Goal: Transaction & Acquisition: Purchase product/service

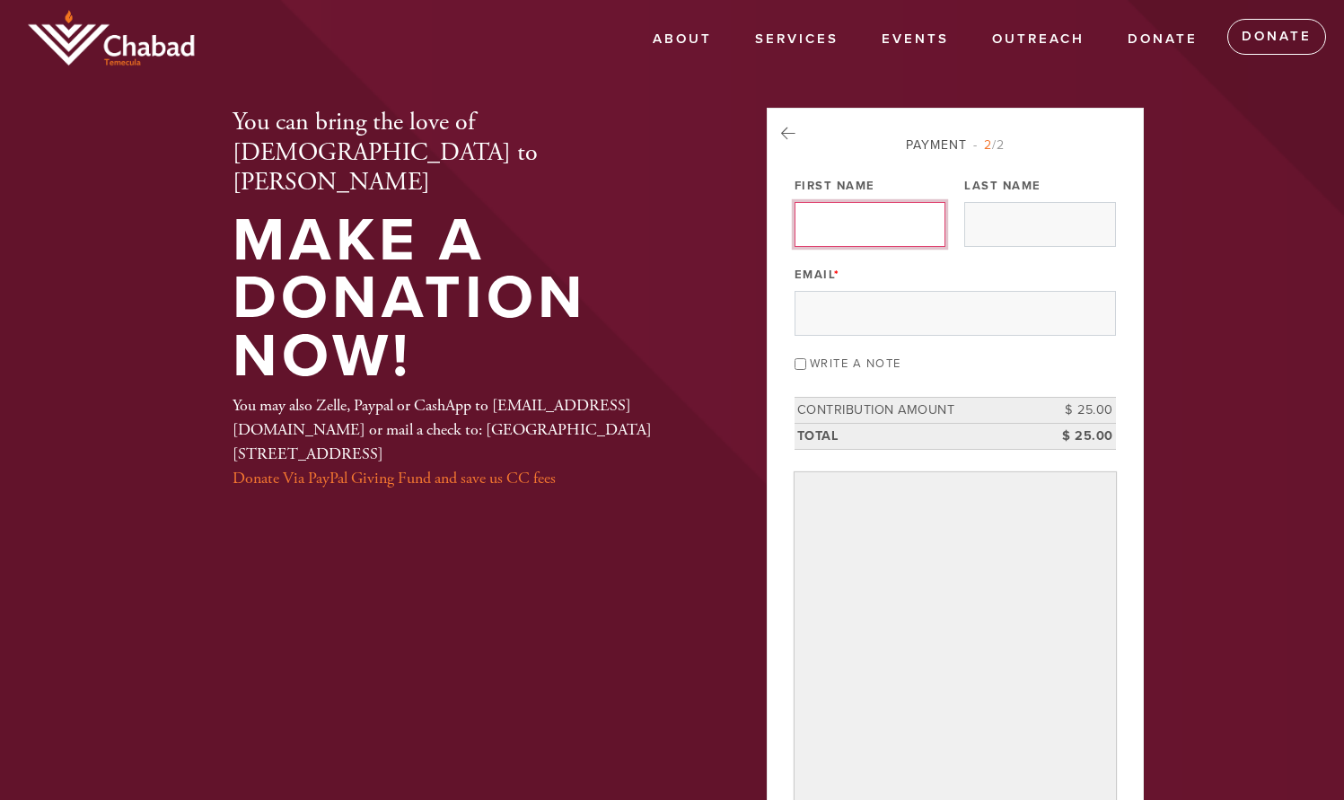
click at [837, 224] on input "First Name" at bounding box center [870, 224] width 151 height 45
type input "Saul"
click at [975, 229] on input "Last Name" at bounding box center [1040, 224] width 151 height 45
type input "Frommer"
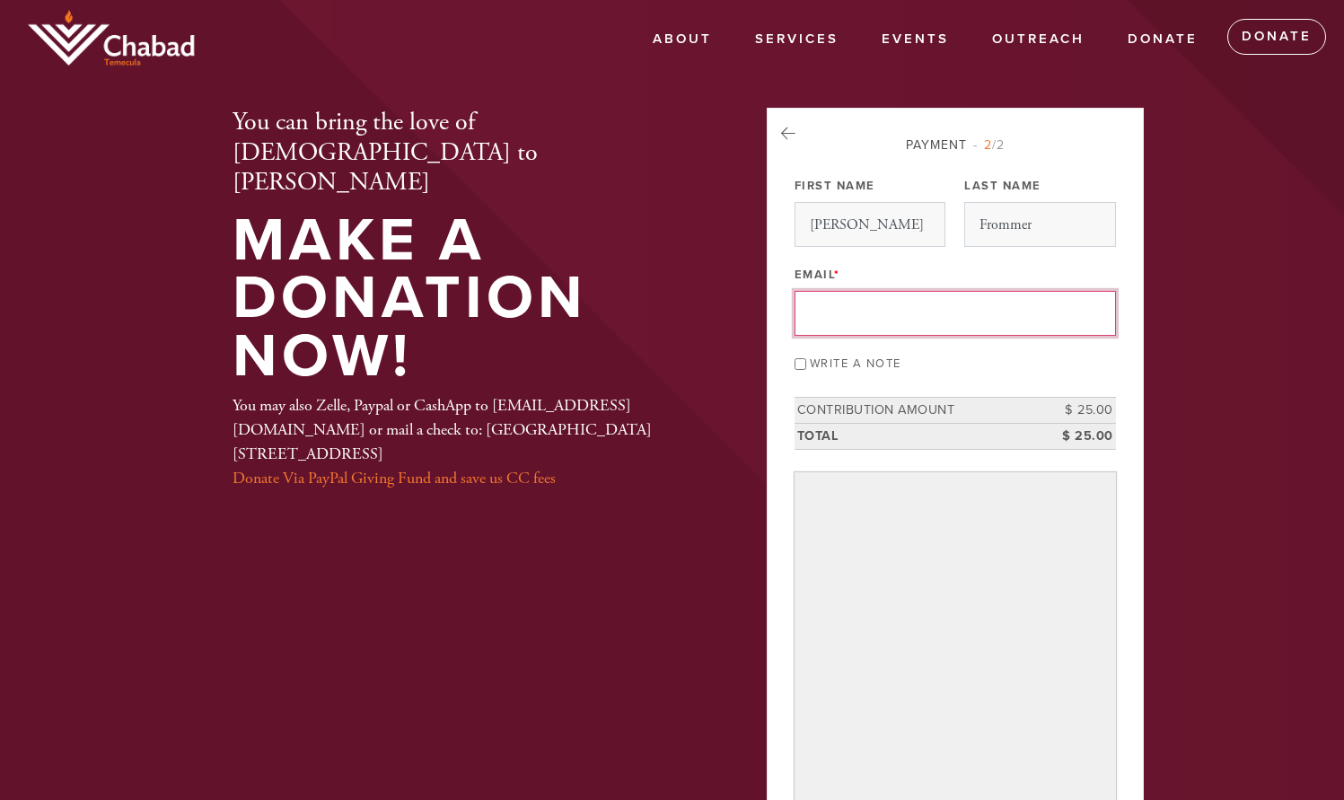
click at [833, 311] on input "Email *" at bounding box center [956, 313] width 322 height 45
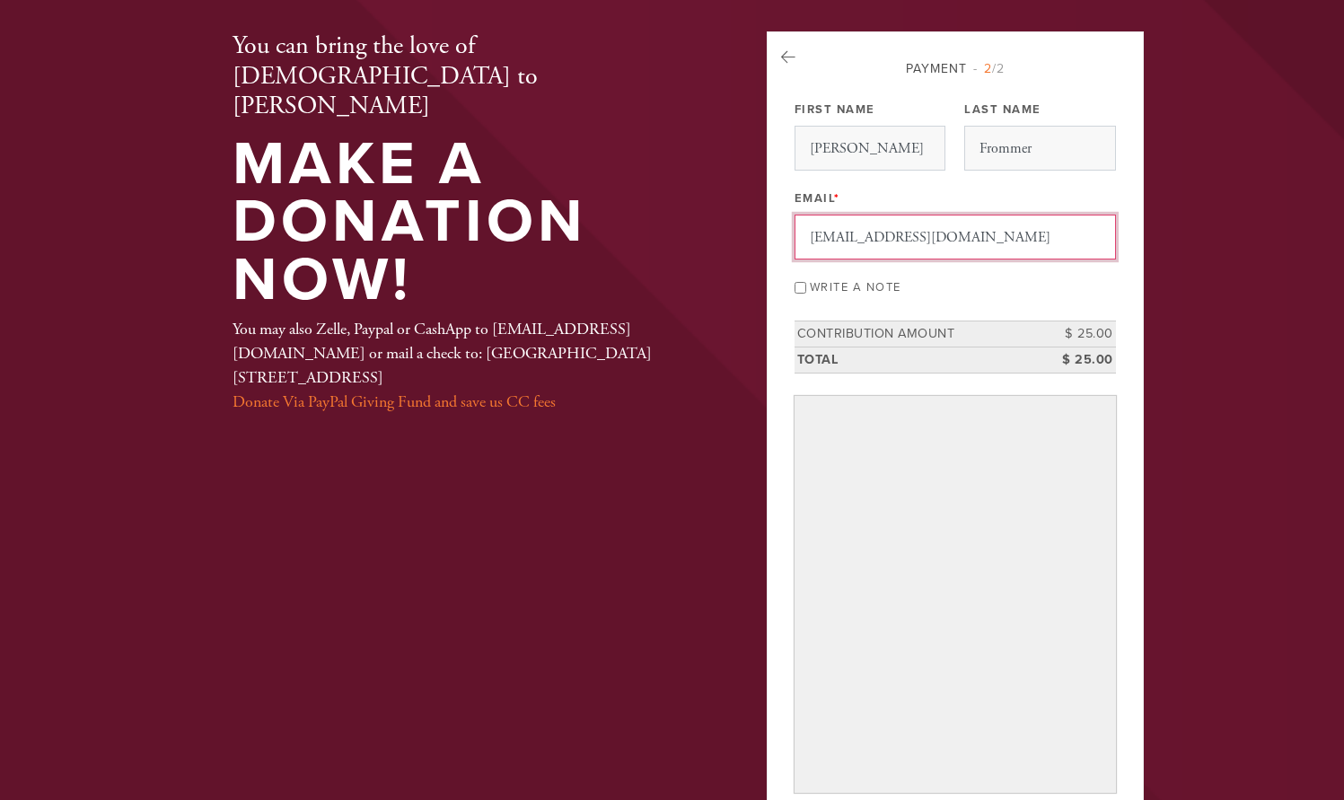
scroll to position [82, 0]
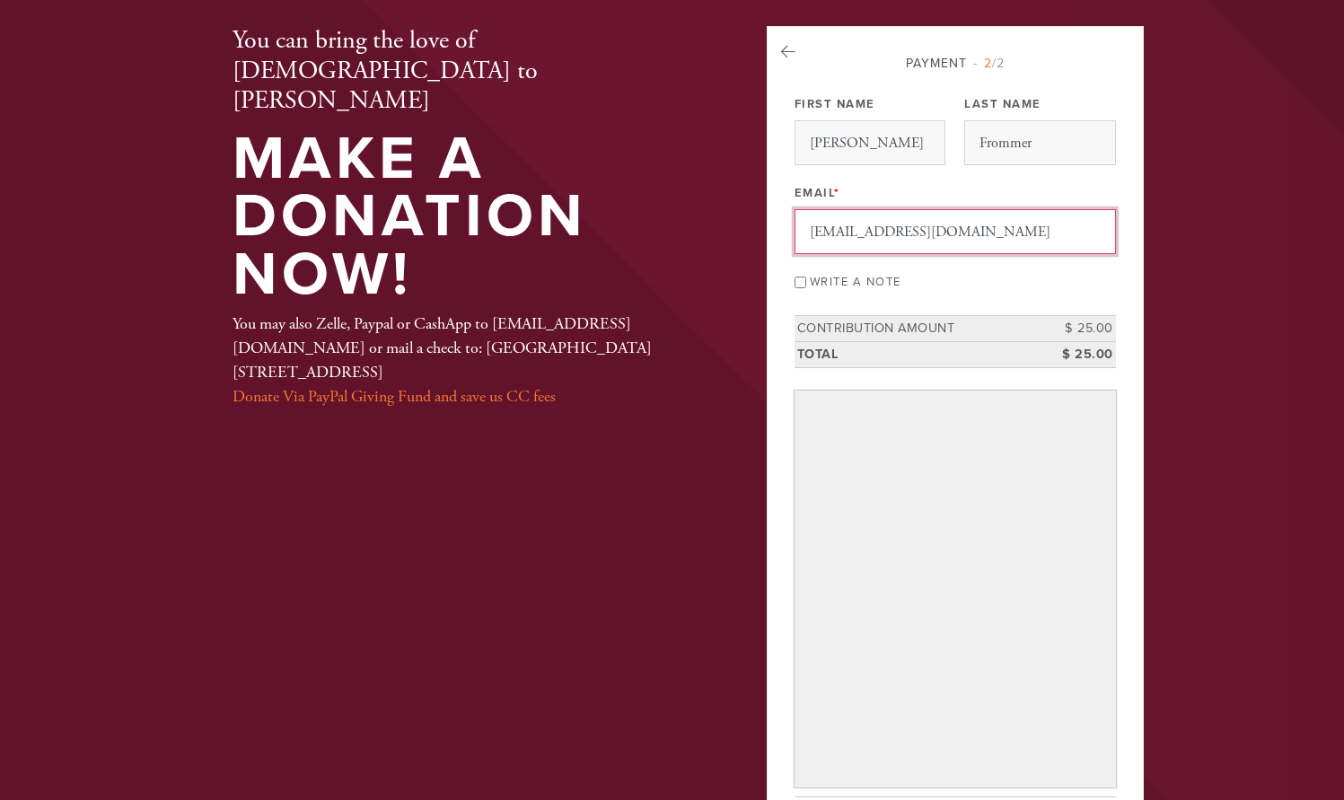
type input "[EMAIL_ADDRESS][DOMAIN_NAME]"
click at [802, 283] on input "Write a note" at bounding box center [801, 283] width 12 height 12
checkbox input "true"
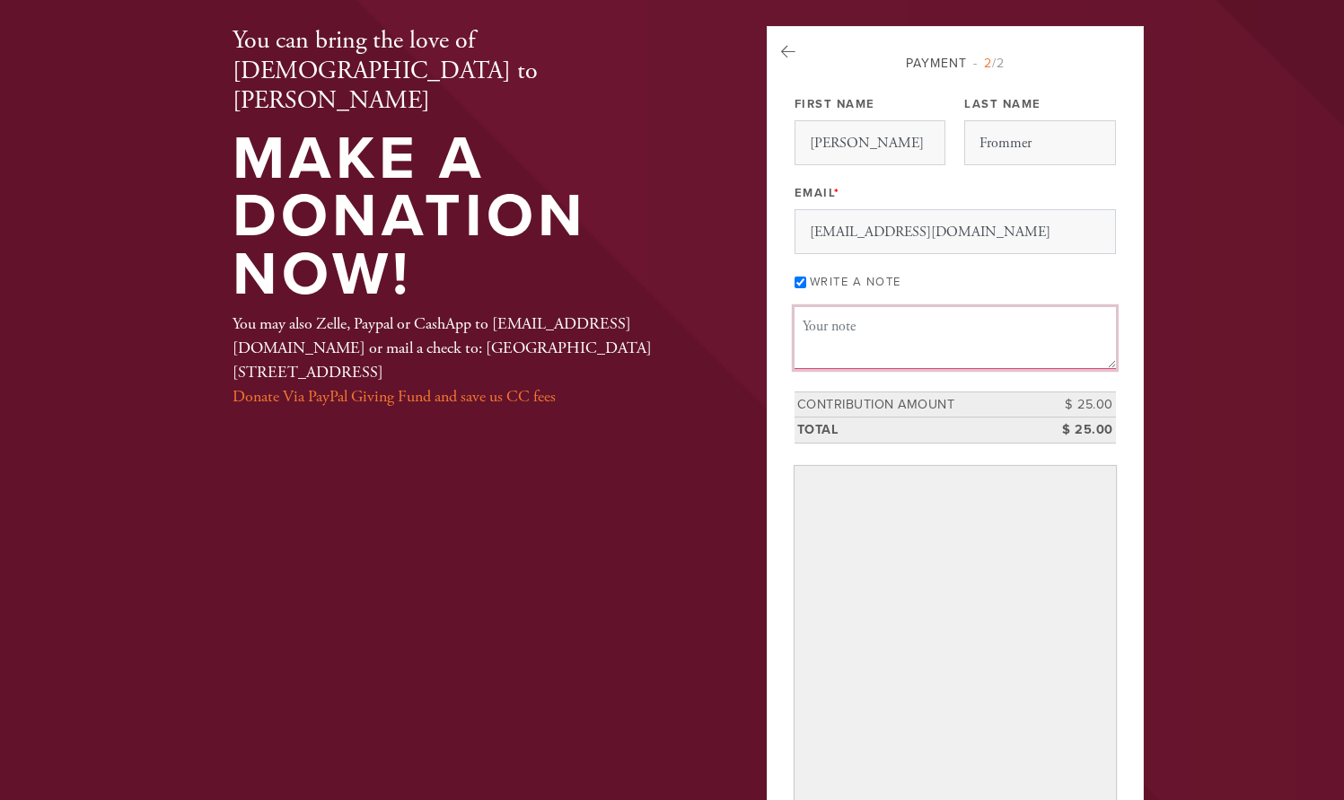
click at [816, 322] on textarea "Message or dedication" at bounding box center [956, 337] width 322 height 61
click at [1077, 341] on textarea "Thanks for the place mats for hot pans as well as for the calendar for the new …" at bounding box center [956, 337] width 322 height 61
click at [995, 361] on textarea "Thanks for the place mats for hot pans as well as for the calendar for the new …" at bounding box center [956, 337] width 322 height 61
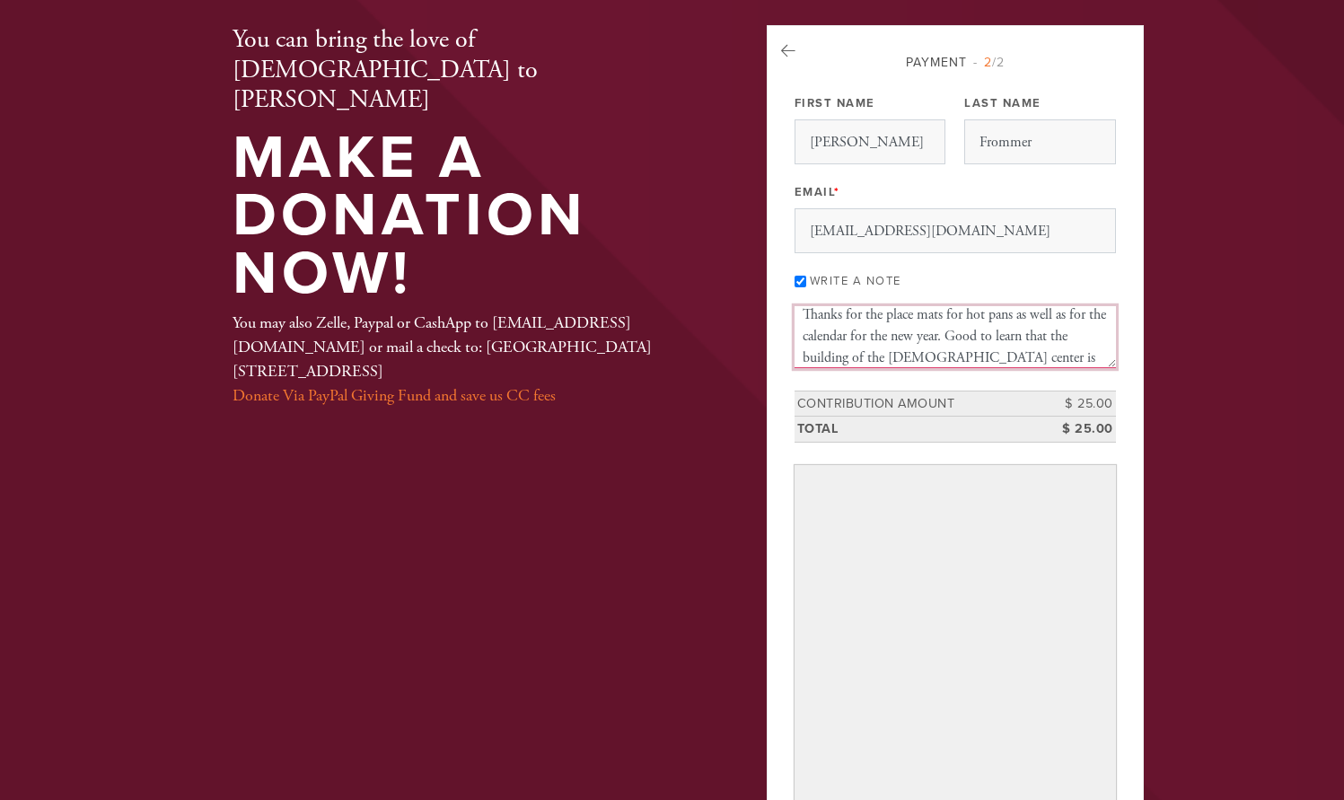
type textarea "Thanks for the place mats for hot pans as well as for the calendar for the new …"
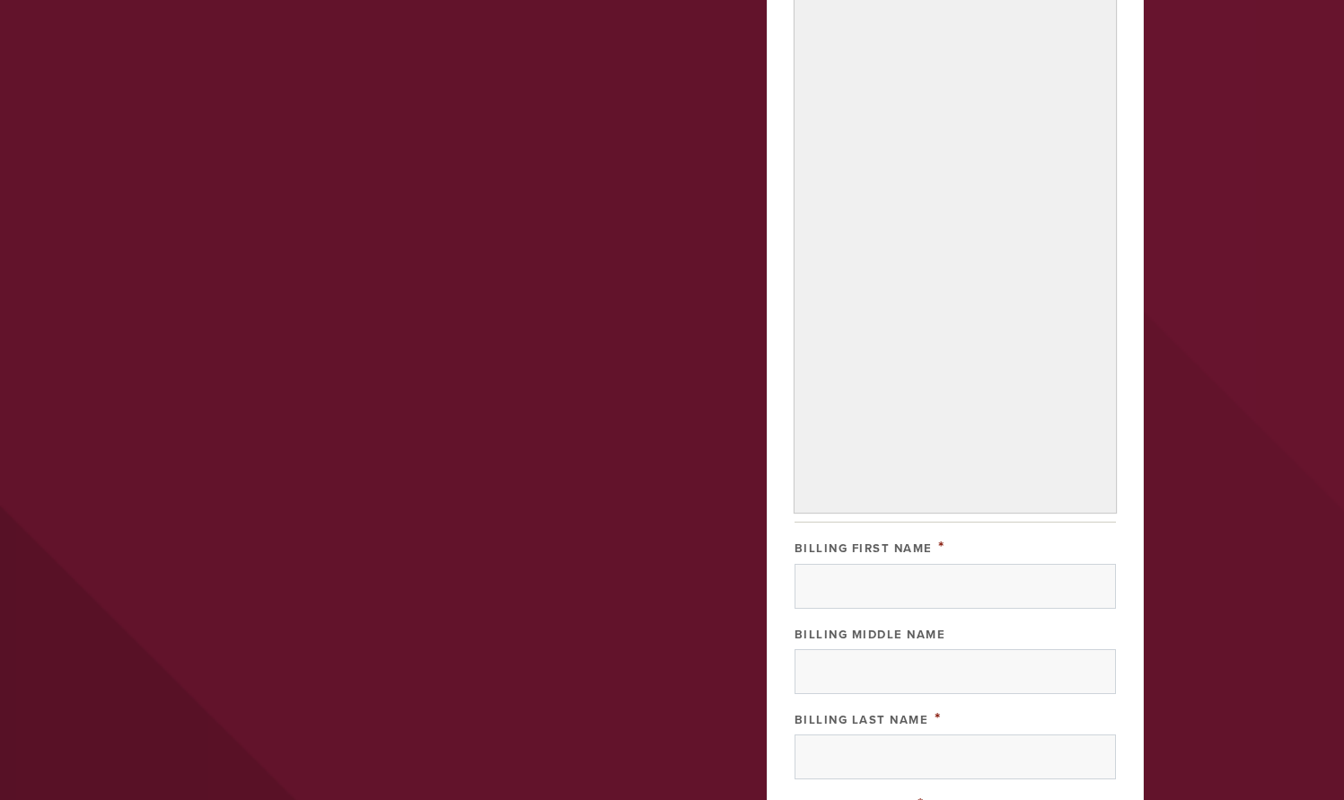
scroll to position [605, 0]
click at [815, 586] on input "Billing First Name" at bounding box center [956, 585] width 322 height 45
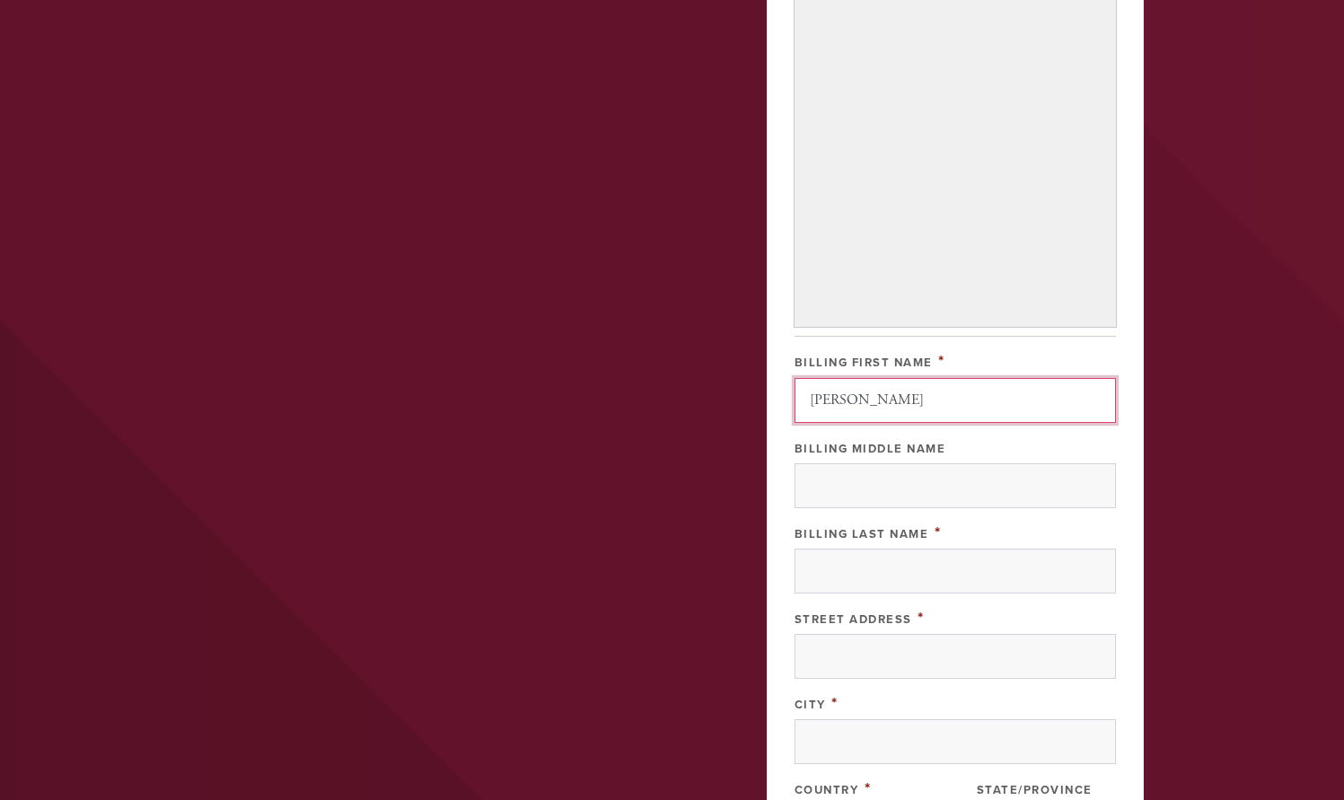
scroll to position [815, 0]
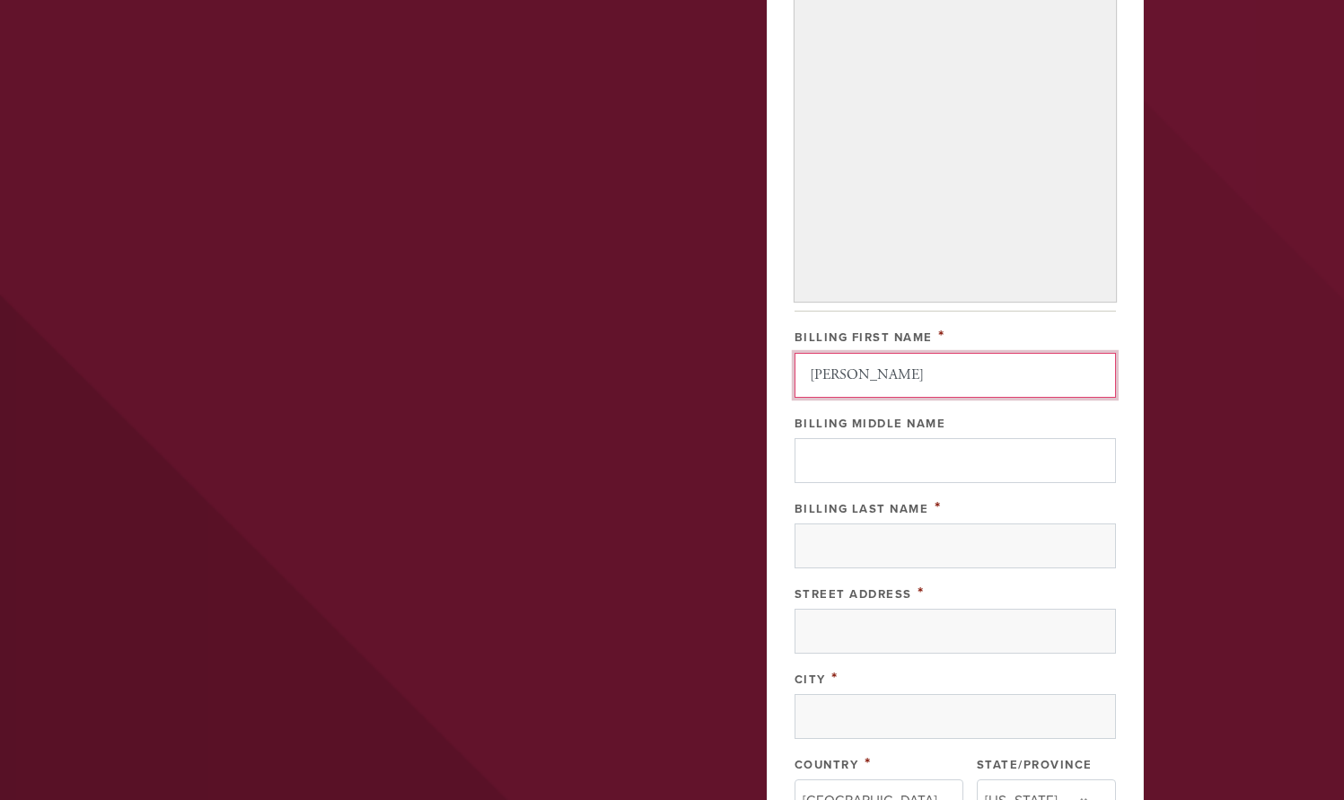
type input "[PERSON_NAME]"
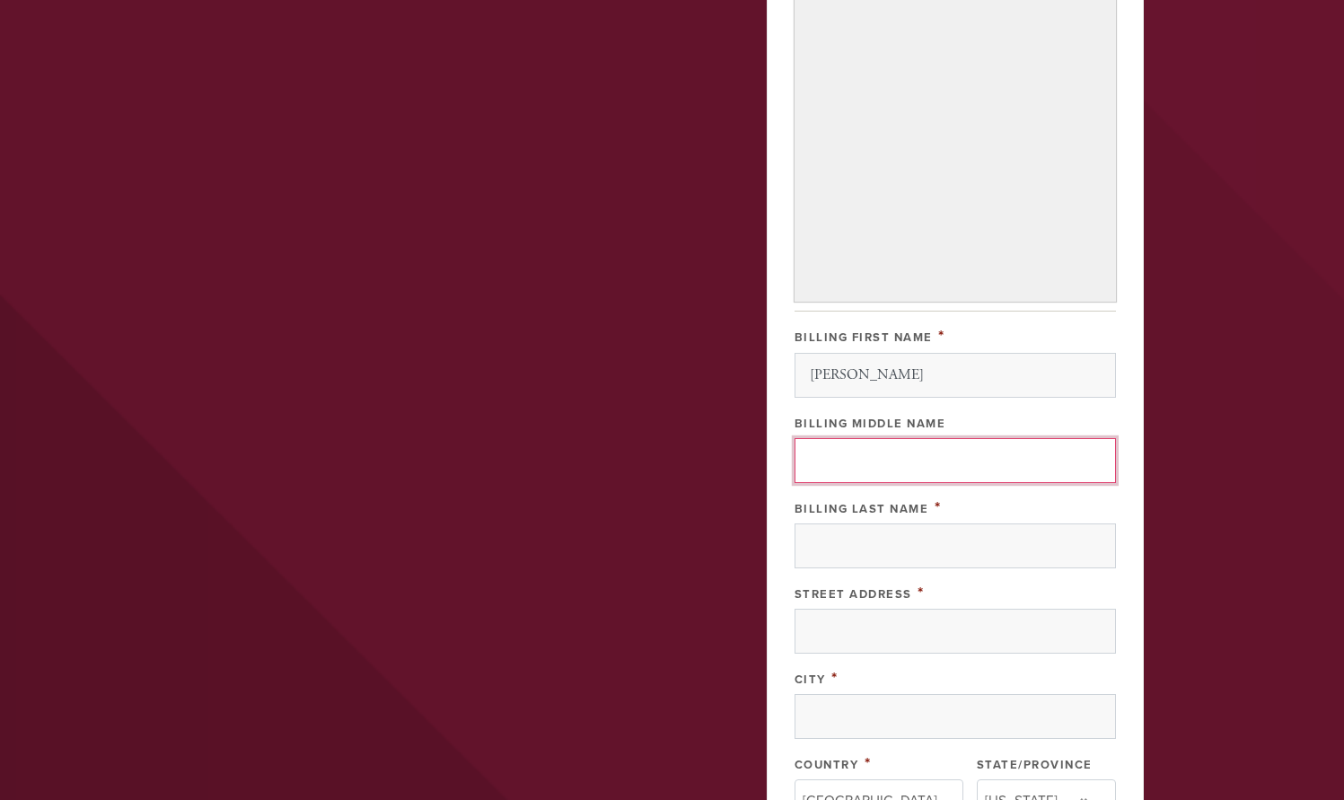
click at [810, 463] on input "Billing Middle Name" at bounding box center [956, 460] width 322 height 45
type input "[PERSON_NAME]"
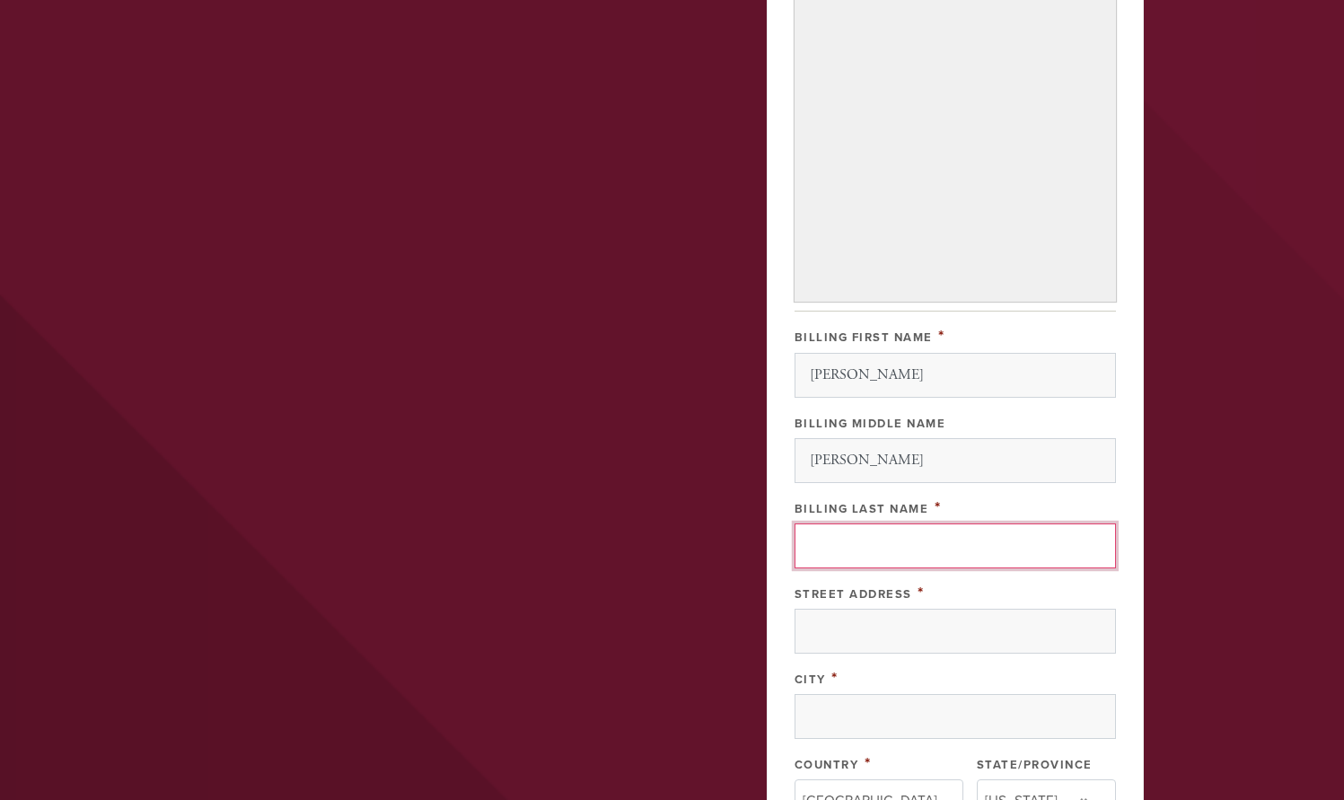
click at [813, 538] on input "Billing Last Name" at bounding box center [956, 546] width 322 height 45
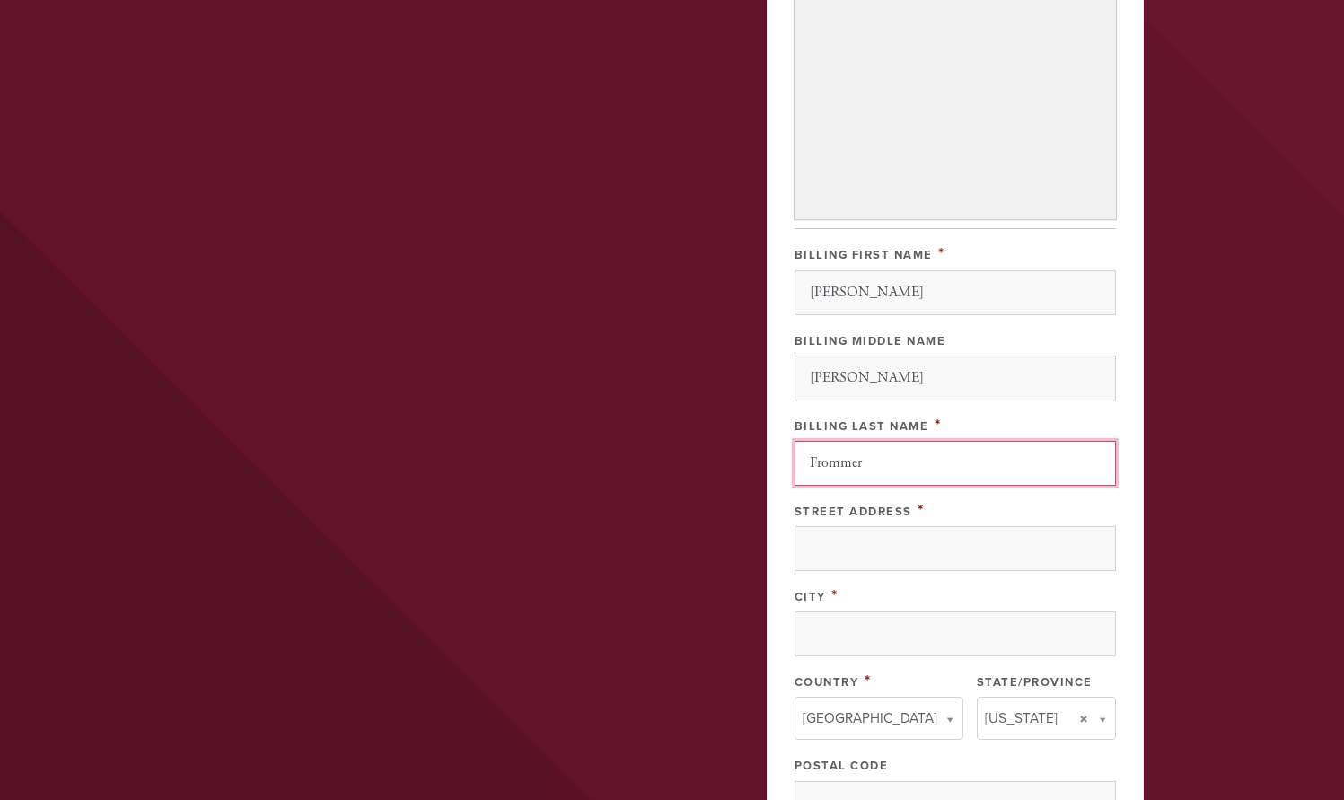
scroll to position [906, 0]
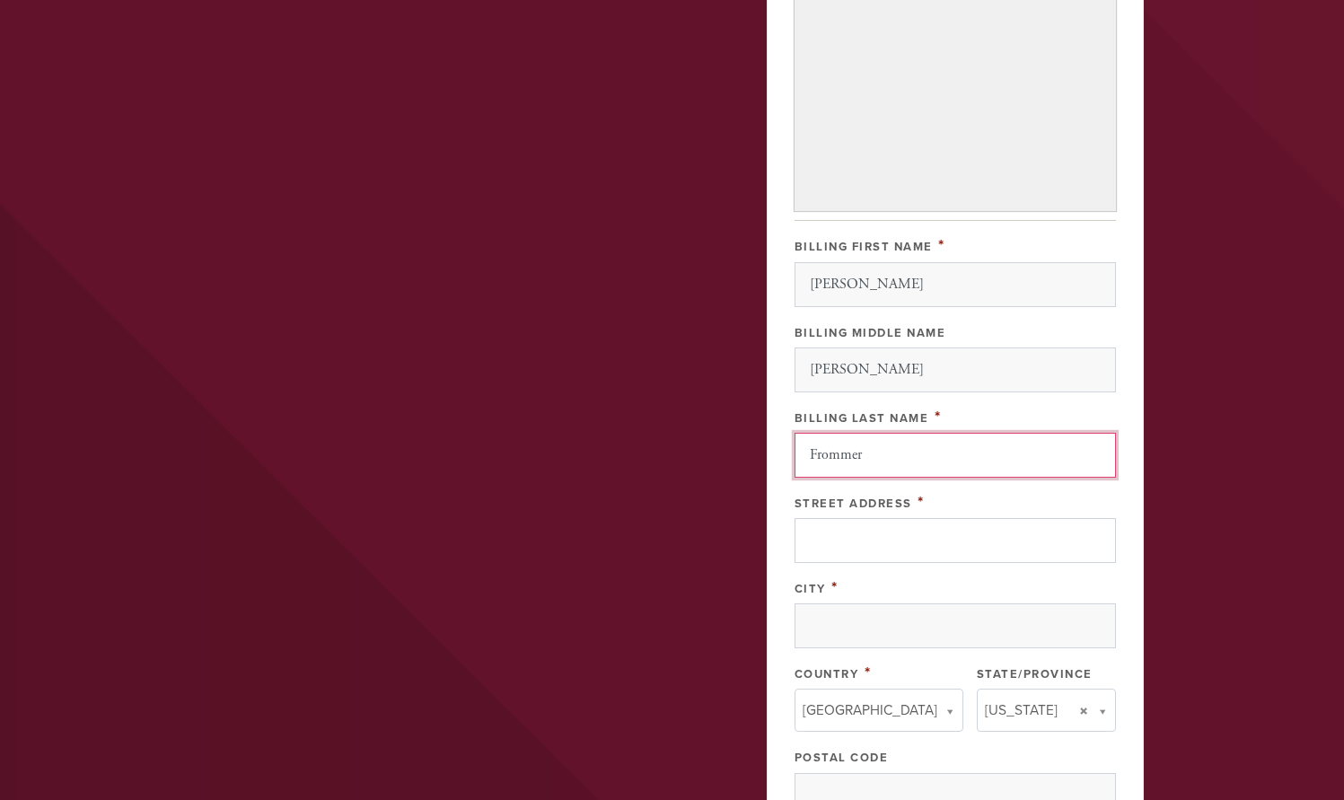
type input "Frommer"
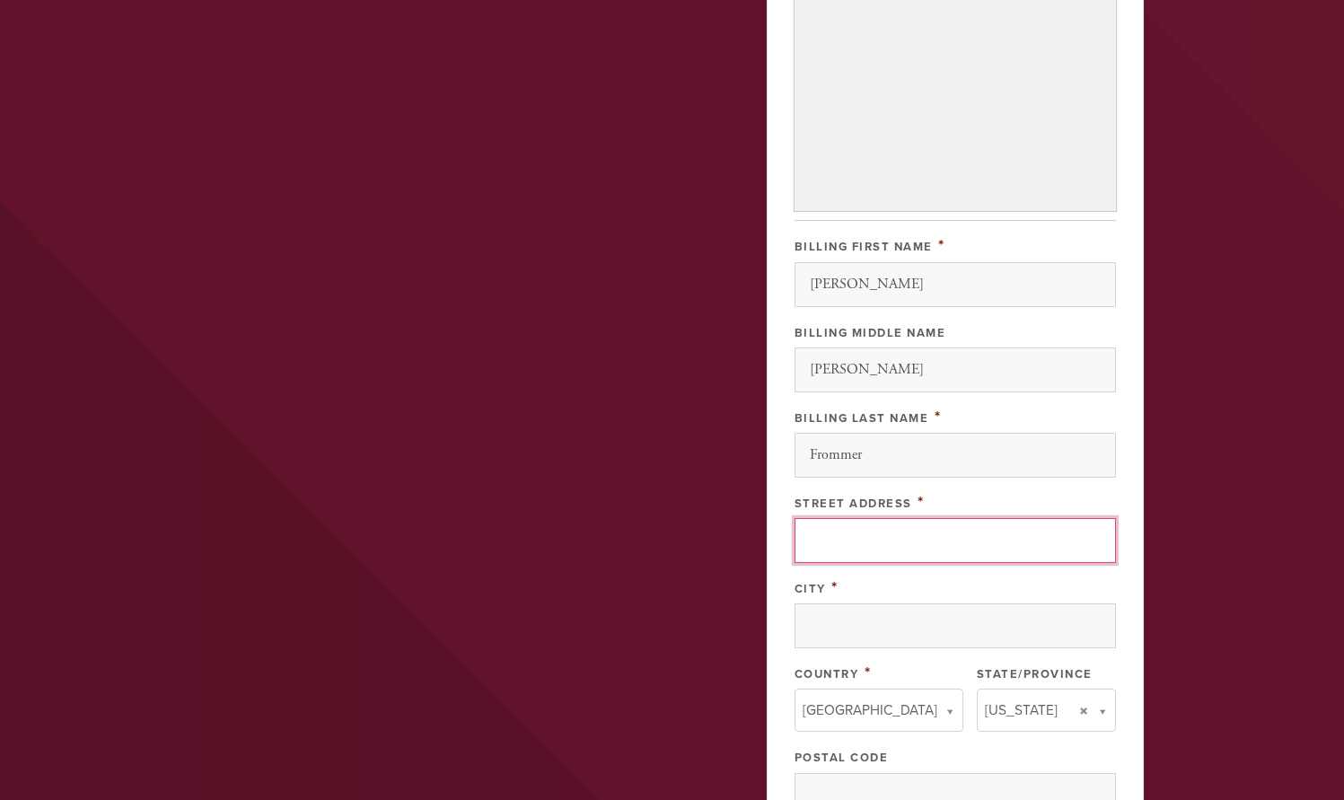
click at [815, 546] on input "Street Address" at bounding box center [956, 540] width 322 height 45
type input "[STREET_ADDRESS]"
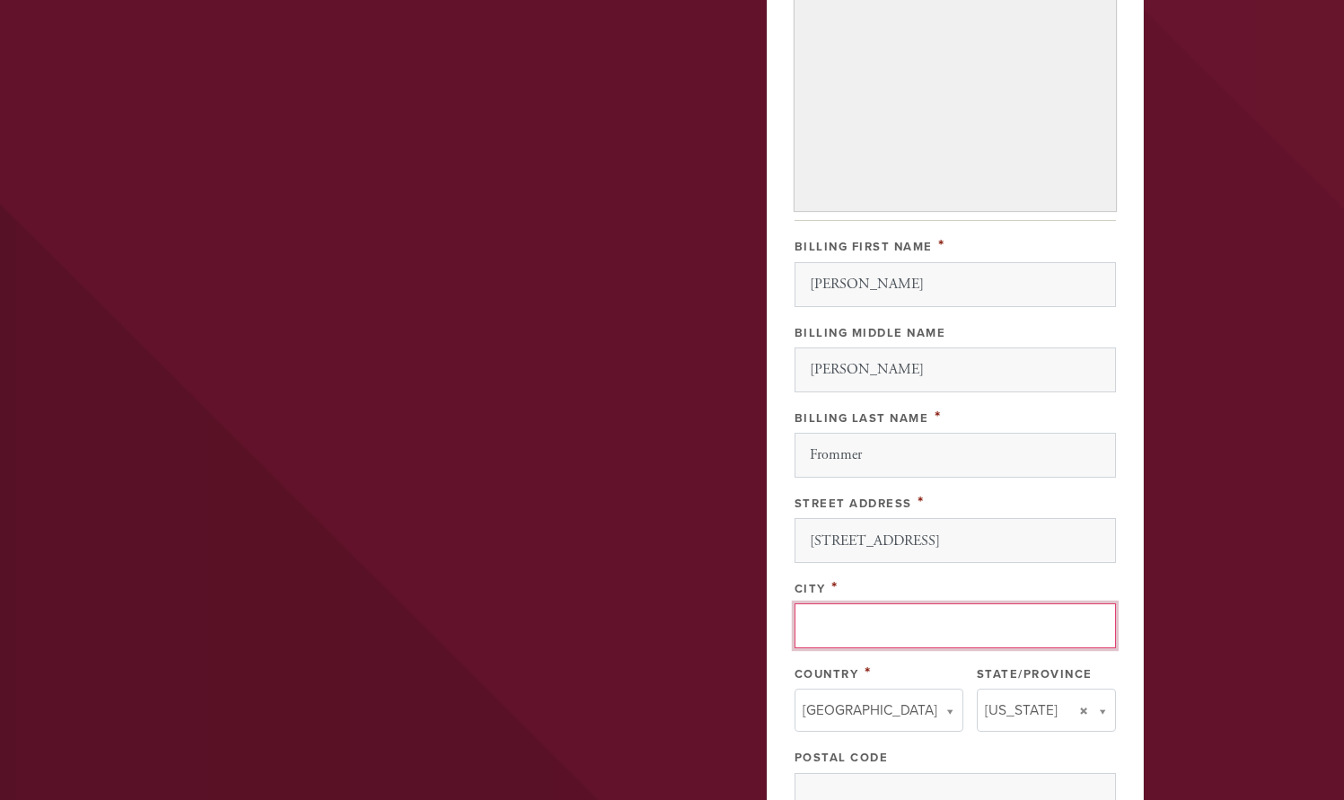
click at [809, 626] on input "City" at bounding box center [956, 626] width 322 height 45
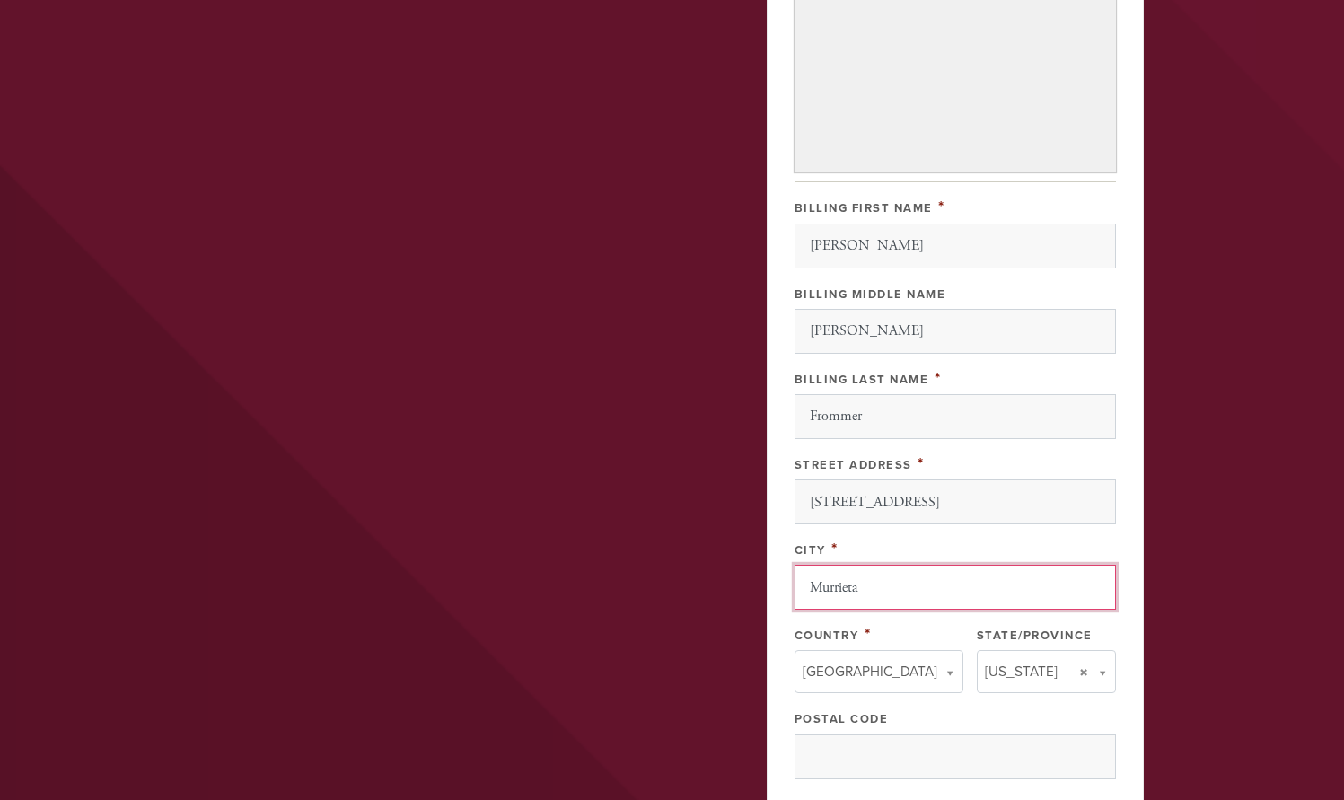
scroll to position [956, 0]
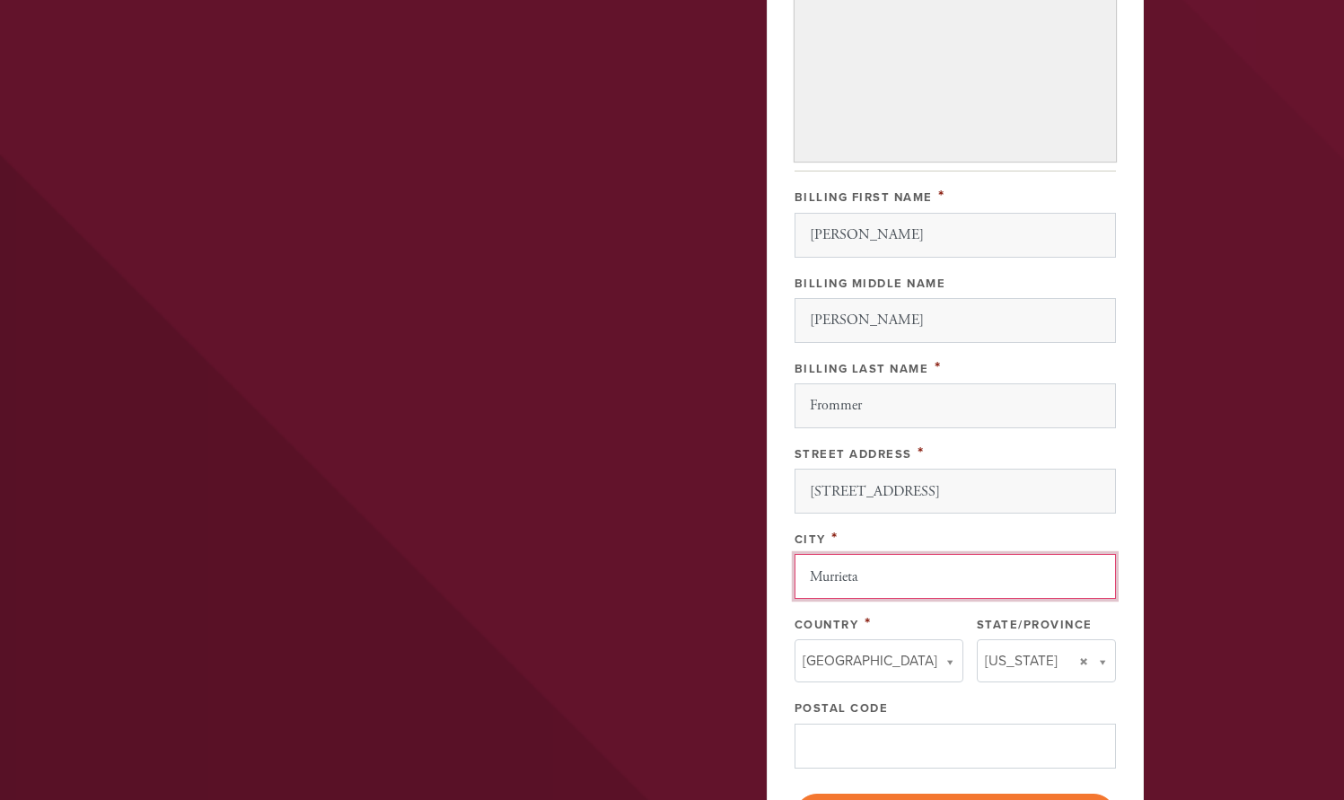
type input "Murrieta"
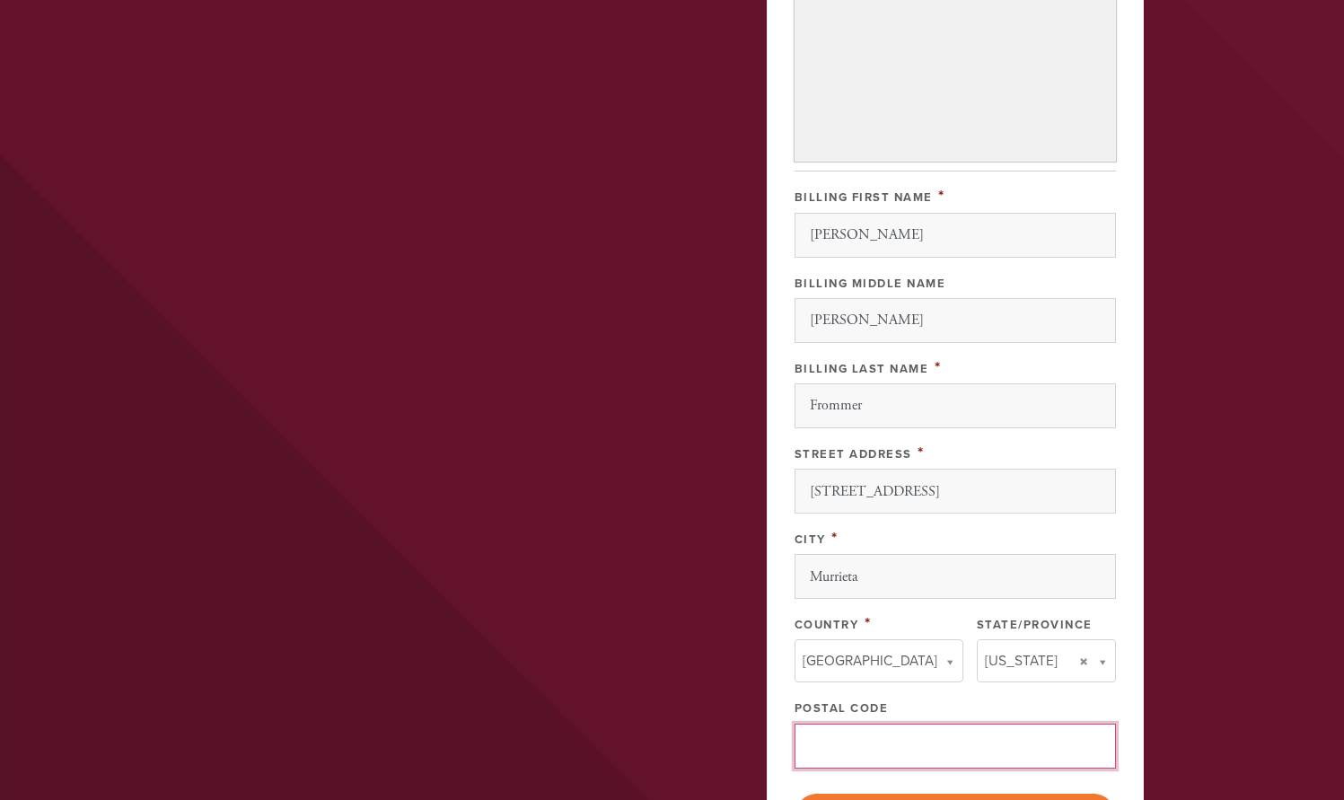
click at [833, 744] on input "Postal Code" at bounding box center [956, 746] width 322 height 45
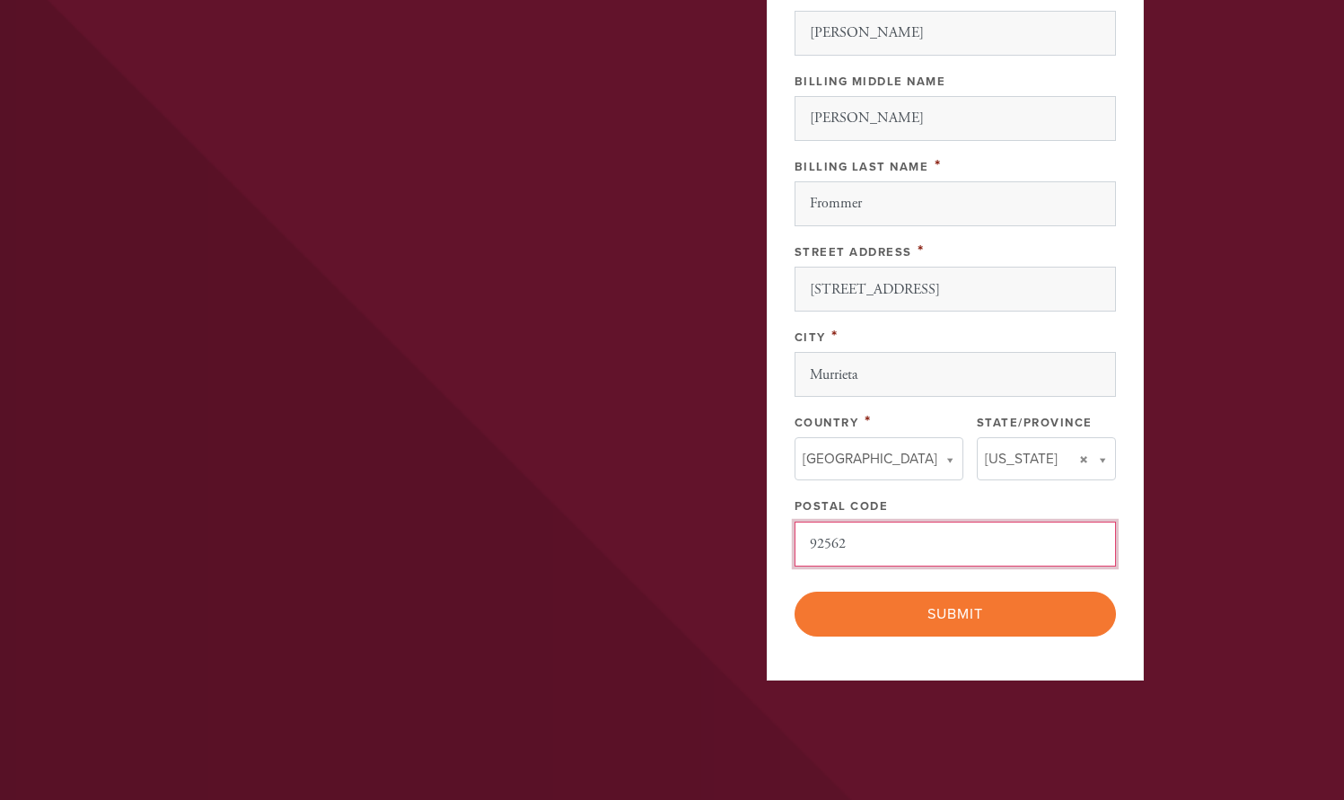
scroll to position [1164, 0]
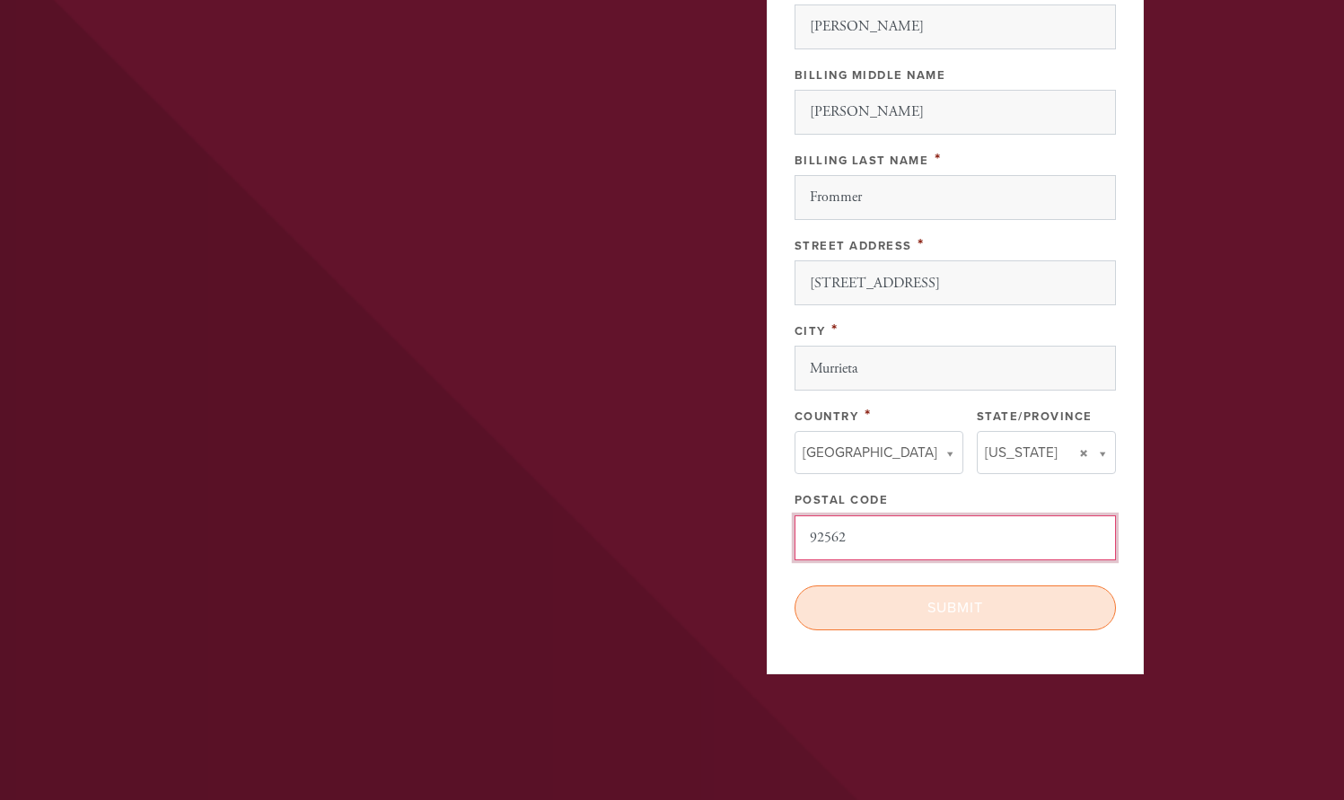
type input "92562"
click at [956, 604] on input "Submit" at bounding box center [956, 608] width 322 height 45
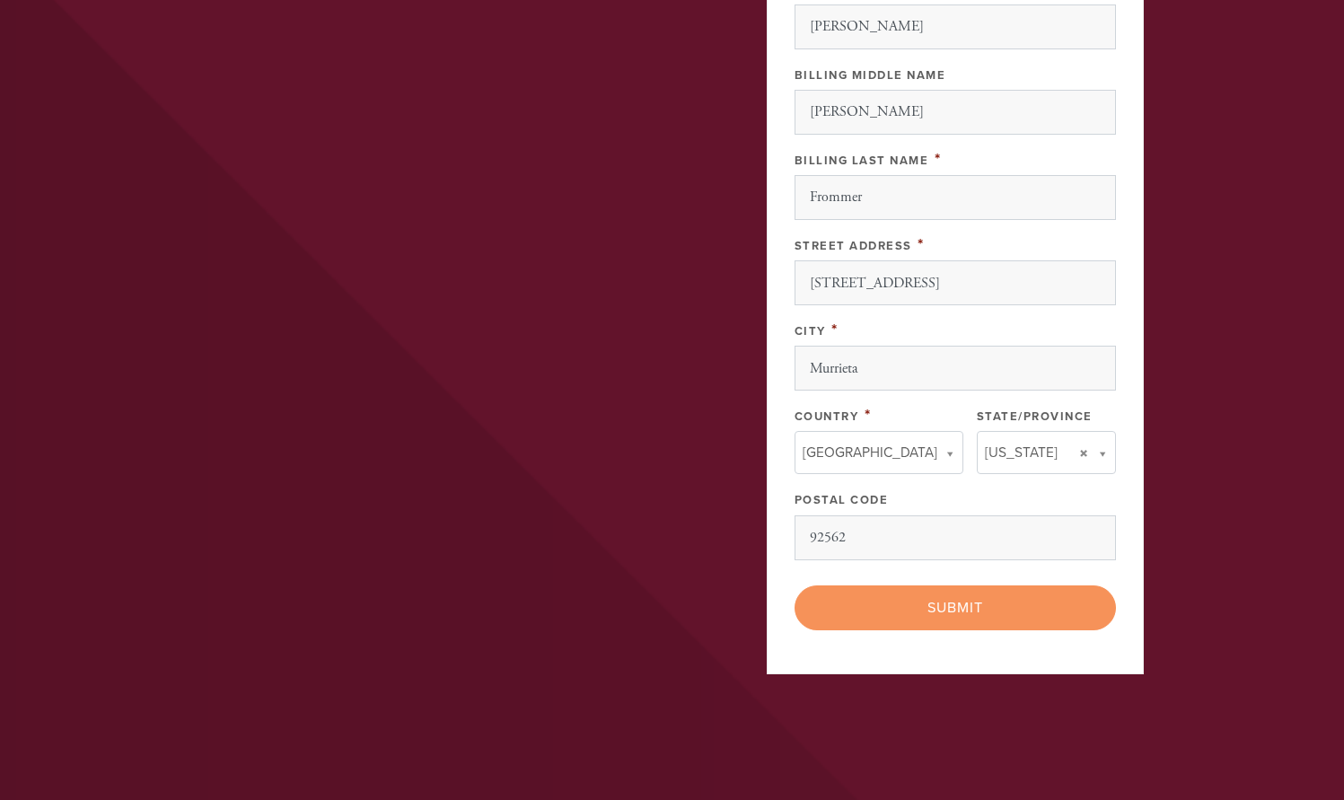
click at [956, 604] on div "< Previous Page Submit" at bounding box center [956, 608] width 322 height 45
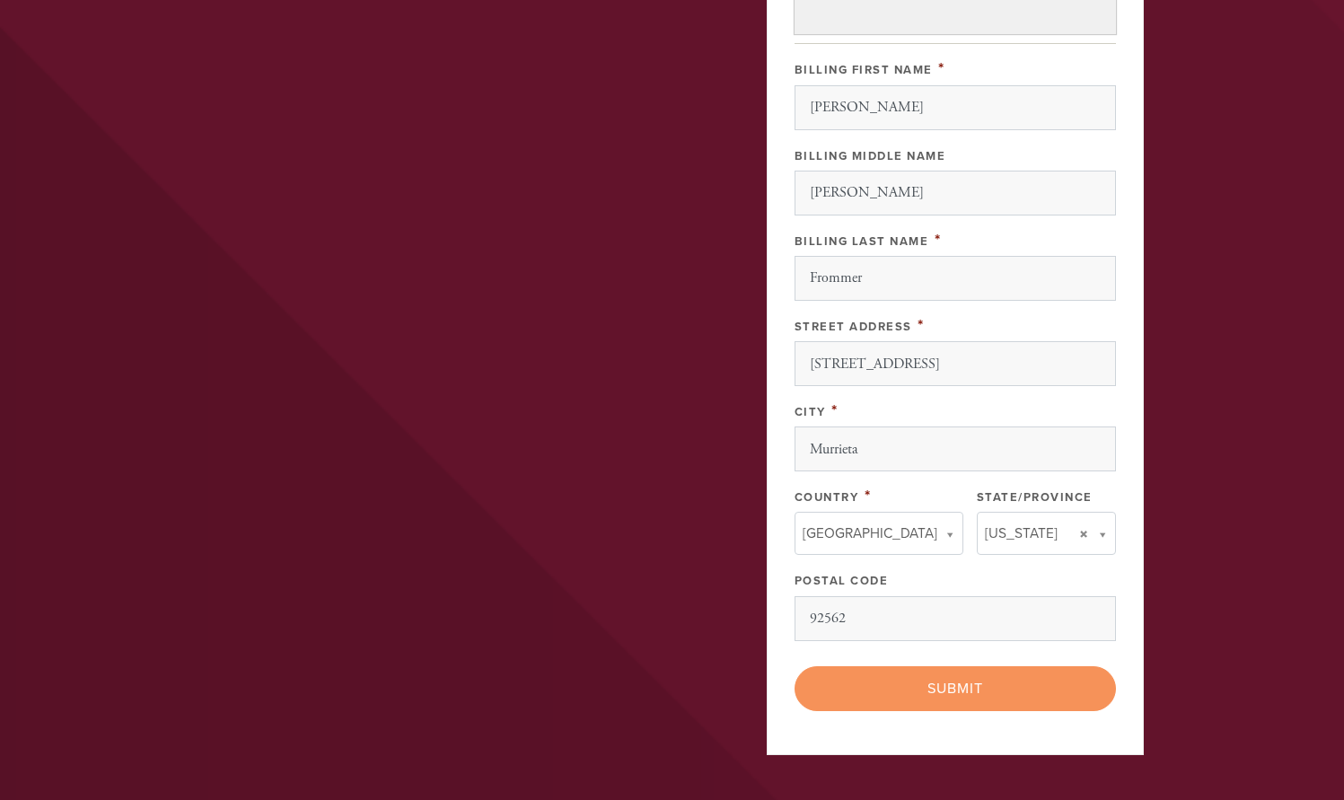
scroll to position [1086, 0]
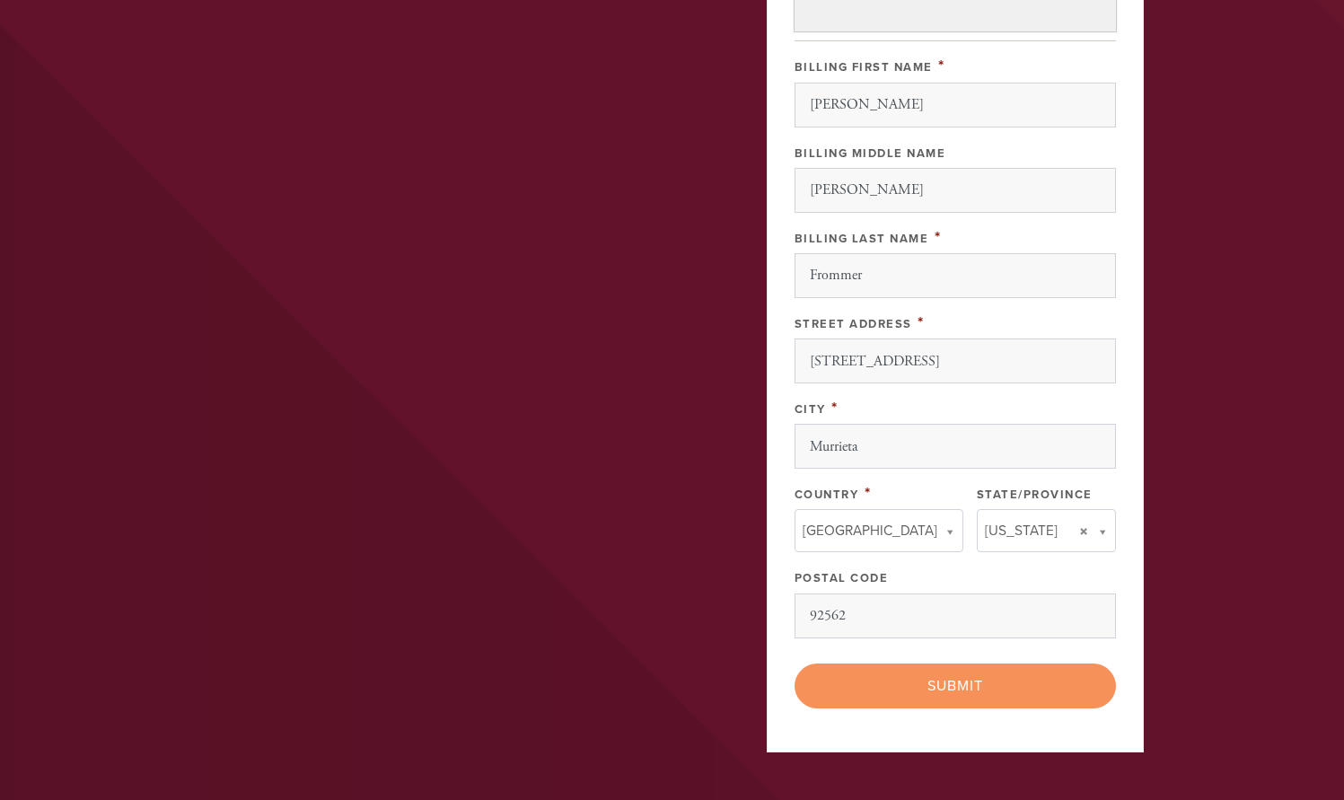
click at [943, 687] on div "< Previous Page Submit" at bounding box center [956, 686] width 322 height 45
click at [944, 686] on div "< Previous Page Submit" at bounding box center [956, 686] width 322 height 45
click at [965, 683] on div "< Previous Page Submit" at bounding box center [956, 686] width 322 height 45
click at [957, 682] on div "< Previous Page Submit" at bounding box center [956, 686] width 322 height 45
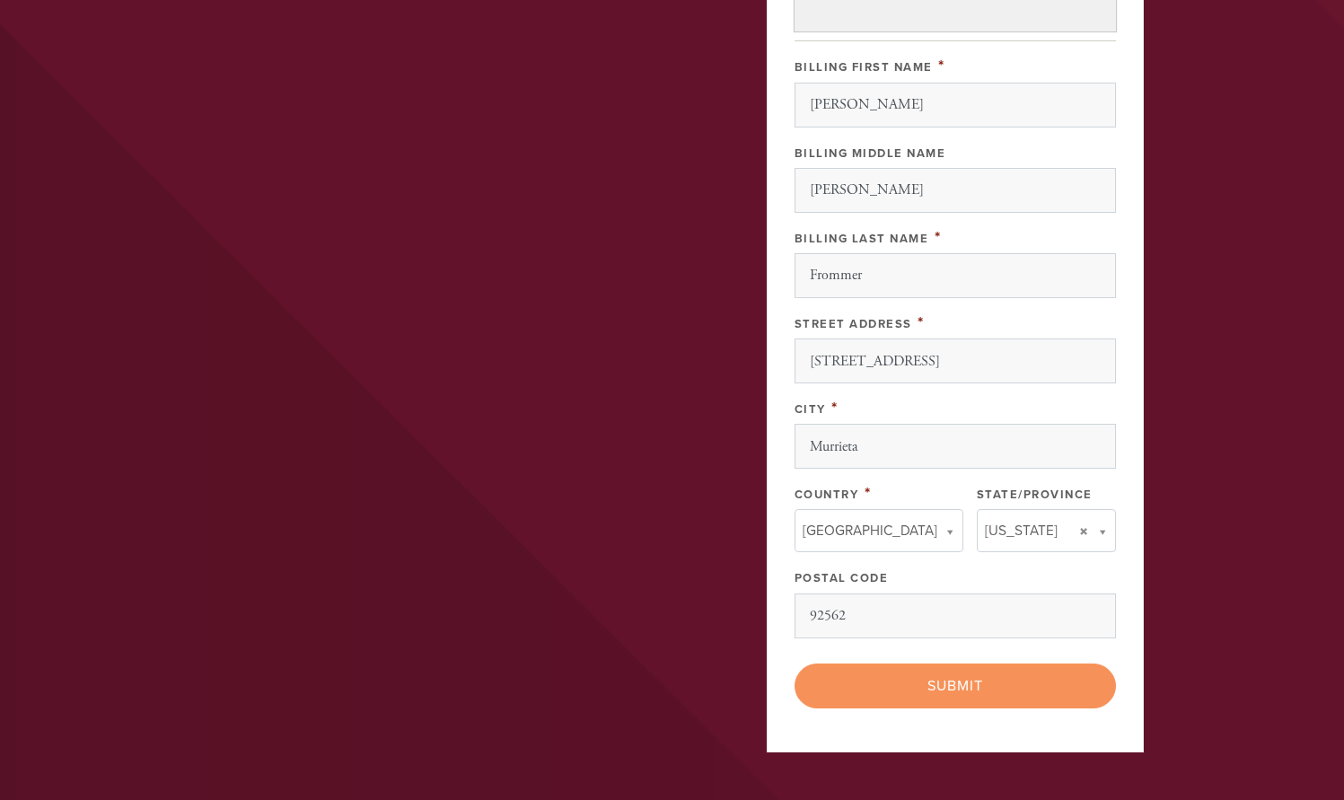
click at [957, 682] on div "< Previous Page Submit" at bounding box center [956, 686] width 322 height 45
click at [957, 681] on div "< Previous Page Submit" at bounding box center [956, 686] width 322 height 45
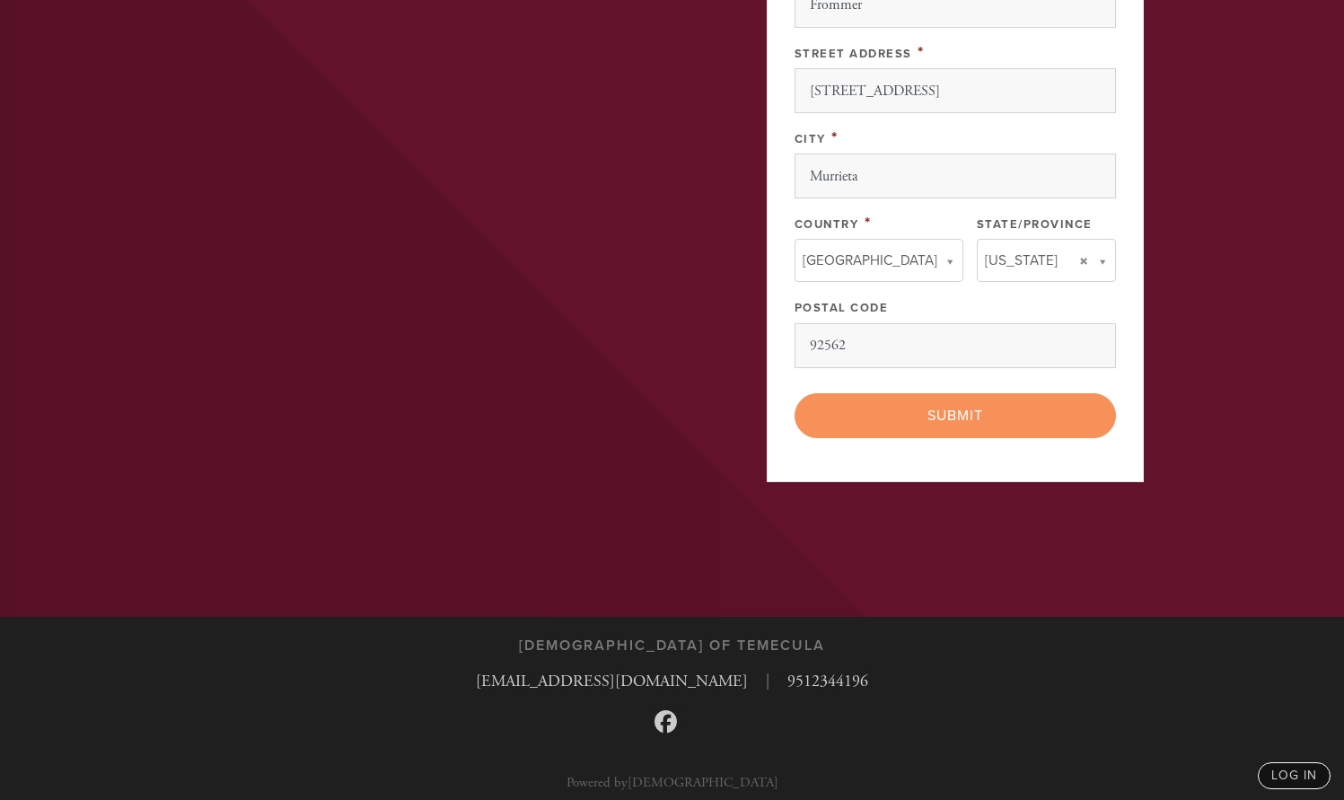
scroll to position [1364, 0]
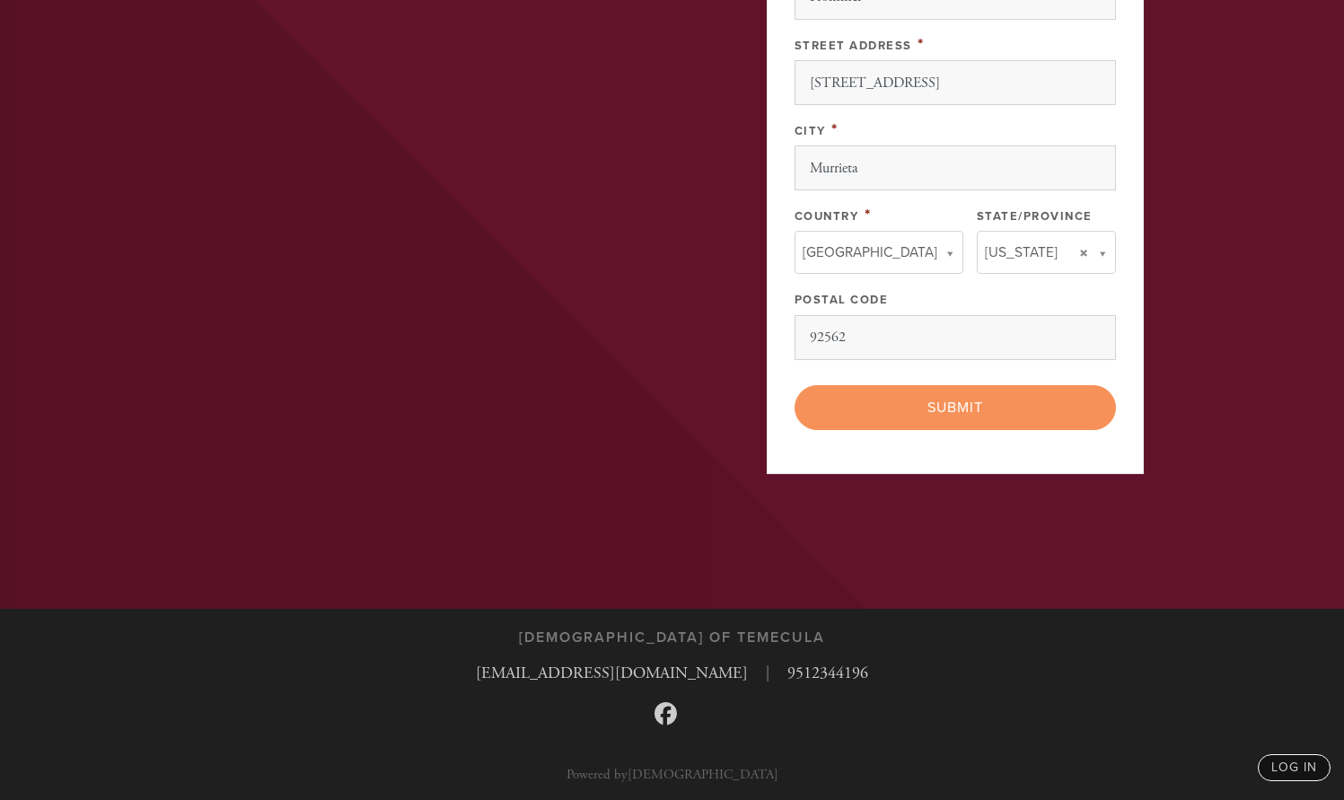
click at [990, 404] on div "< Previous Page Submit" at bounding box center [956, 407] width 322 height 45
click at [971, 405] on div "< Previous Page Submit" at bounding box center [956, 407] width 322 height 45
click at [971, 404] on div "< Previous Page Submit" at bounding box center [956, 407] width 322 height 45
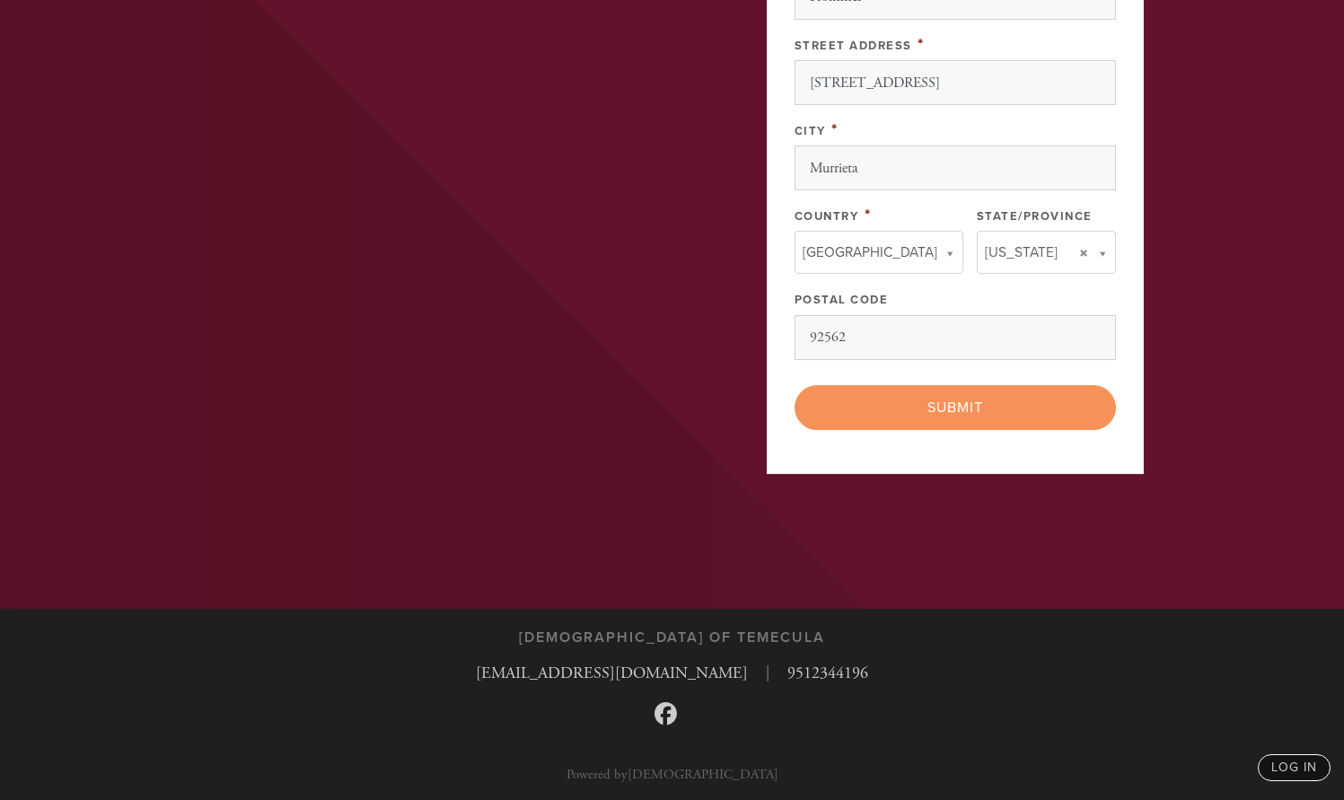
click at [971, 403] on div "< Previous Page Submit" at bounding box center [956, 407] width 322 height 45
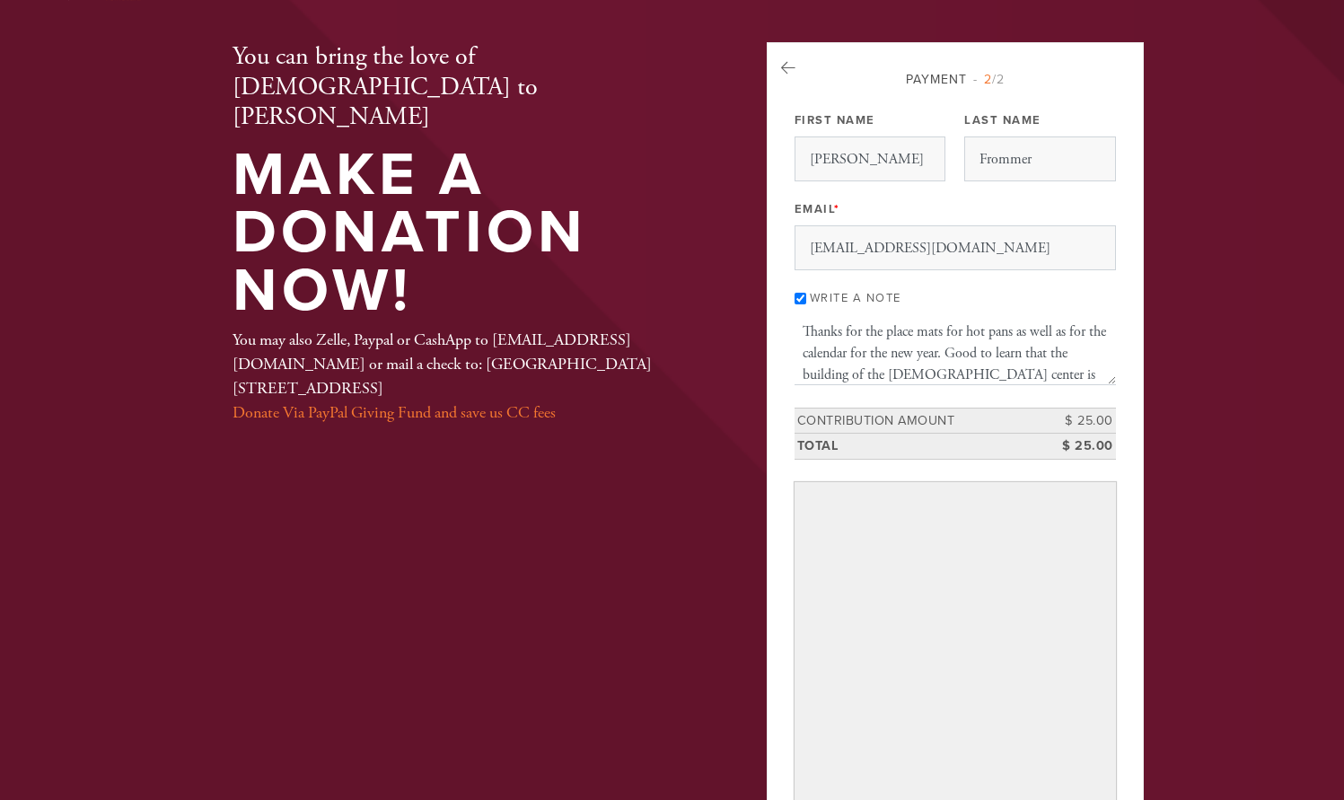
scroll to position [0, 0]
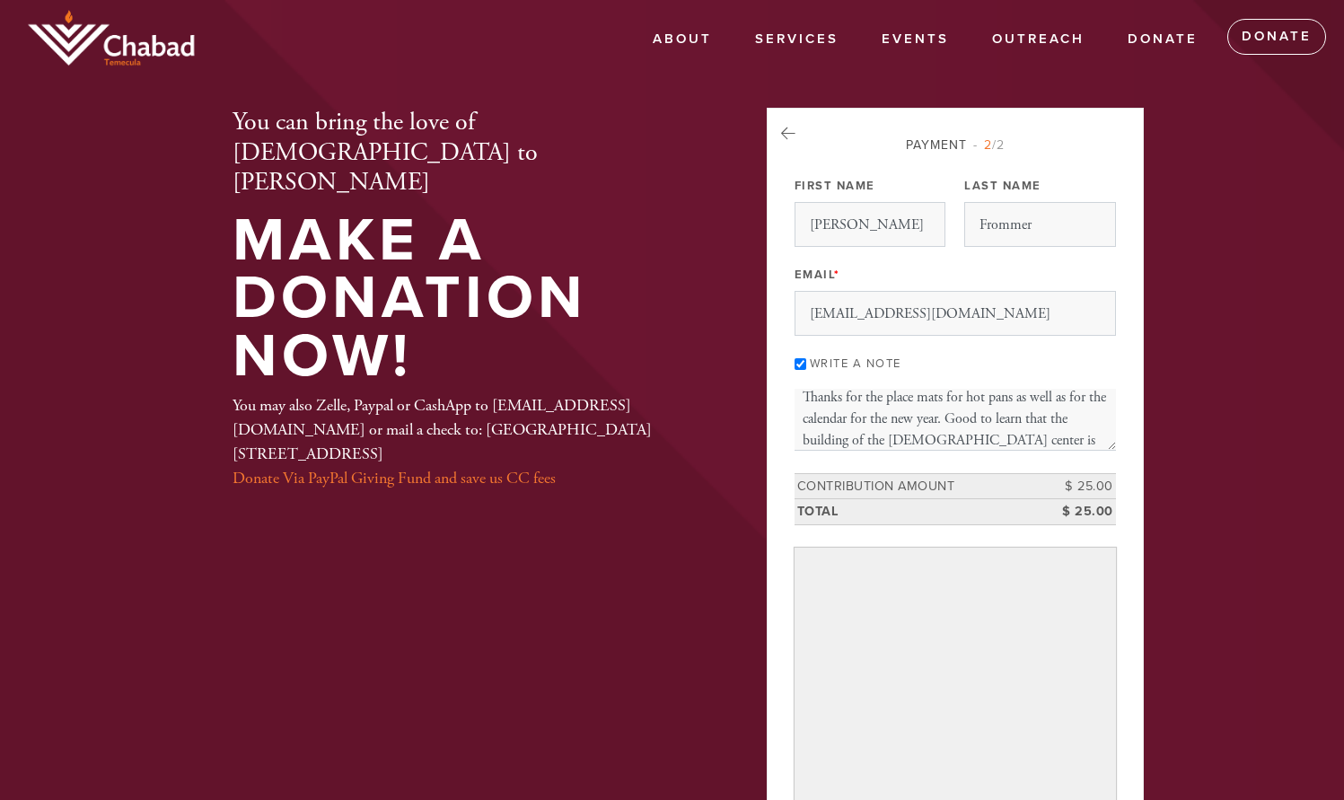
click at [1001, 150] on span "2 /2" at bounding box center [989, 144] width 31 height 15
click at [950, 149] on div "Payment 2 /2" at bounding box center [956, 145] width 322 height 19
click at [781, 134] on icon at bounding box center [788, 134] width 14 height 16
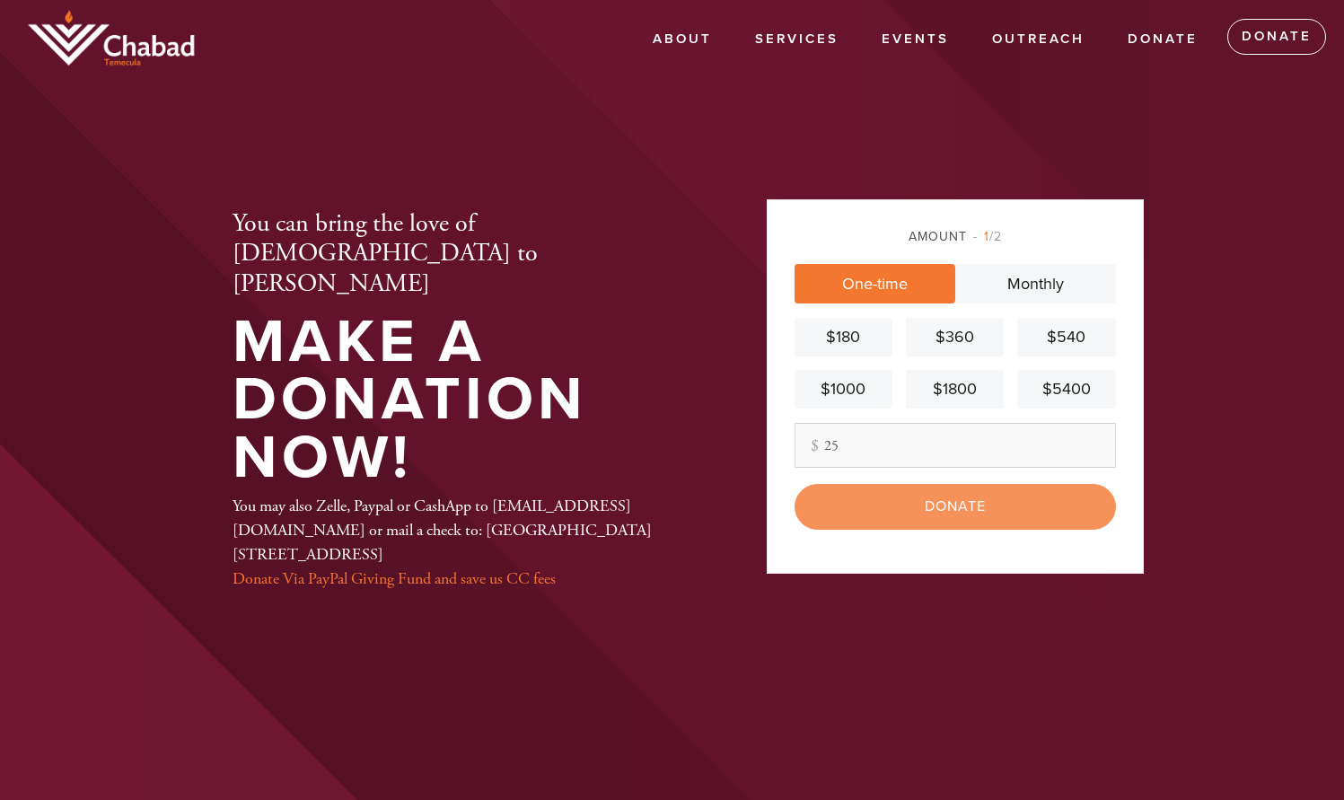
scroll to position [192, 0]
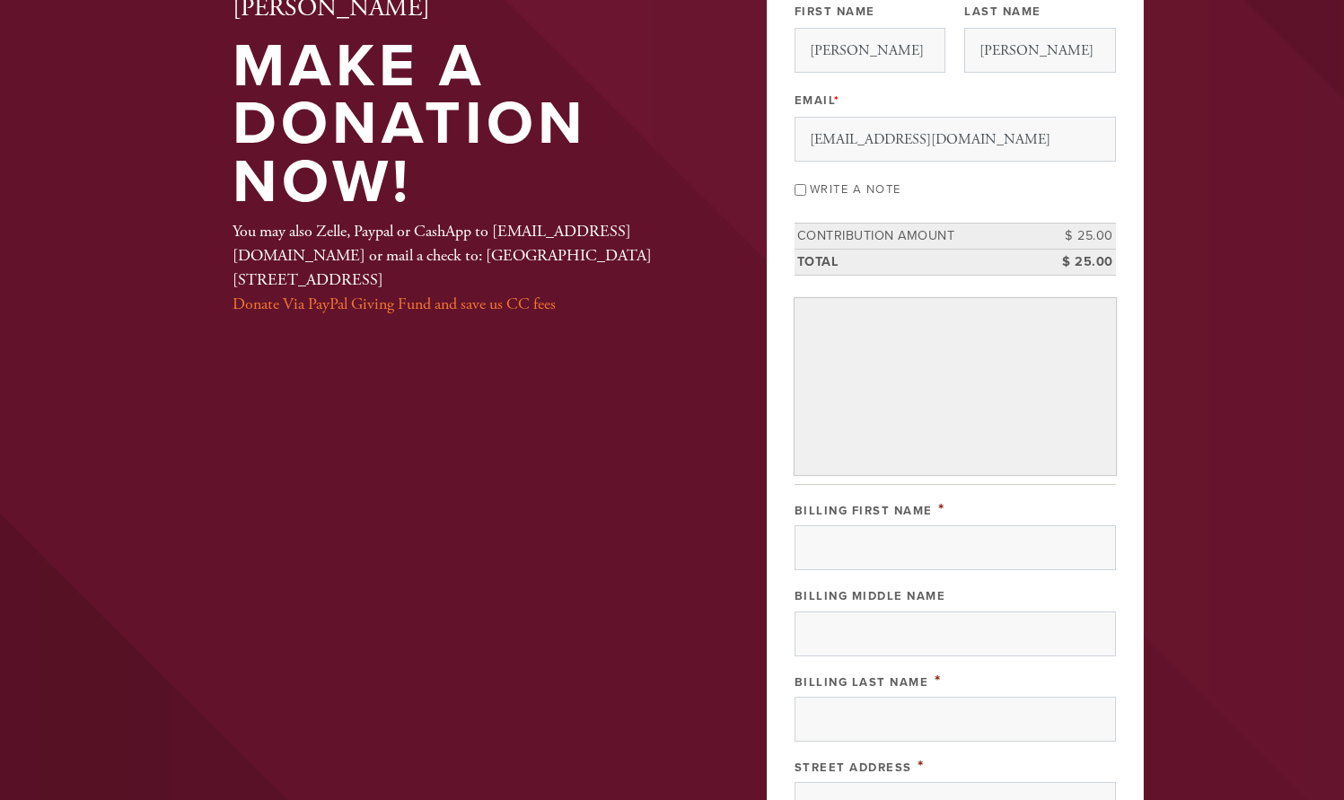
scroll to position [172, 0]
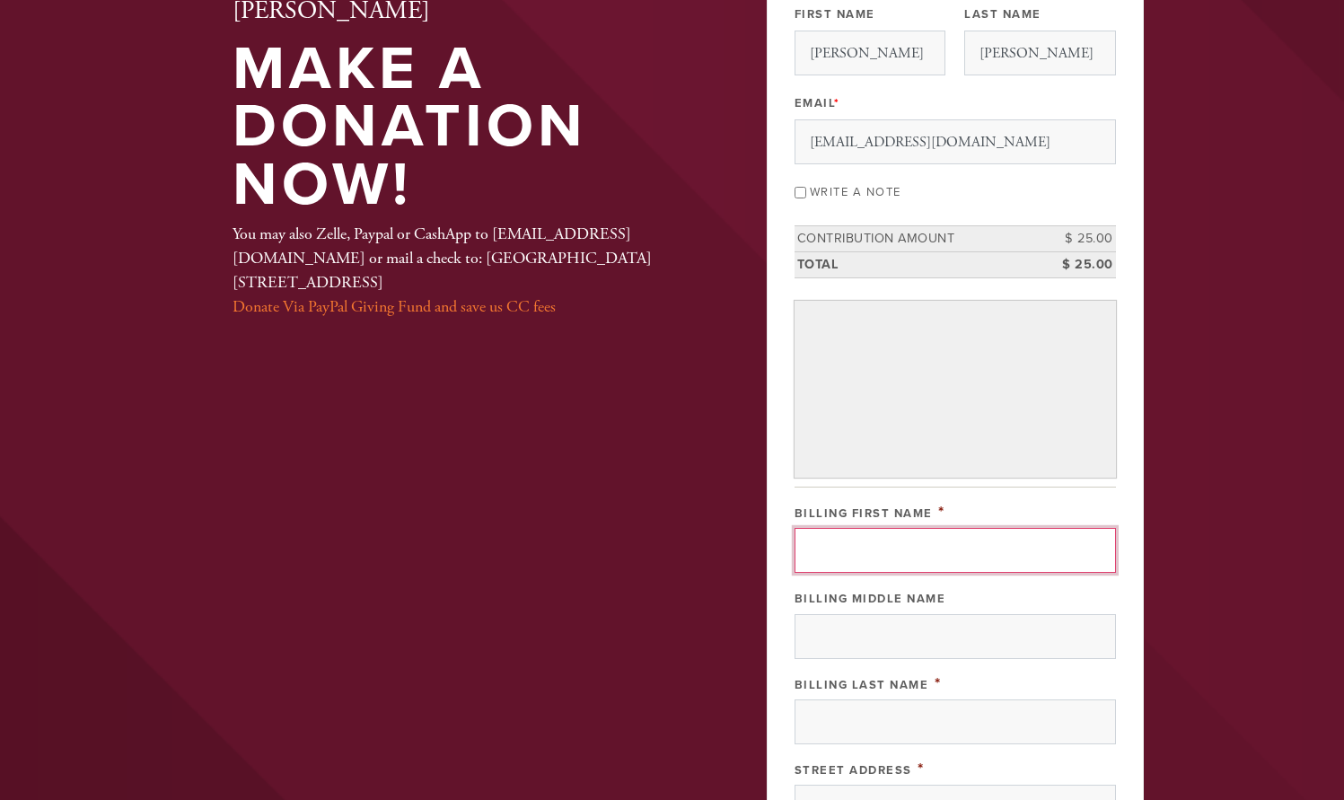
click at [827, 540] on input "Billing First Name" at bounding box center [956, 550] width 322 height 45
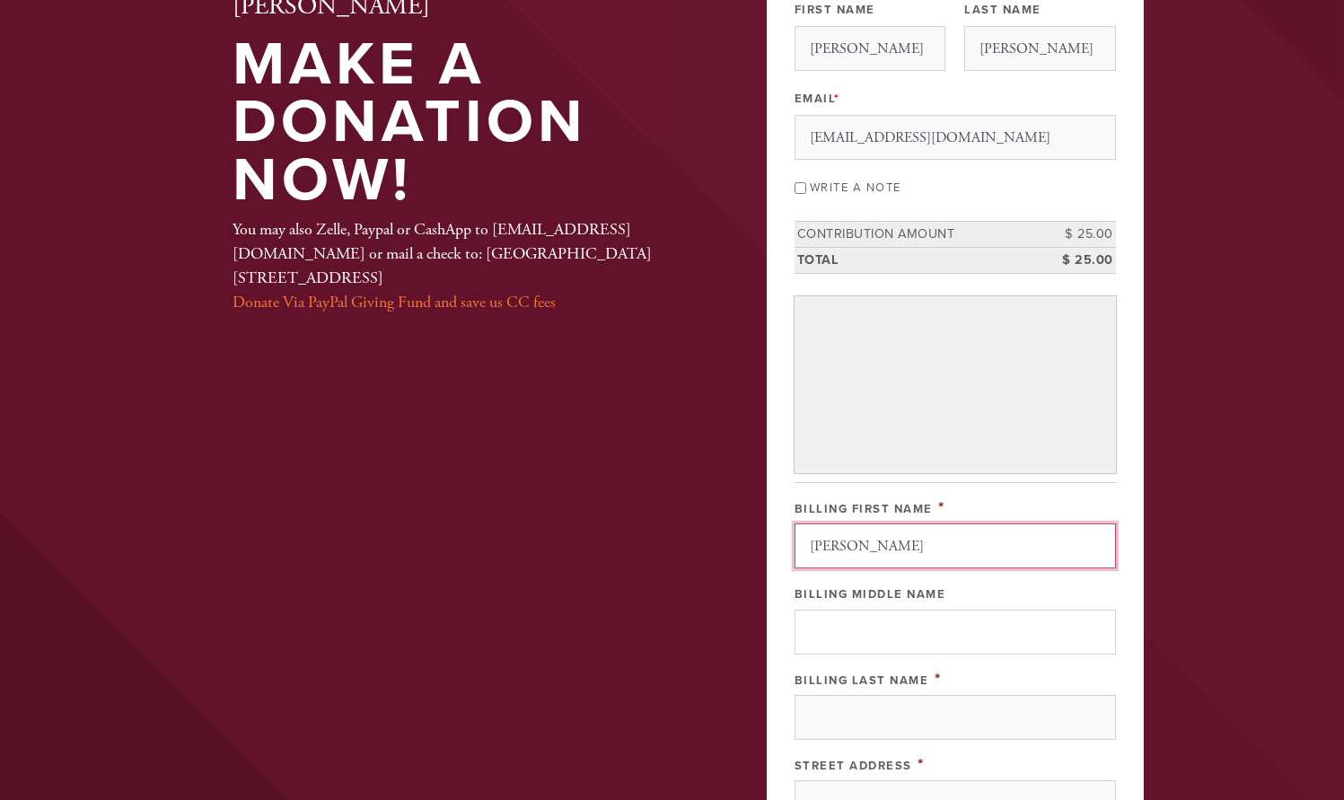
type input "Saul"
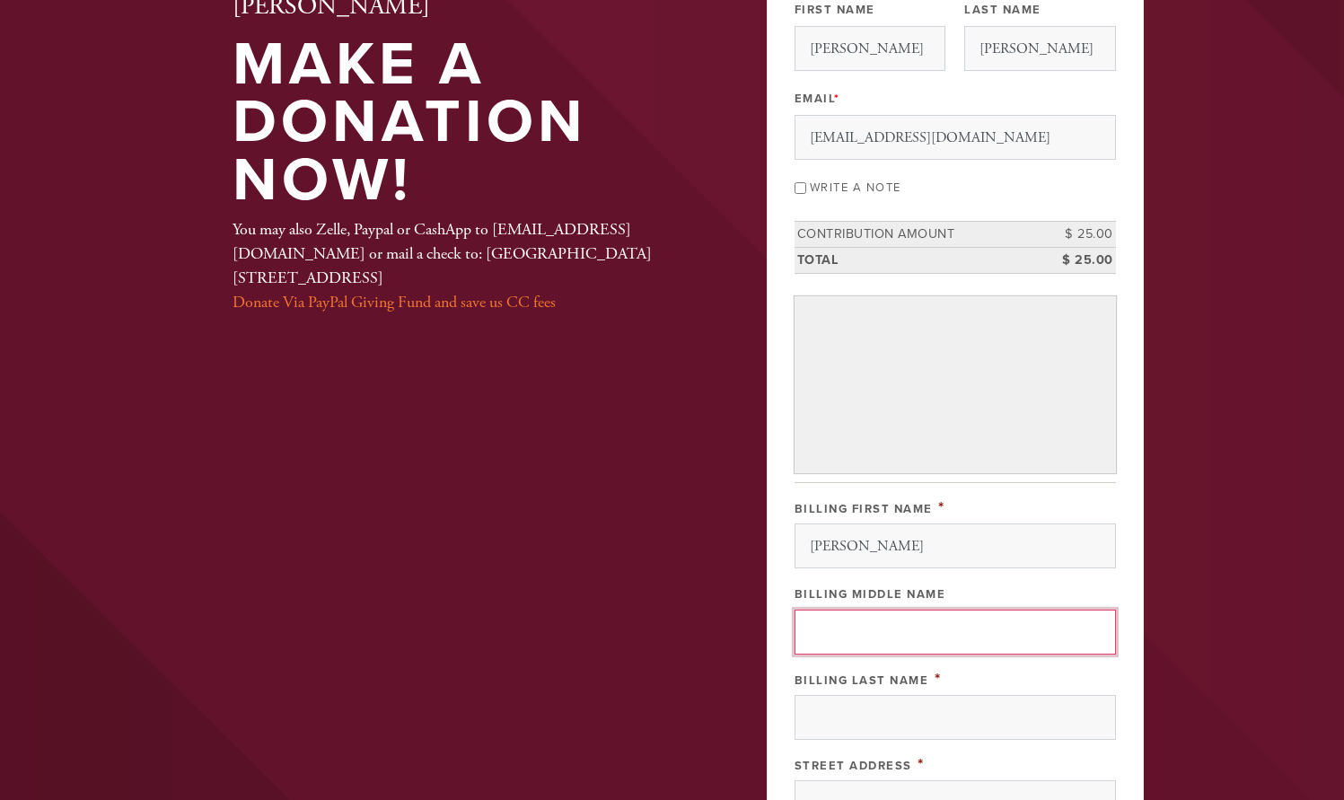
click at [820, 622] on input "Billing Middle Name" at bounding box center [956, 632] width 322 height 45
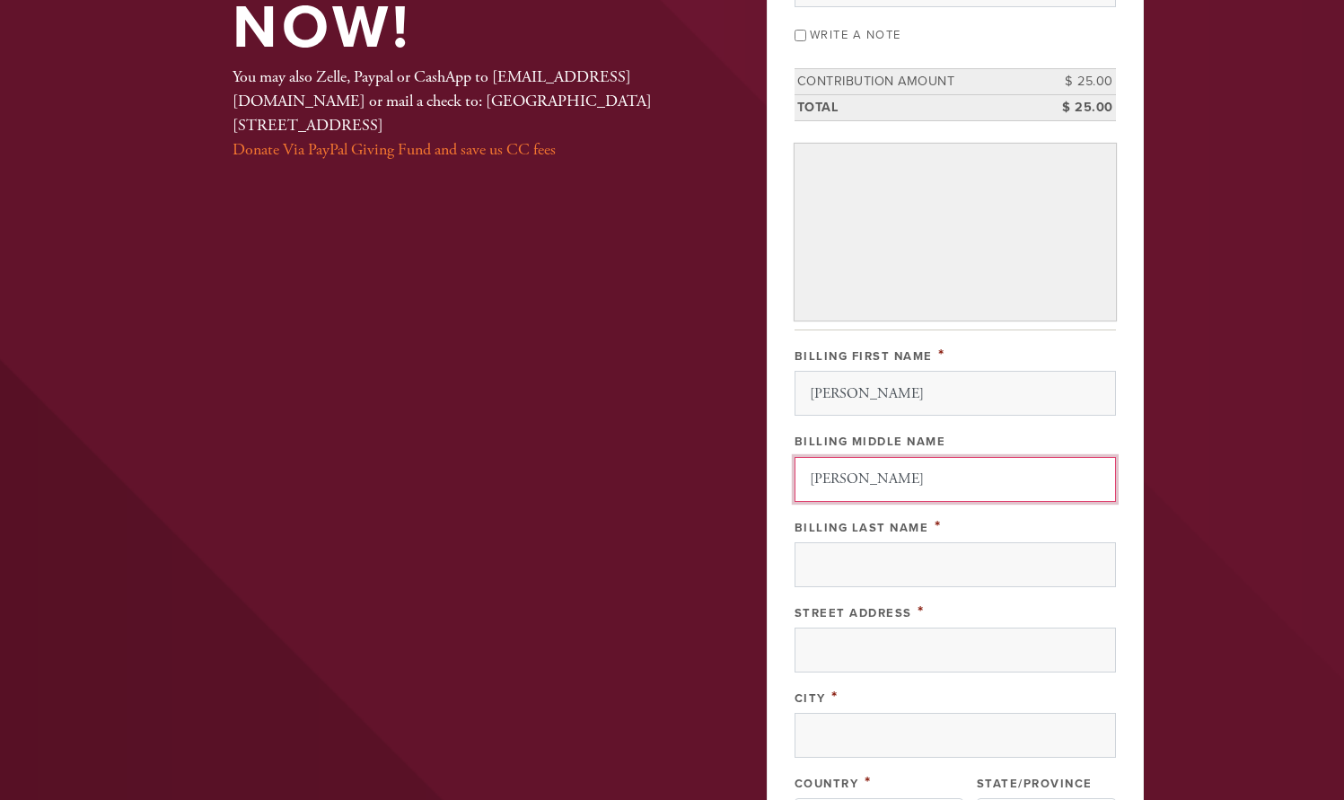
scroll to position [328, 0]
type input "[PERSON_NAME]"
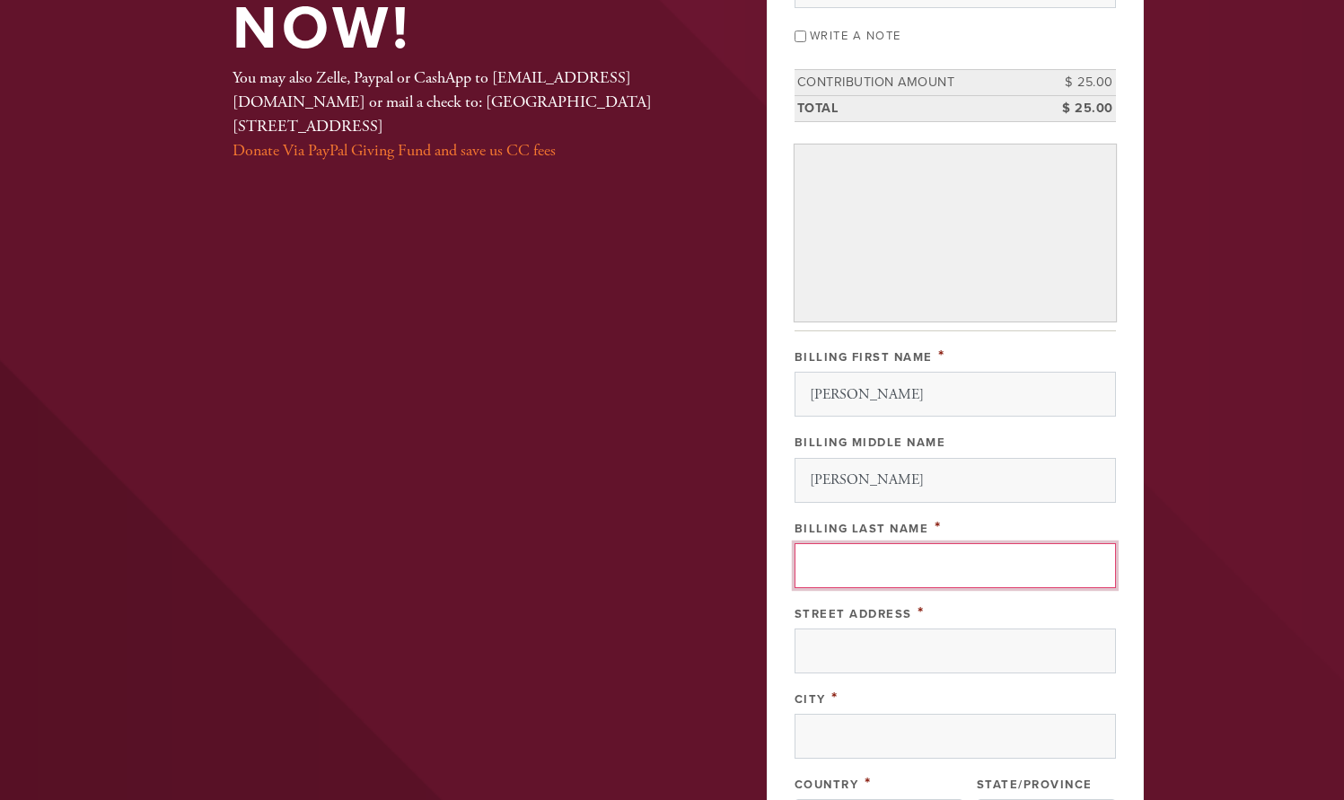
scroll to position [331, 0]
click at [839, 570] on input "Billing Last Name" at bounding box center [956, 562] width 322 height 45
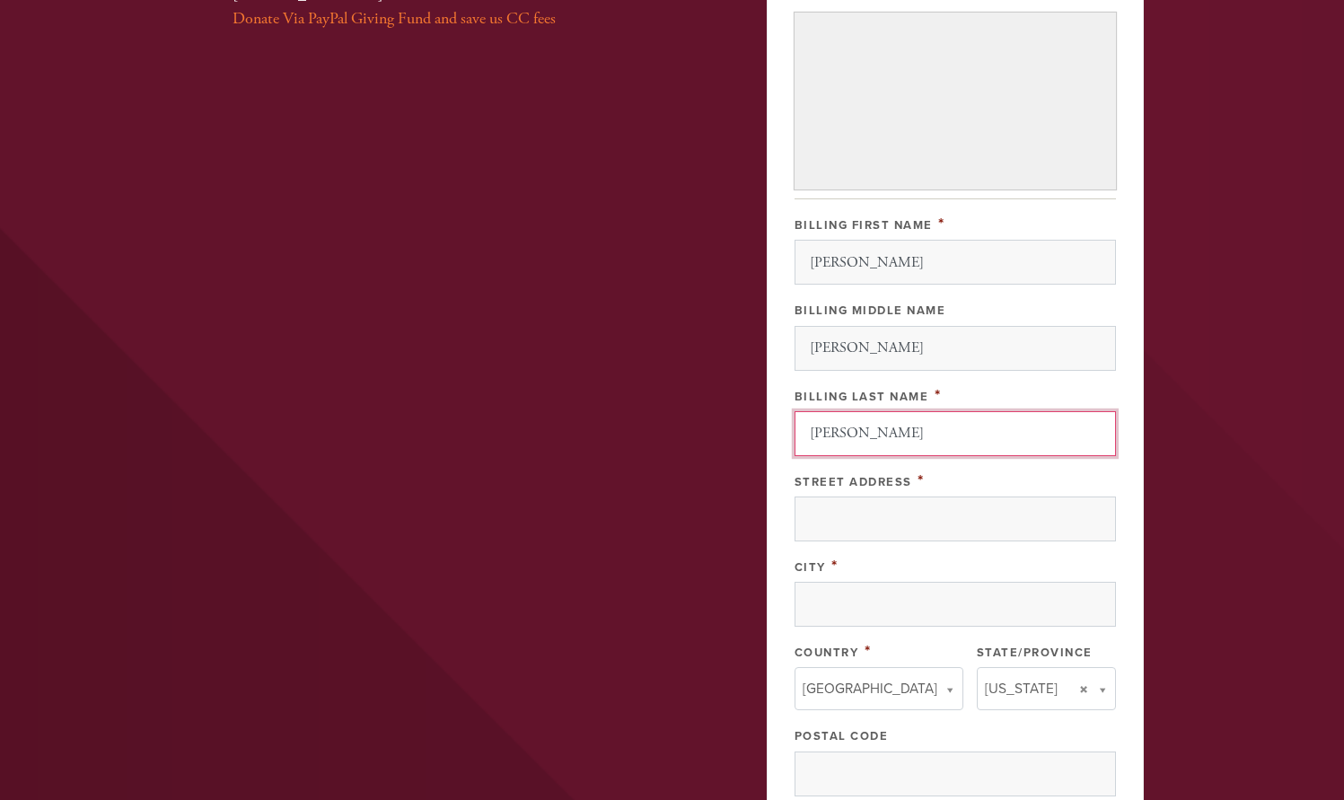
scroll to position [461, 0]
type input "Frommer"
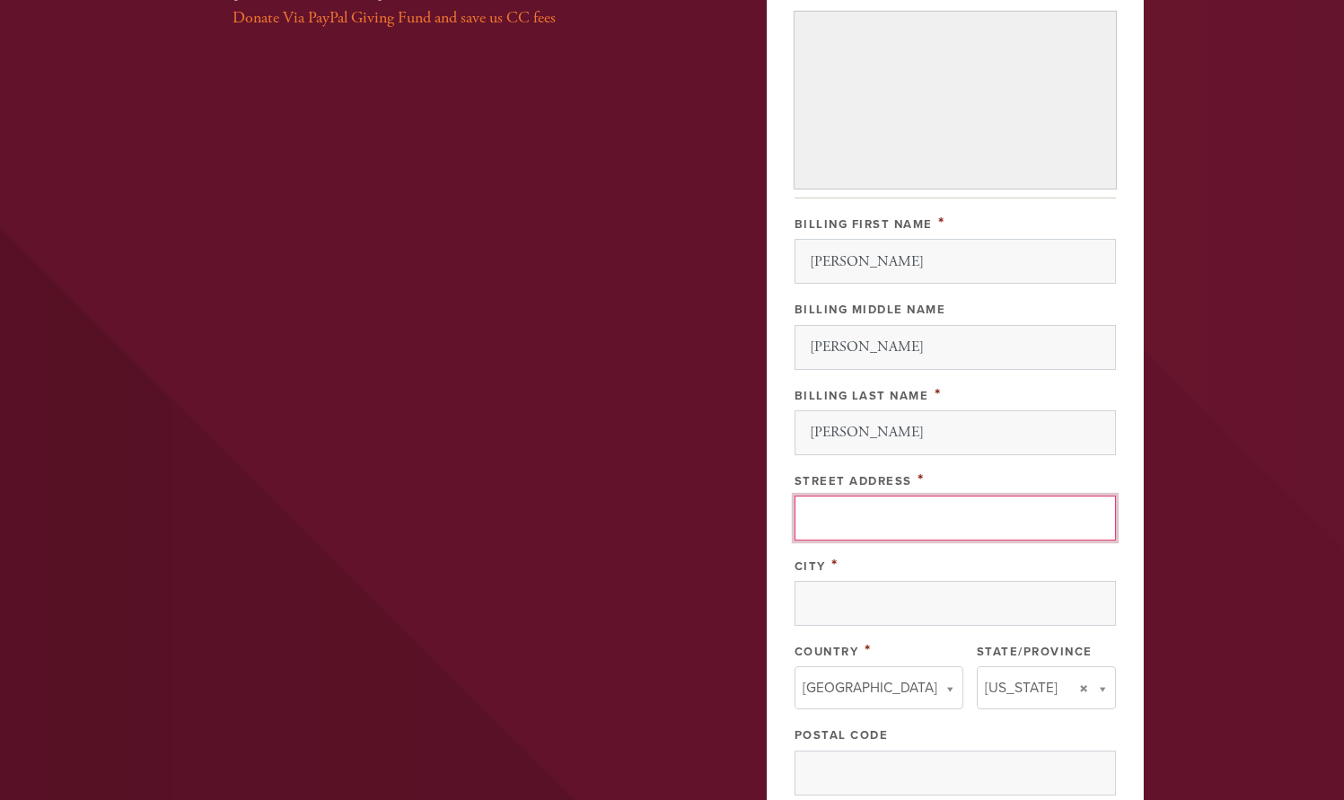
click at [831, 525] on input "Street Address" at bounding box center [956, 518] width 322 height 45
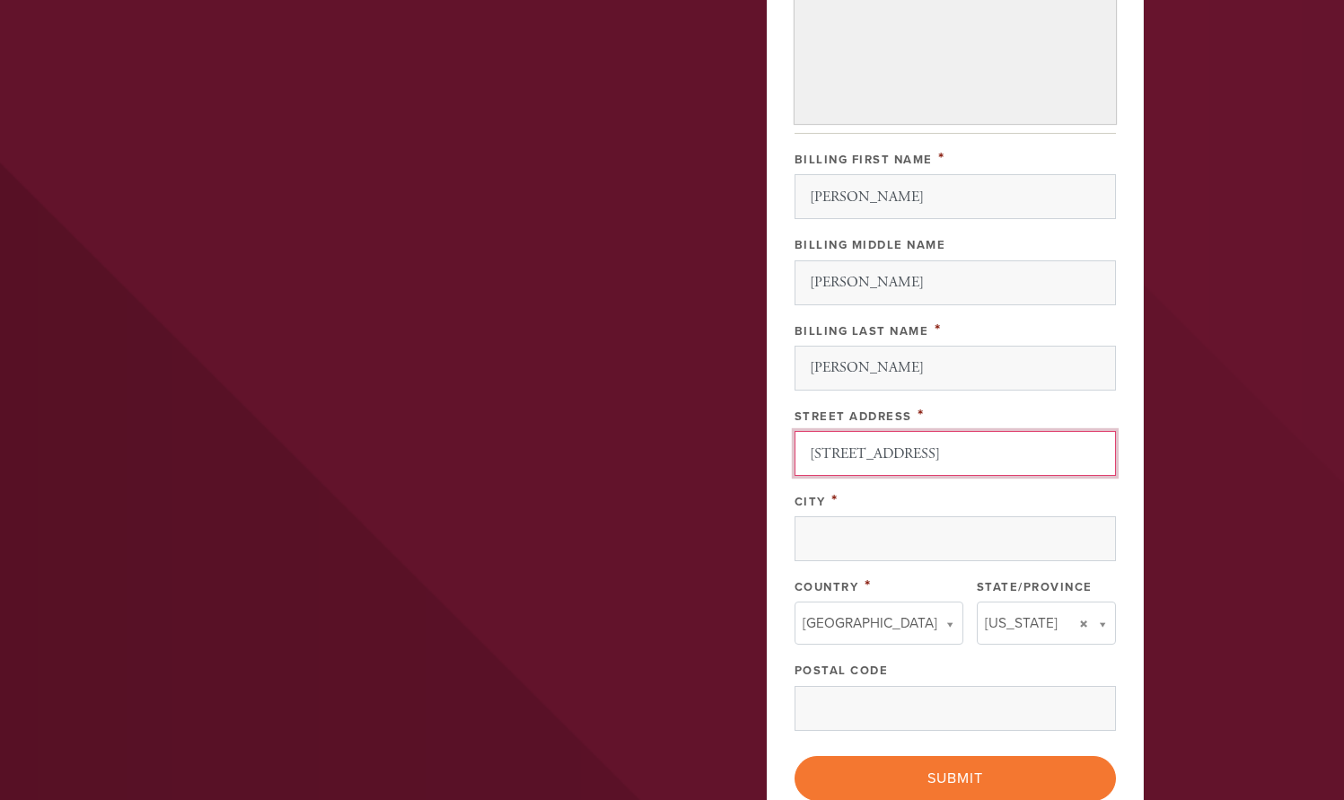
scroll to position [527, 0]
type input "[STREET_ADDRESS]"
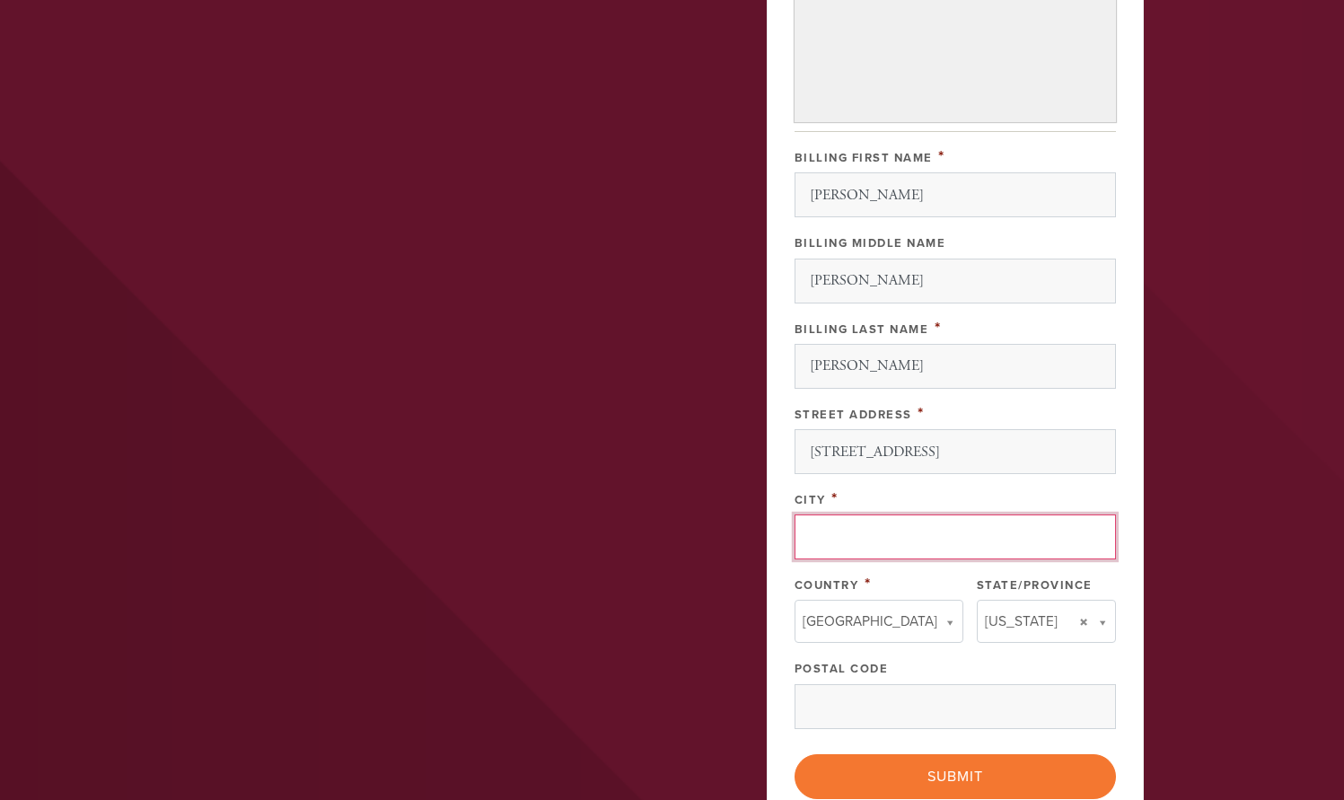
click at [829, 534] on input "City" at bounding box center [956, 537] width 322 height 45
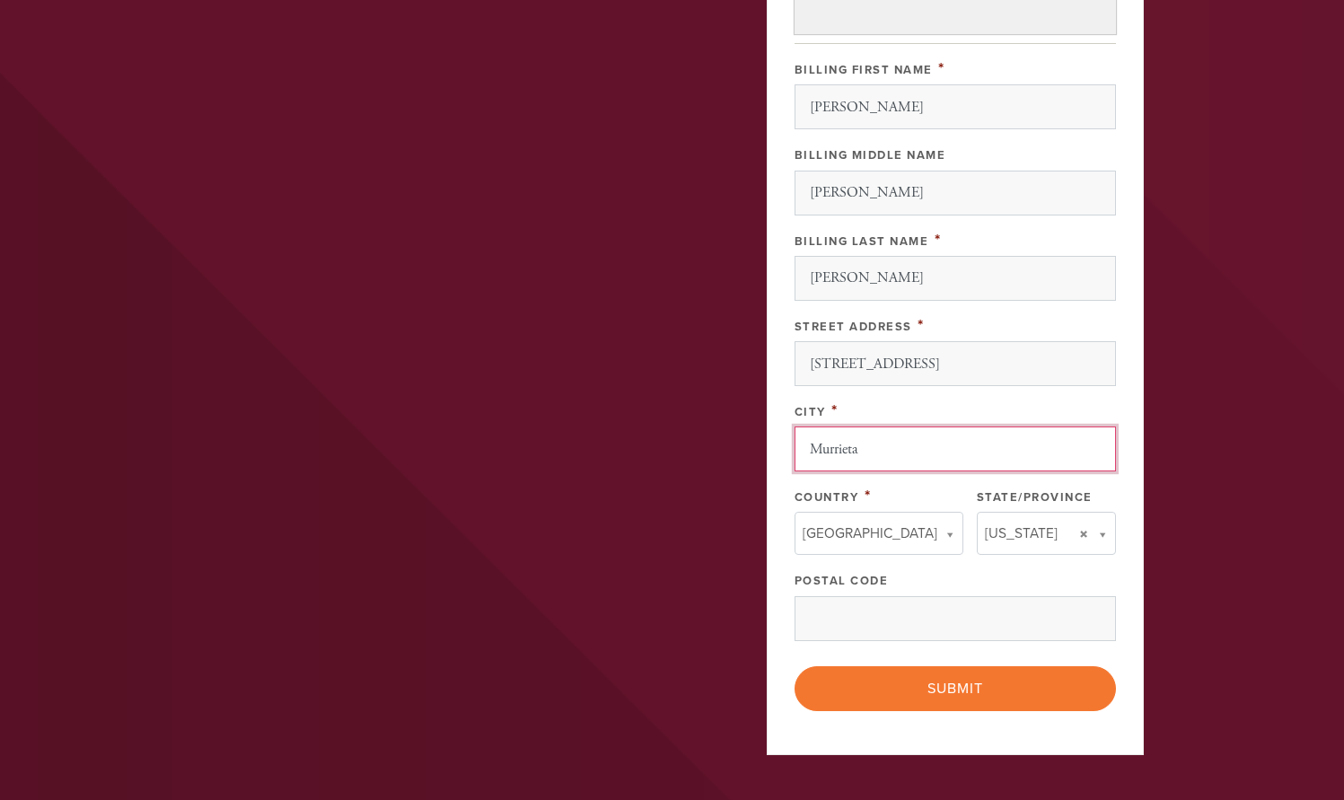
scroll to position [618, 0]
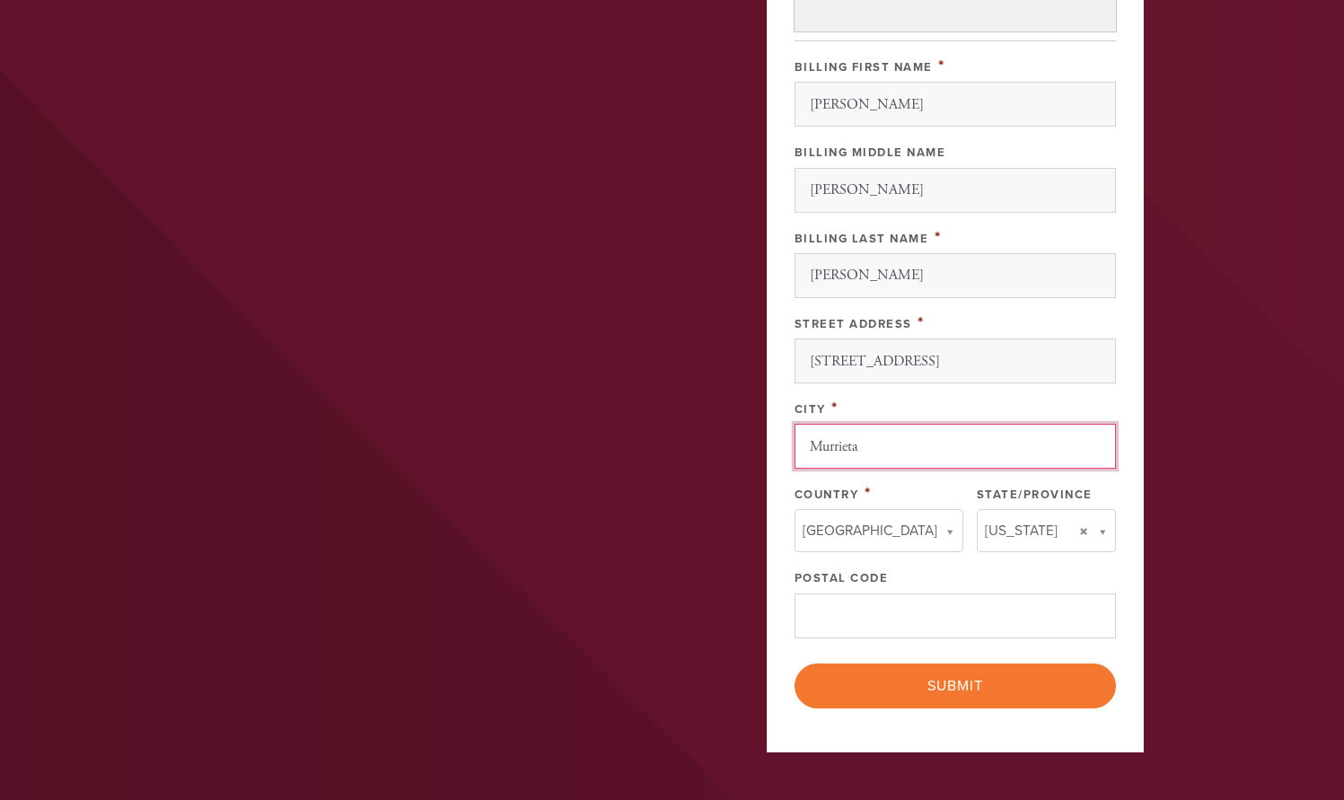
type input "Murrieta"
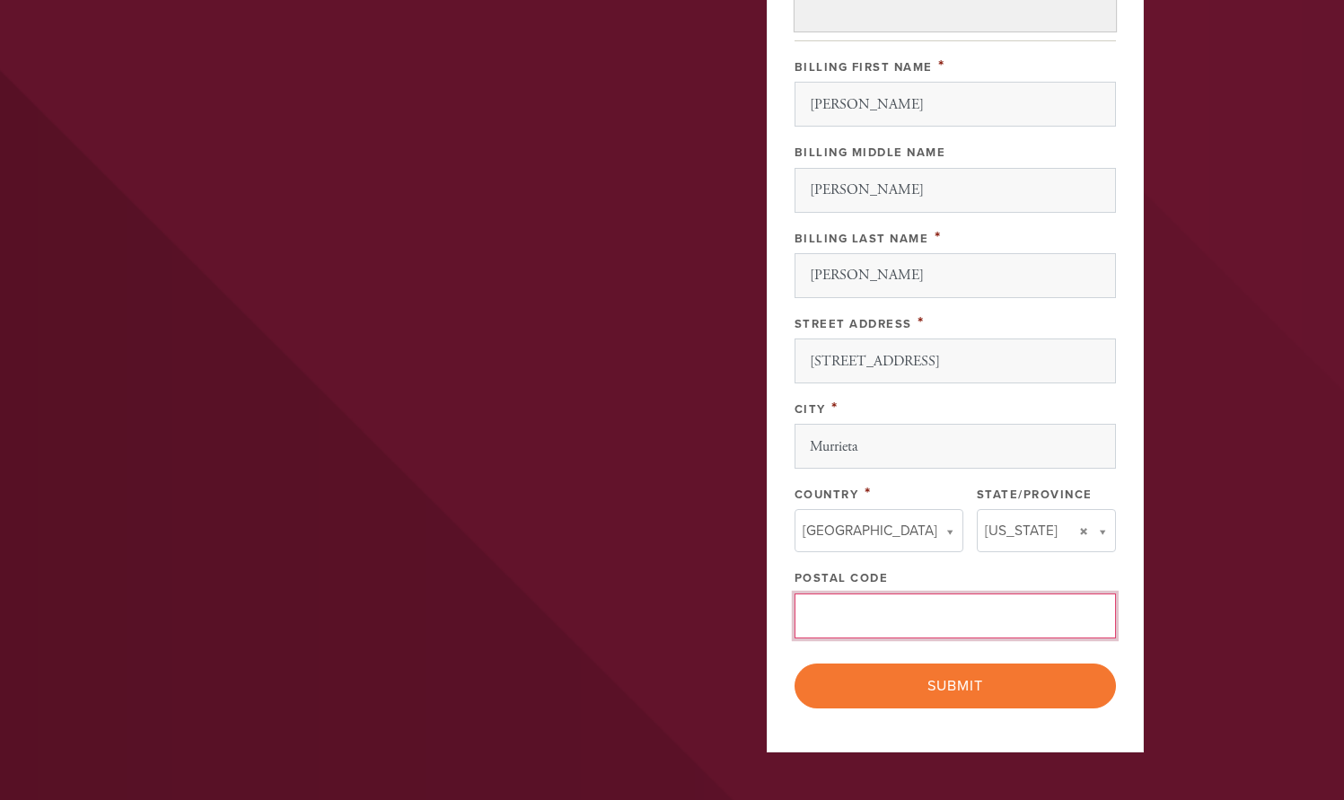
click at [823, 613] on input "Postal Code" at bounding box center [956, 616] width 322 height 45
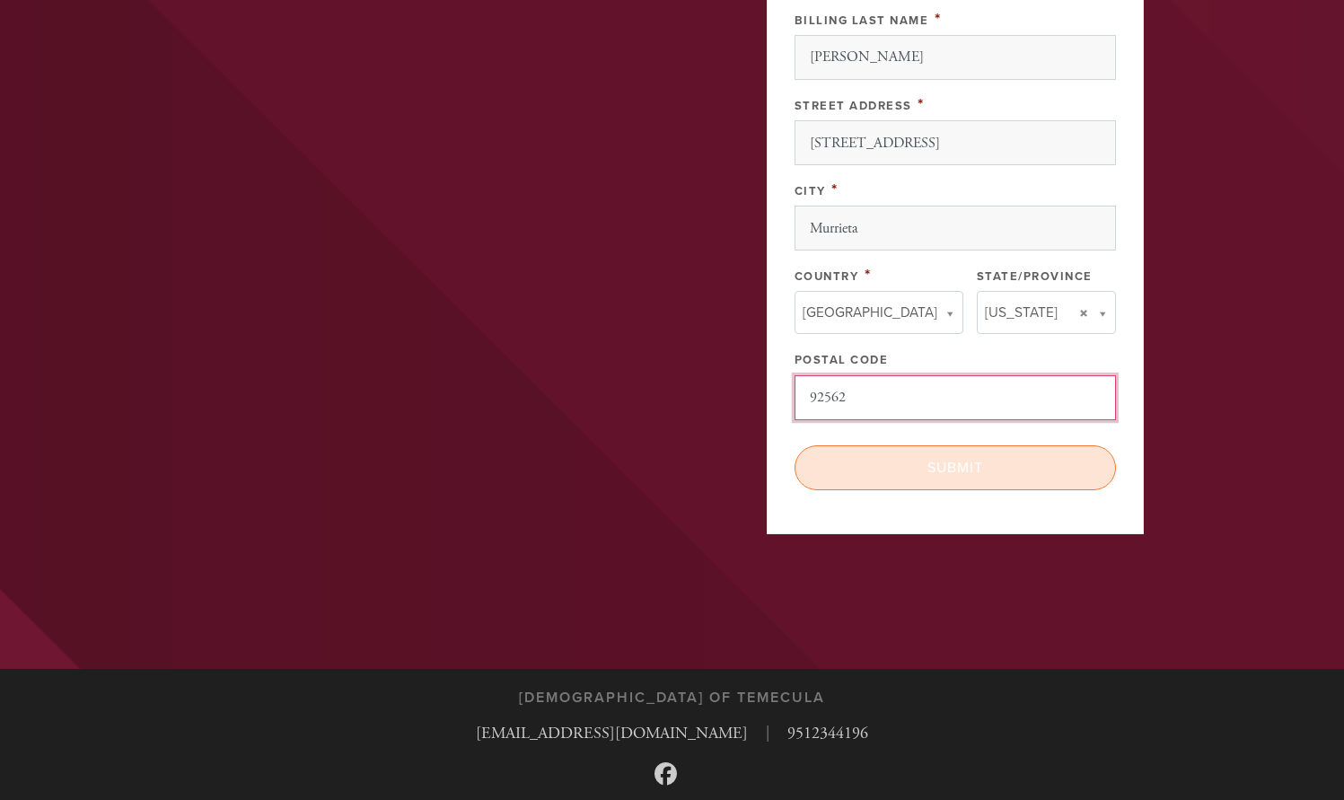
scroll to position [841, 0]
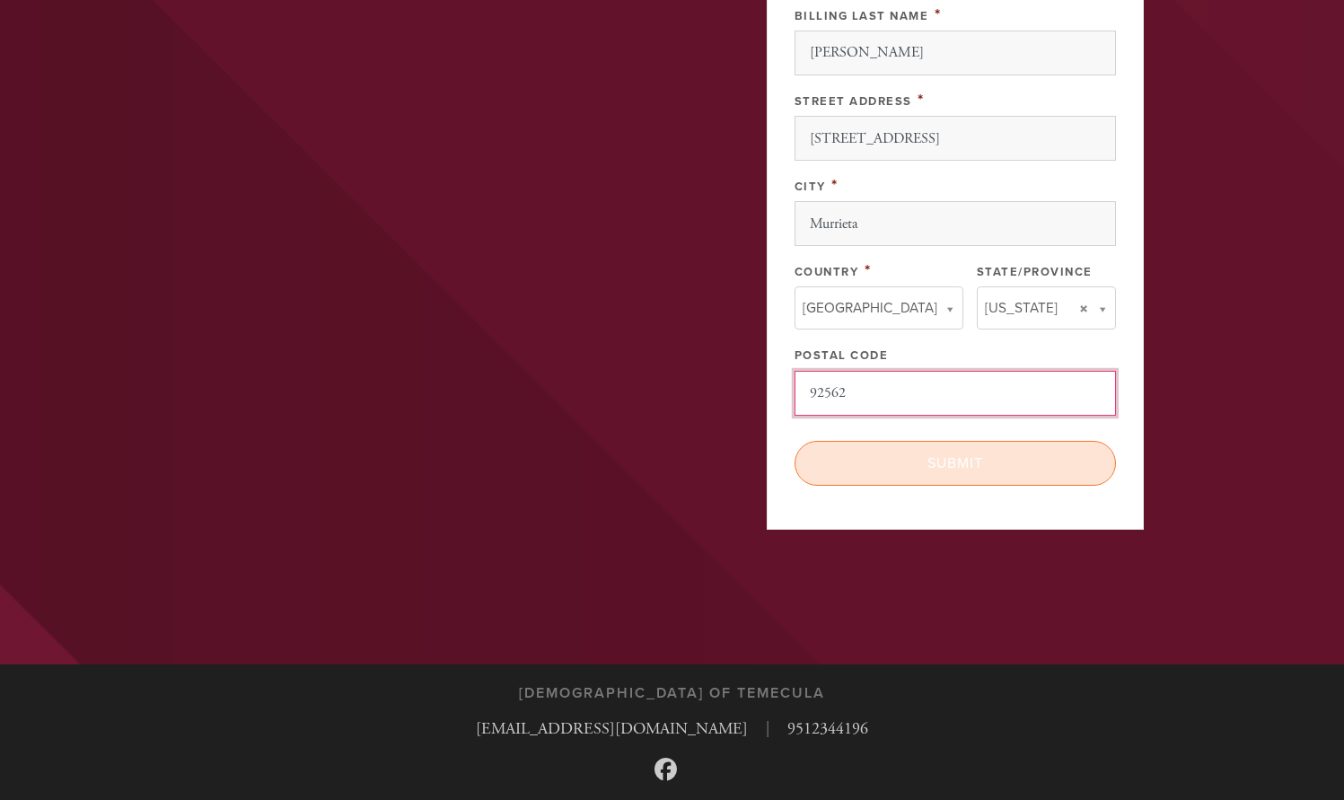
type input "92562"
click at [960, 460] on input "Submit" at bounding box center [956, 463] width 322 height 45
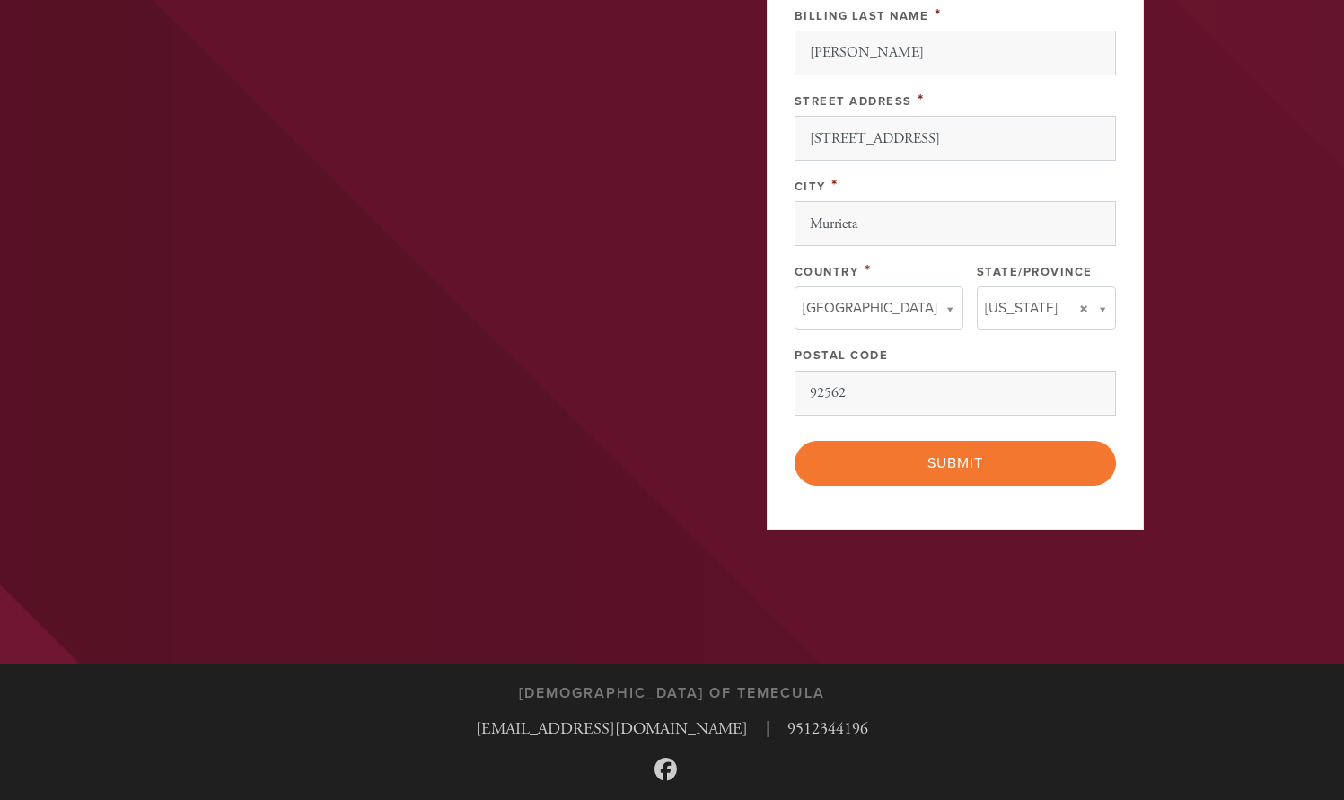
scroll to position [898, 0]
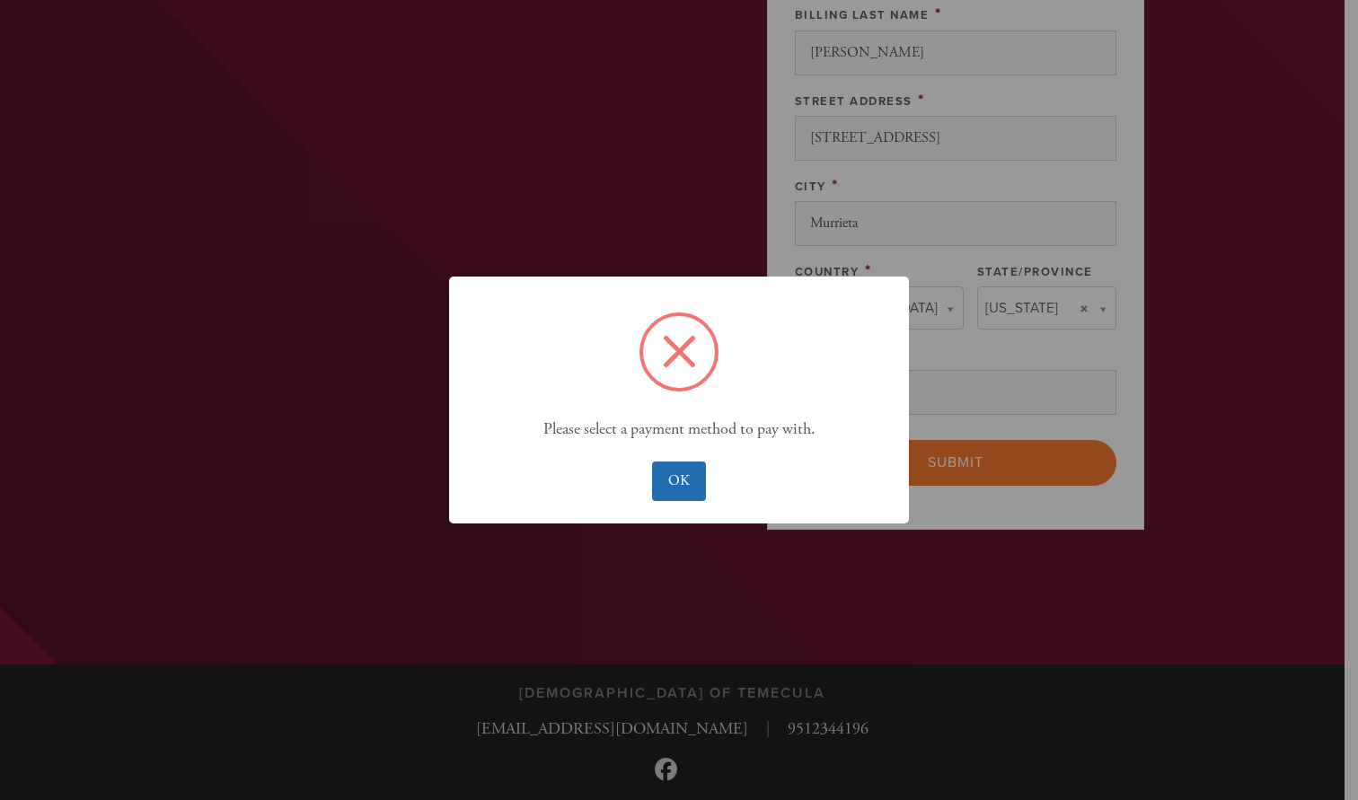
click at [678, 472] on button "OK" at bounding box center [678, 482] width 53 height 40
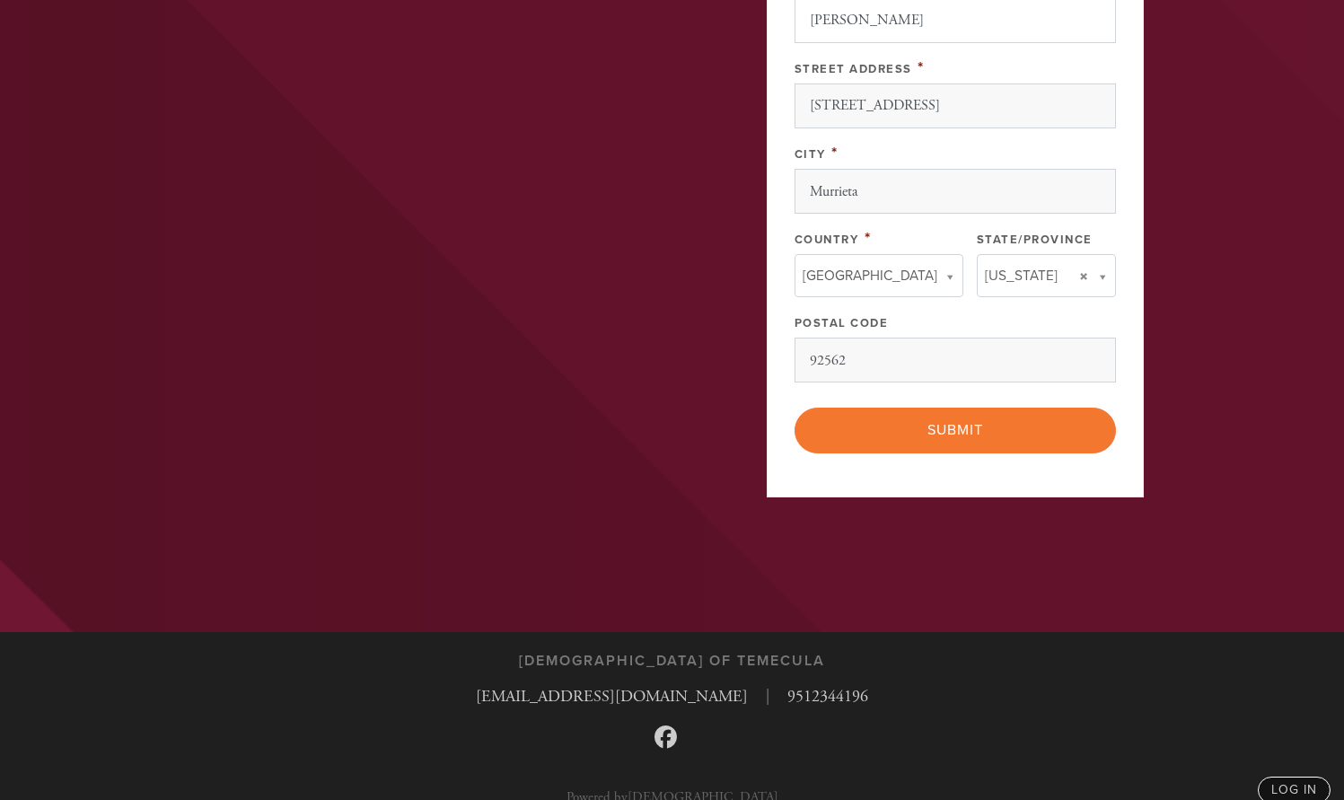
scroll to position [892, 0]
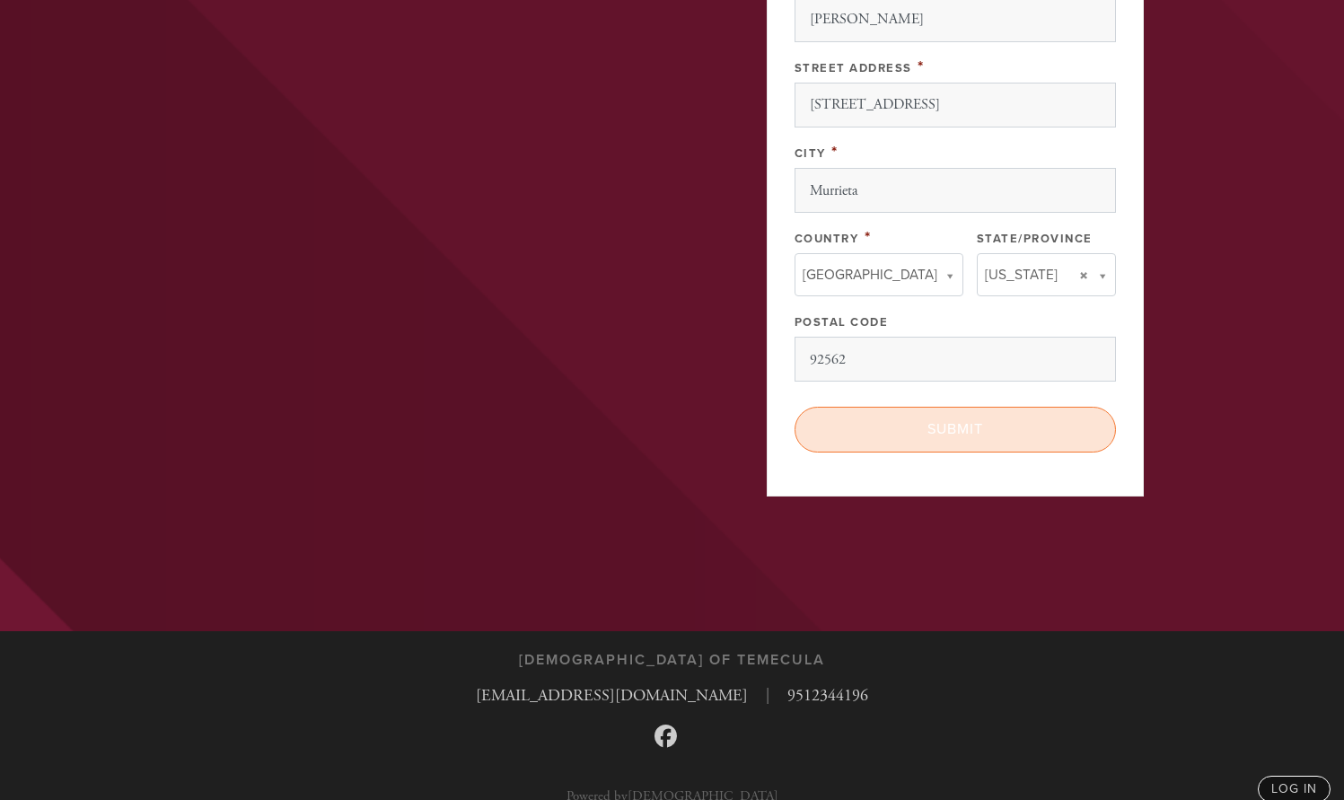
click at [965, 418] on input "Submit" at bounding box center [956, 429] width 322 height 45
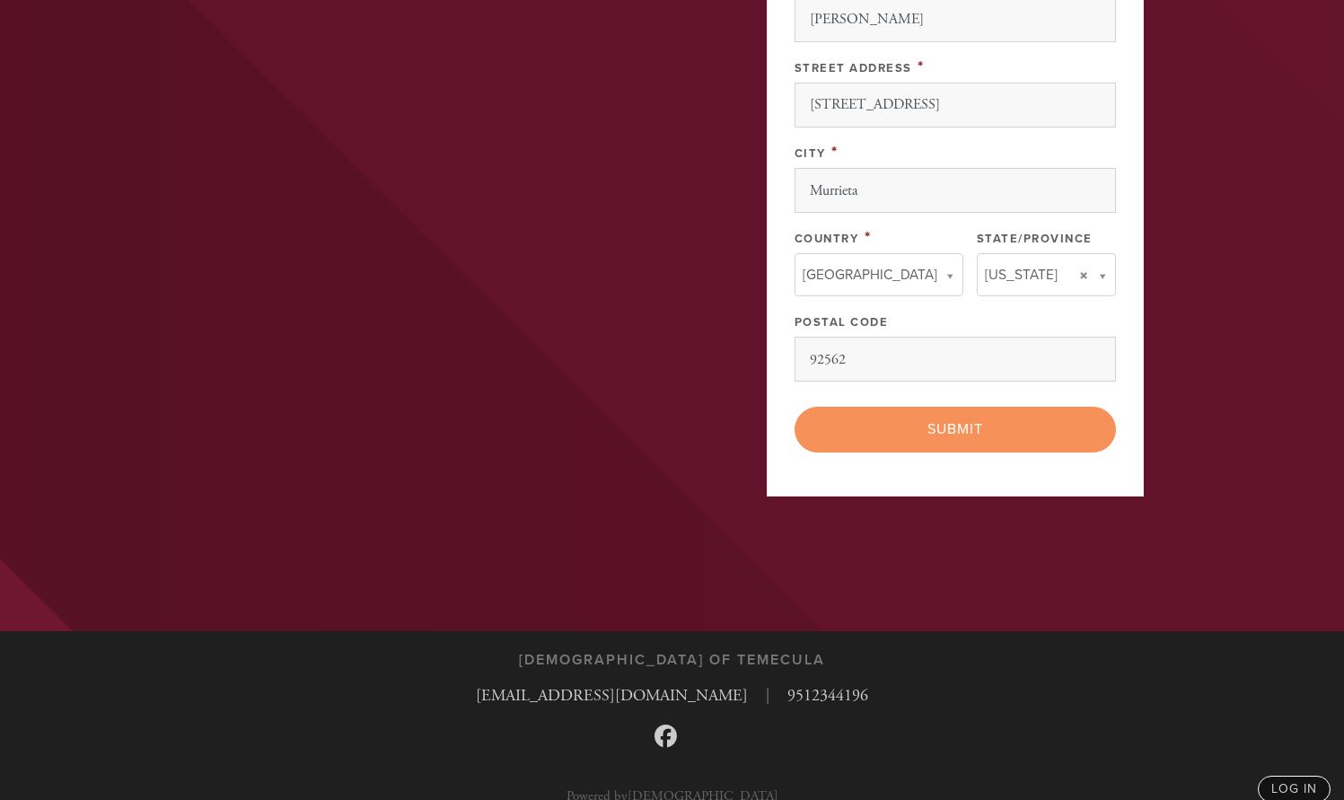
click at [961, 425] on div "< Previous Page Submit" at bounding box center [956, 429] width 322 height 45
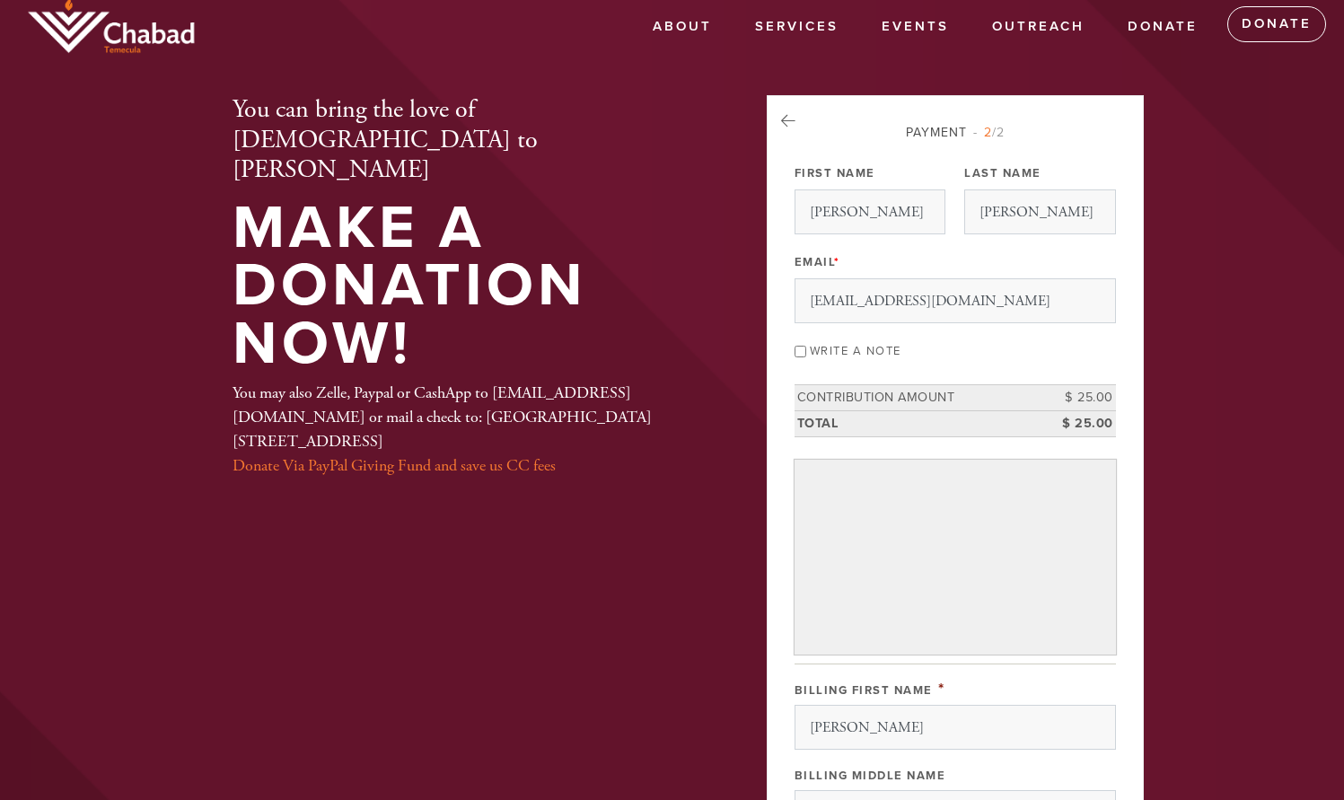
scroll to position [13, 0]
click at [785, 119] on icon at bounding box center [788, 120] width 14 height 16
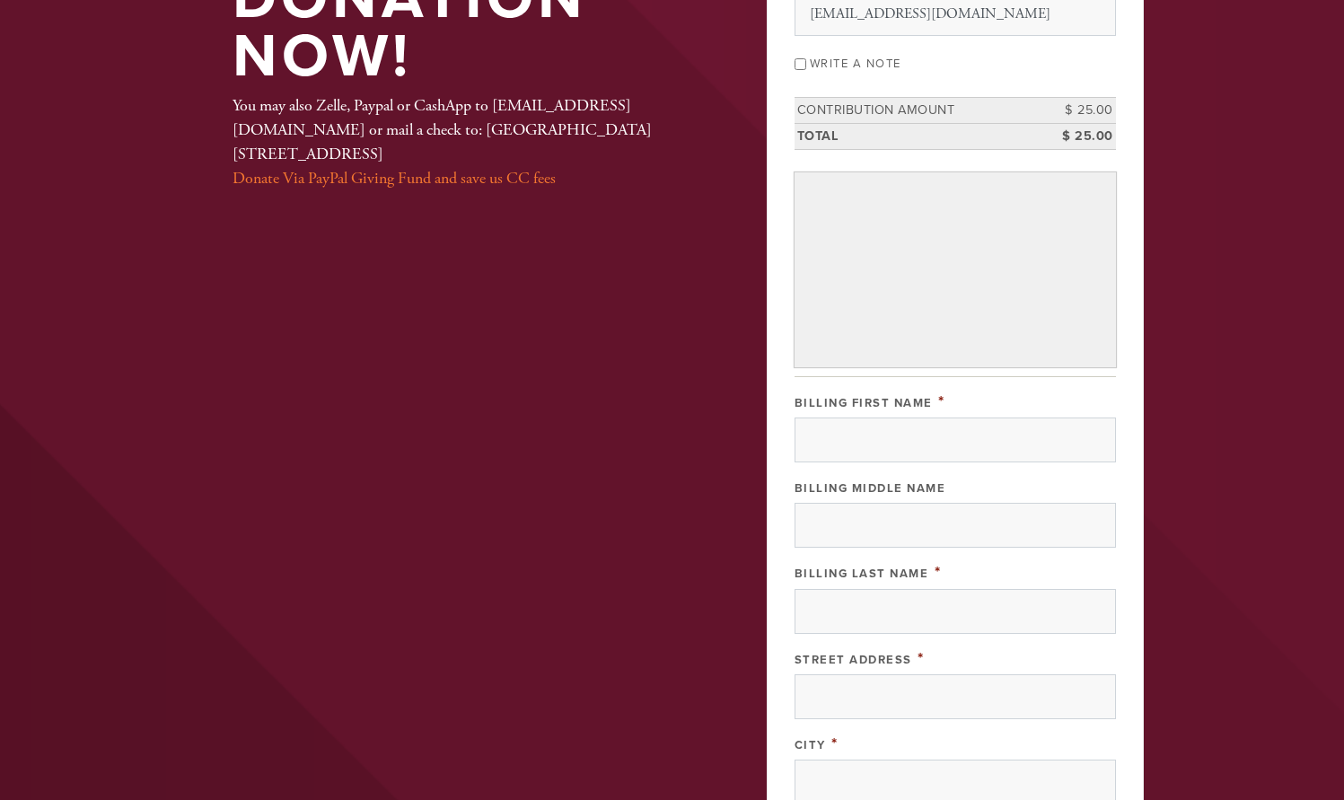
scroll to position [310, 0]
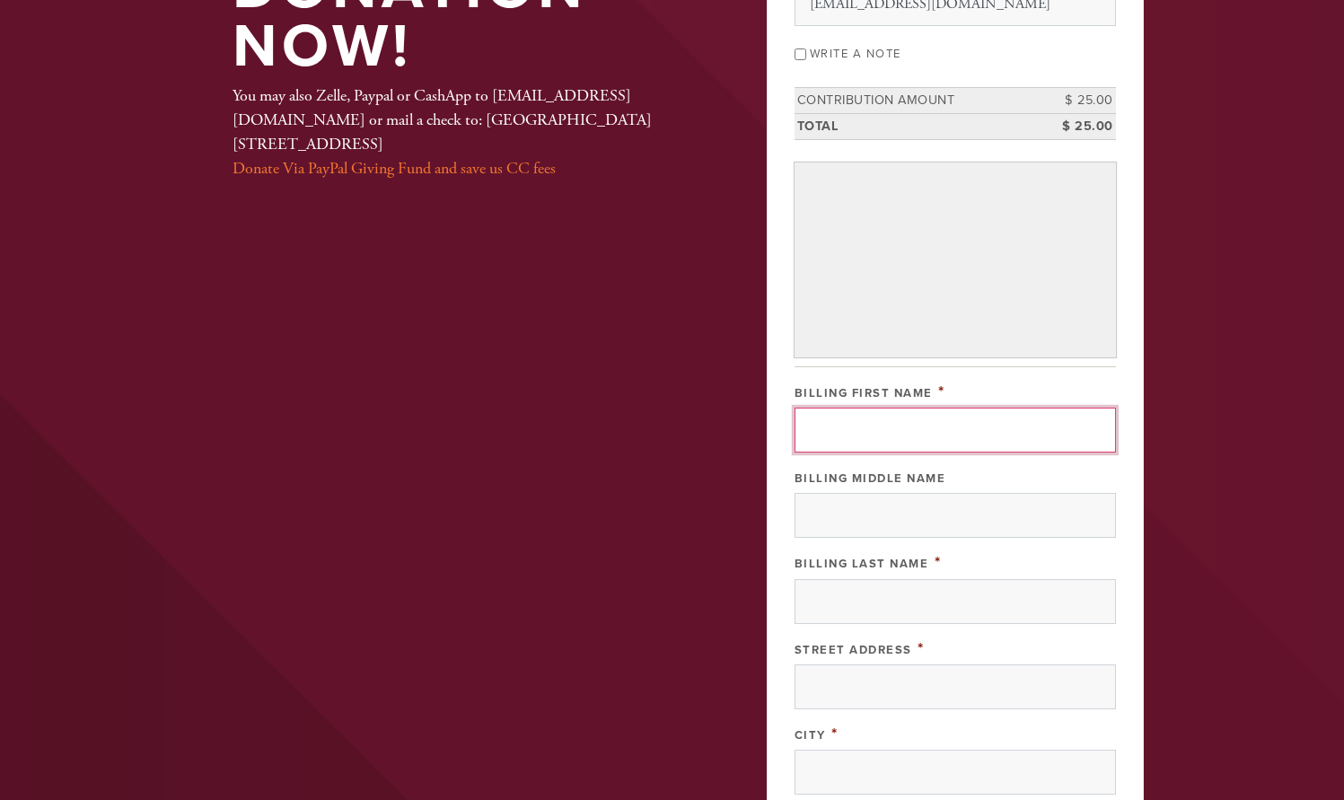
click at [815, 426] on input "Billing First Name" at bounding box center [956, 430] width 322 height 45
type input "[PERSON_NAME]"
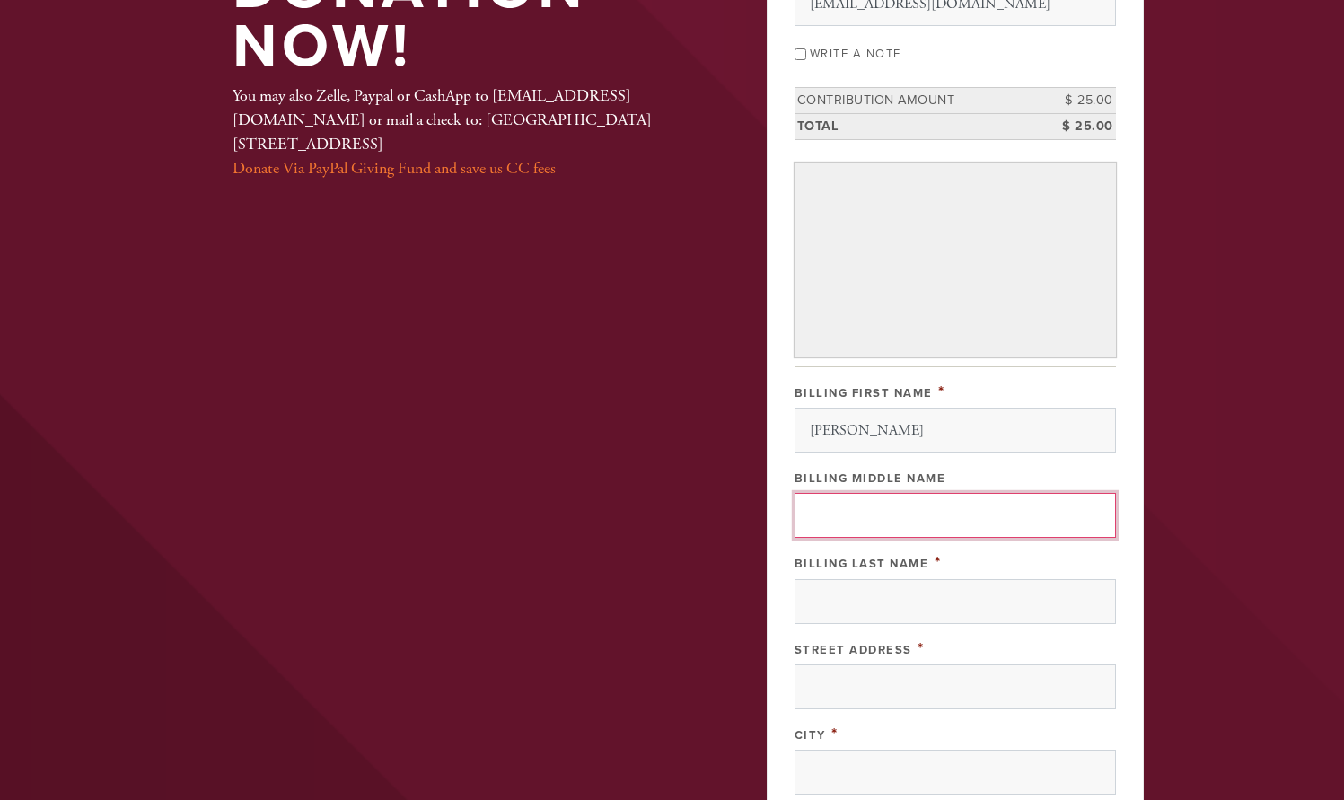
click at [817, 517] on input "Billing Middle Name" at bounding box center [956, 515] width 322 height 45
type input "[PERSON_NAME]"
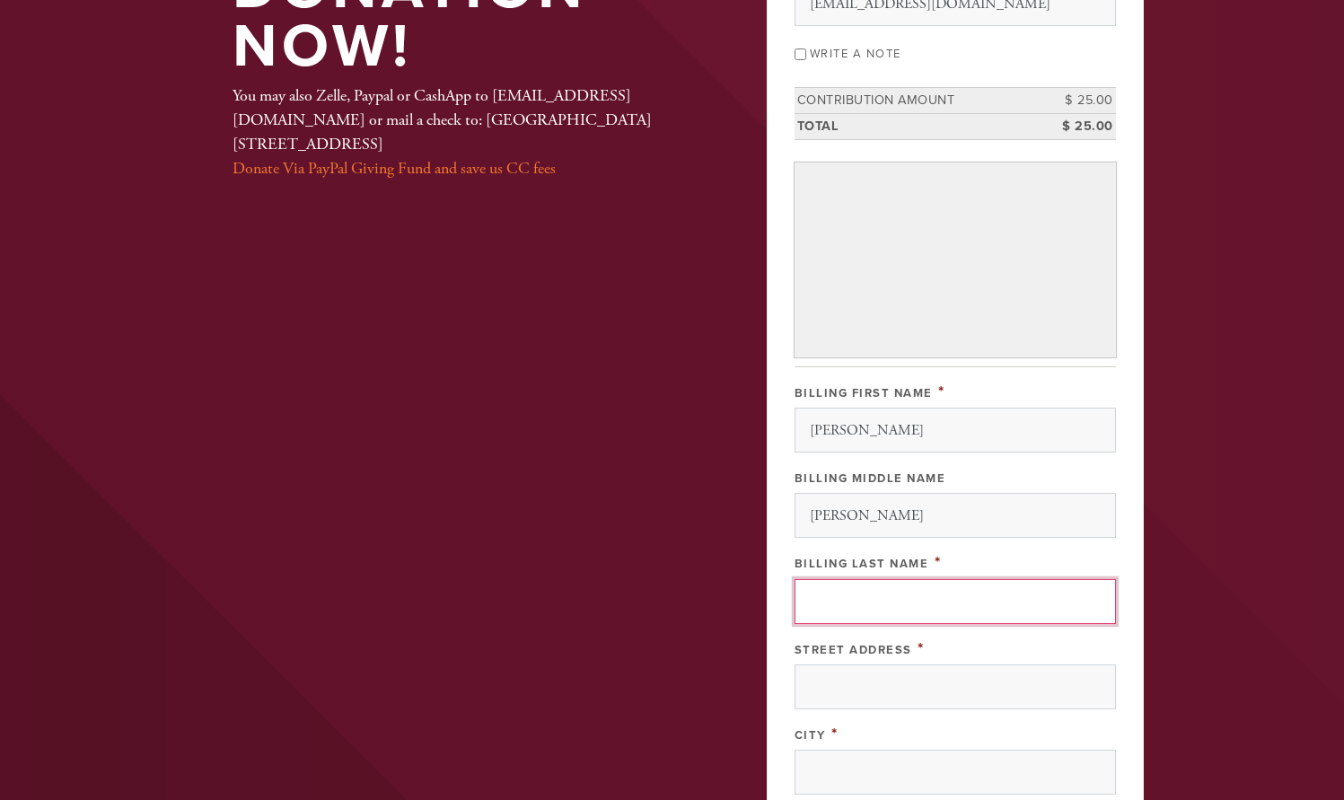
click at [826, 604] on input "Billing Last Name" at bounding box center [956, 601] width 322 height 45
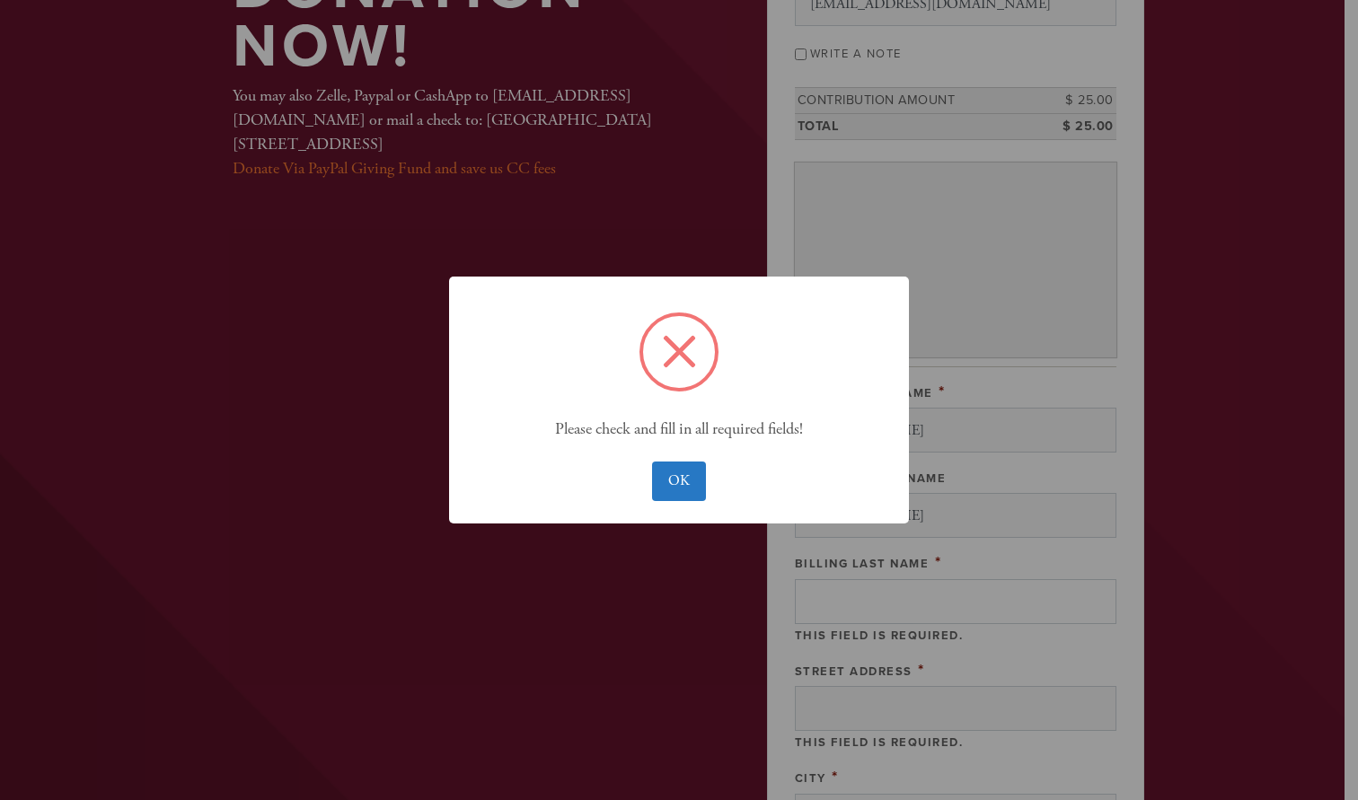
click at [652, 462] on button "OK" at bounding box center [678, 482] width 53 height 40
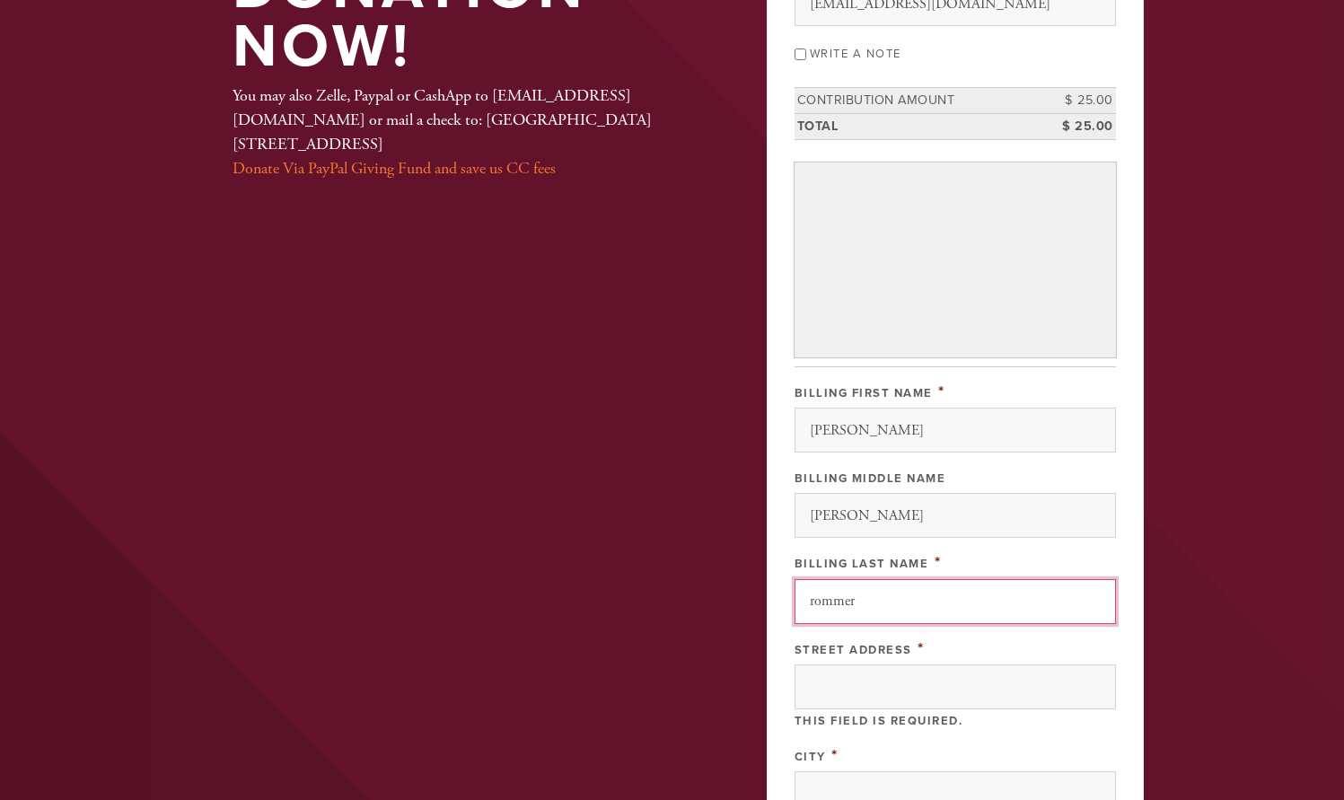
click at [807, 601] on input "rommer" at bounding box center [956, 601] width 322 height 45
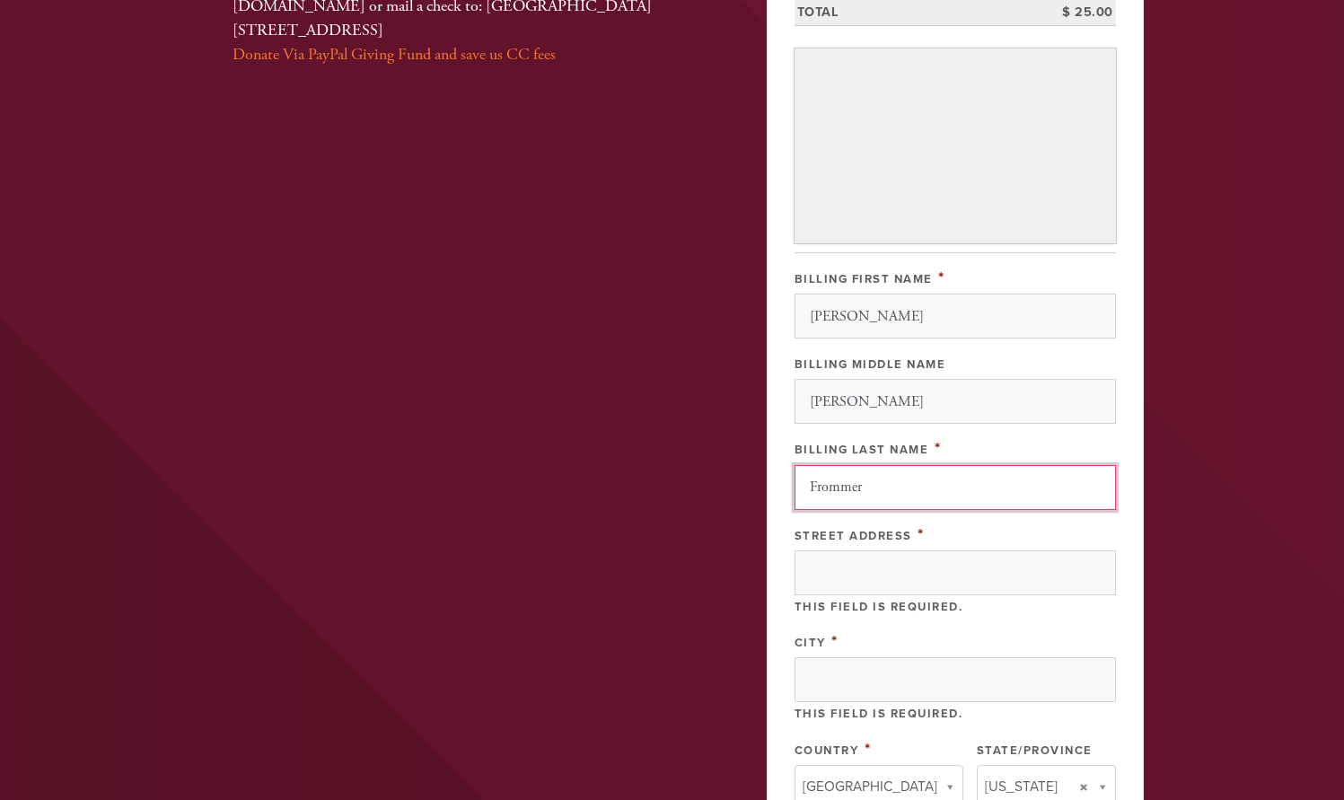
scroll to position [427, 0]
type input "Frommer"
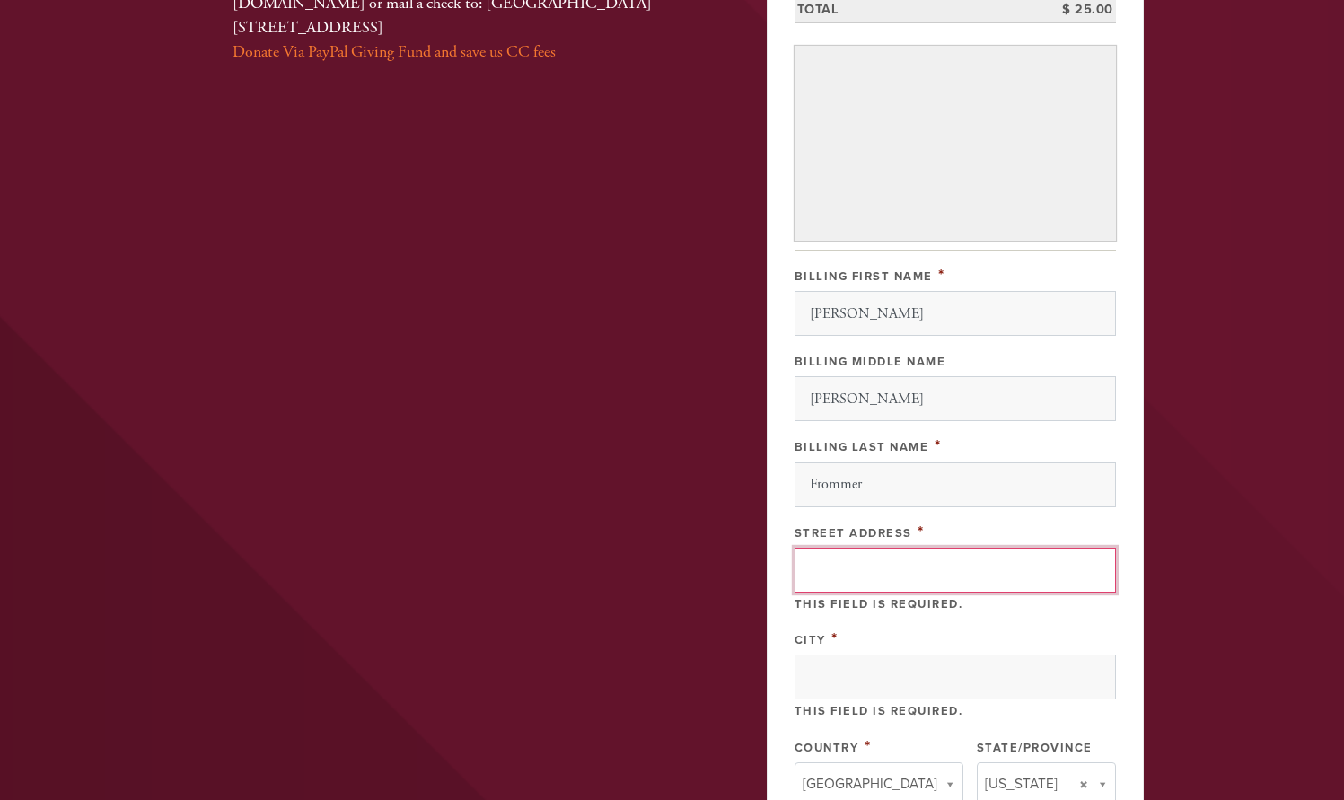
click at [815, 573] on input "Street Address" at bounding box center [956, 570] width 322 height 45
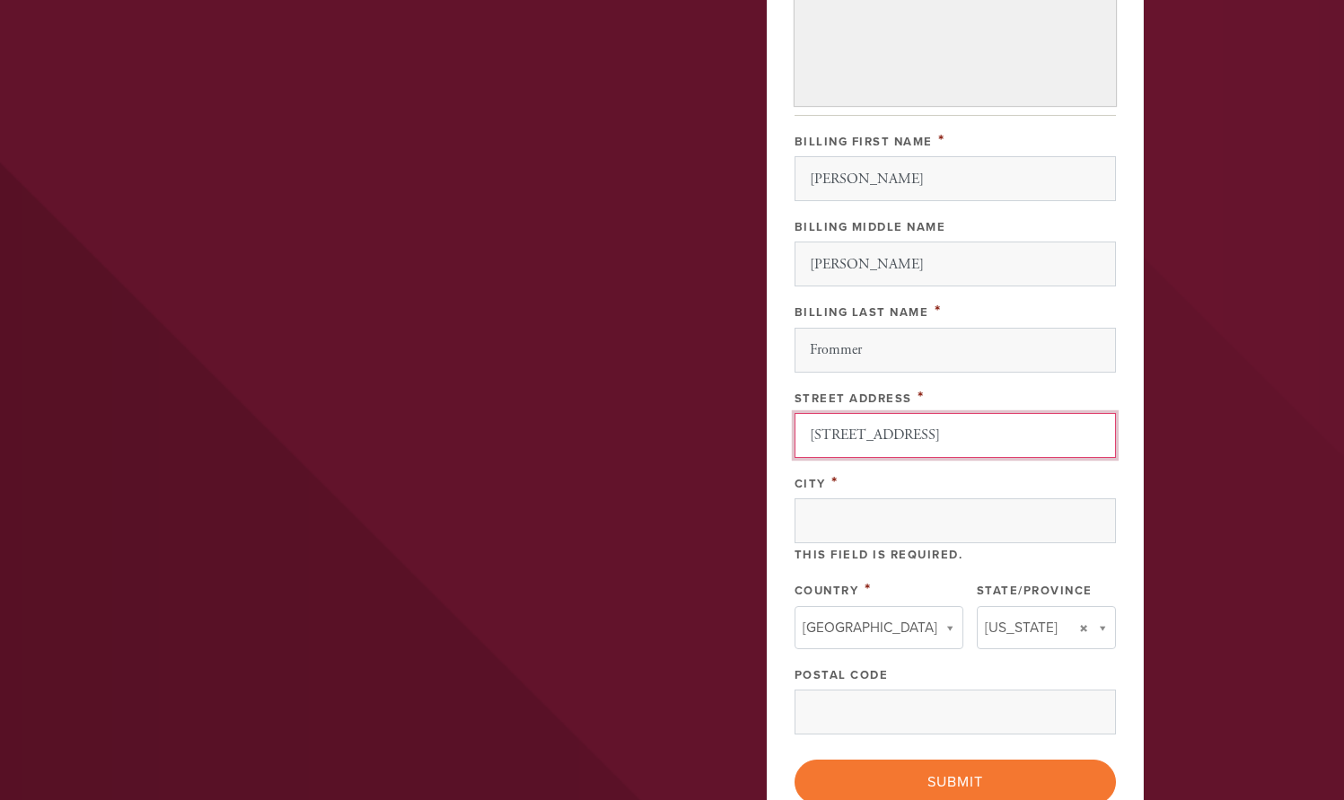
scroll to position [565, 0]
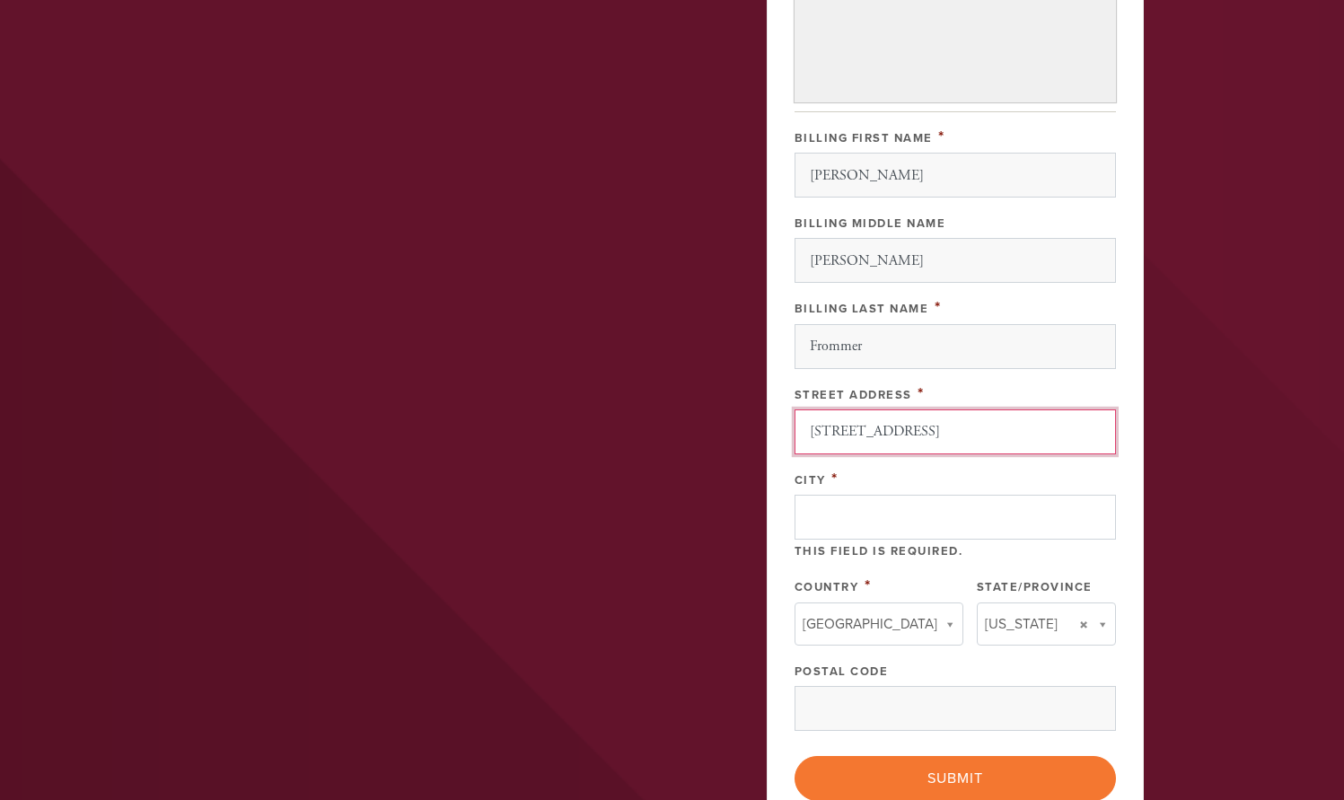
type input "[STREET_ADDRESS]"
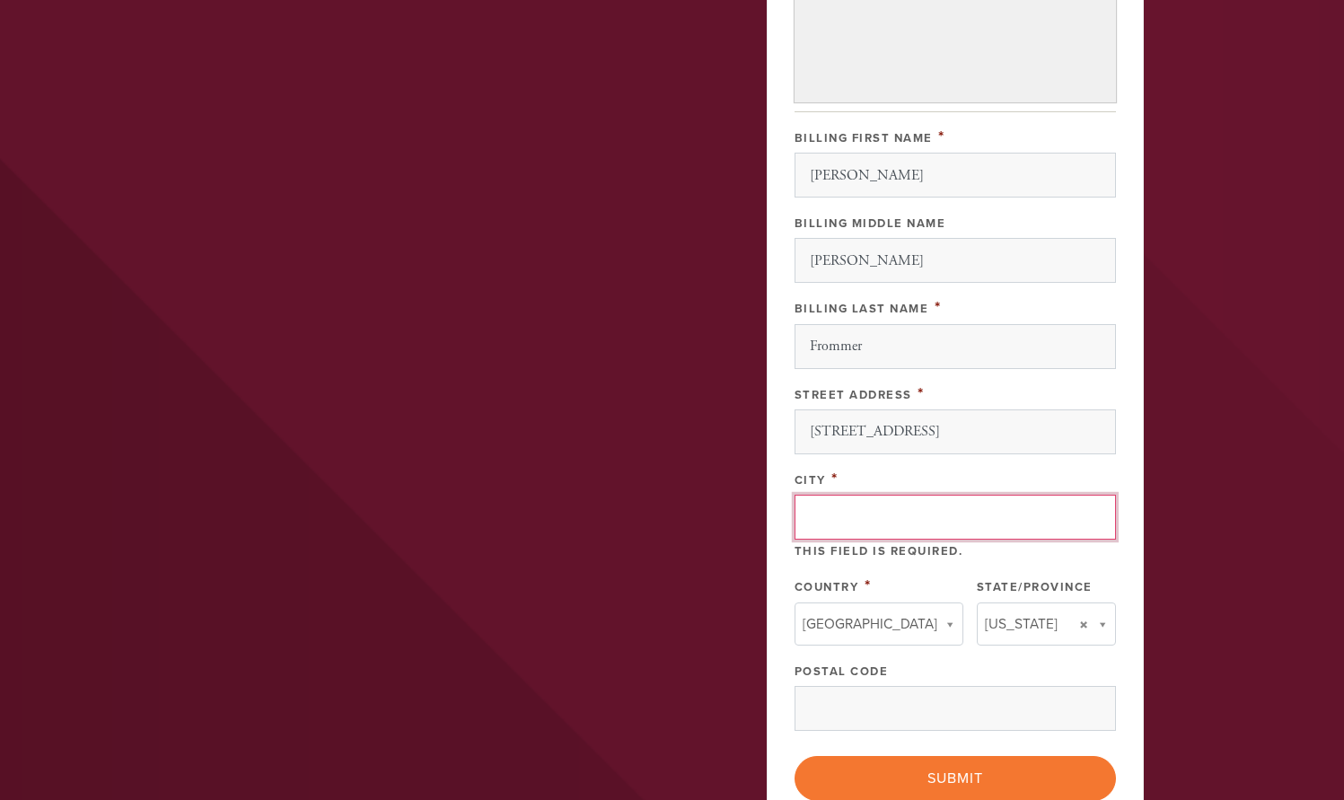
click at [824, 511] on input "City" at bounding box center [956, 517] width 322 height 45
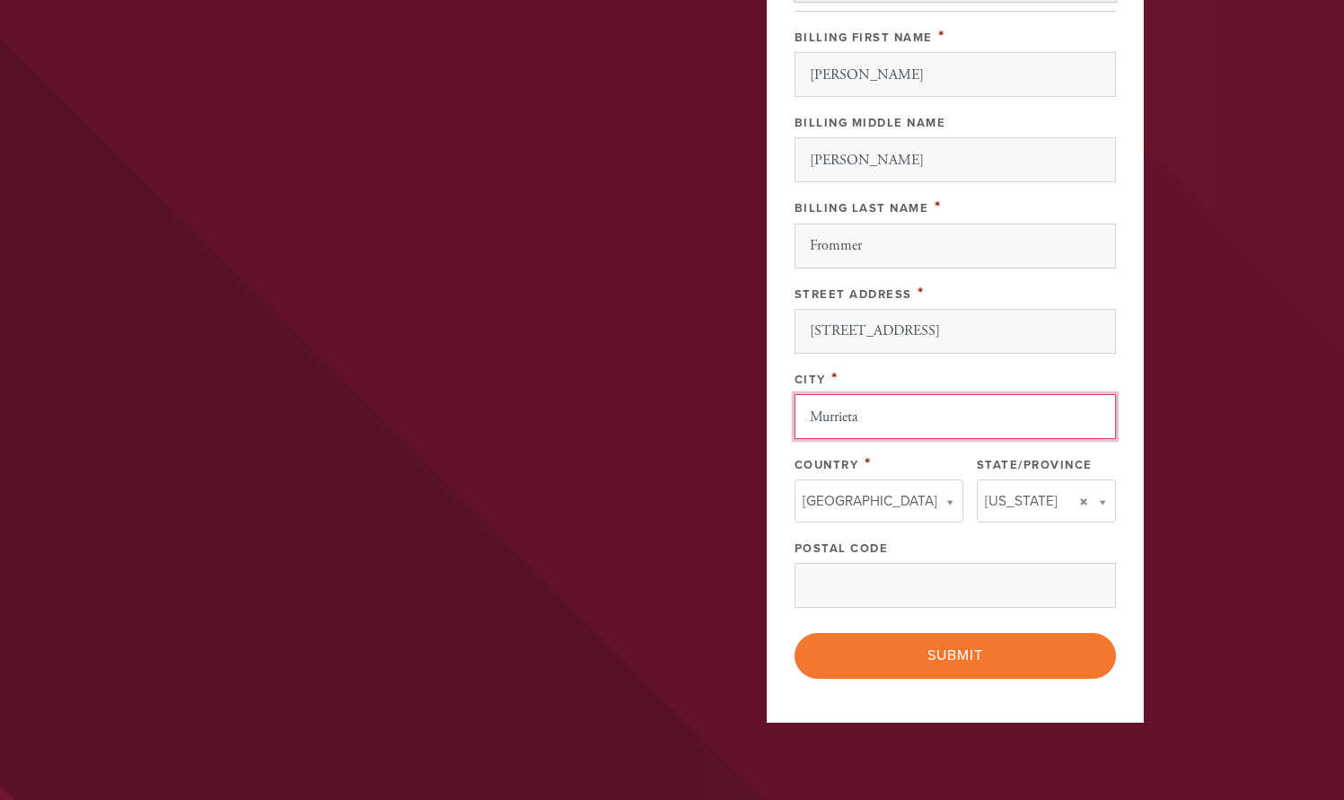
scroll to position [722, 0]
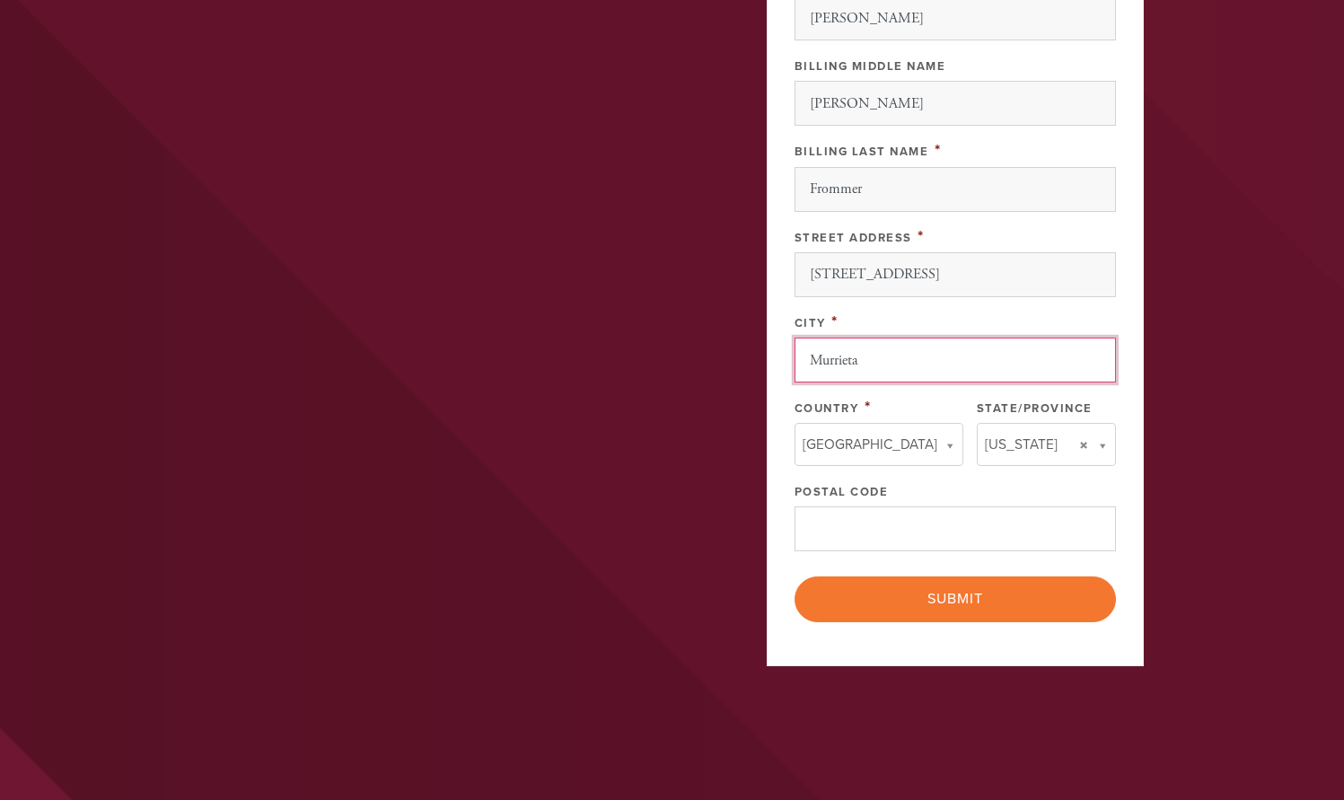
type input "Murrieta"
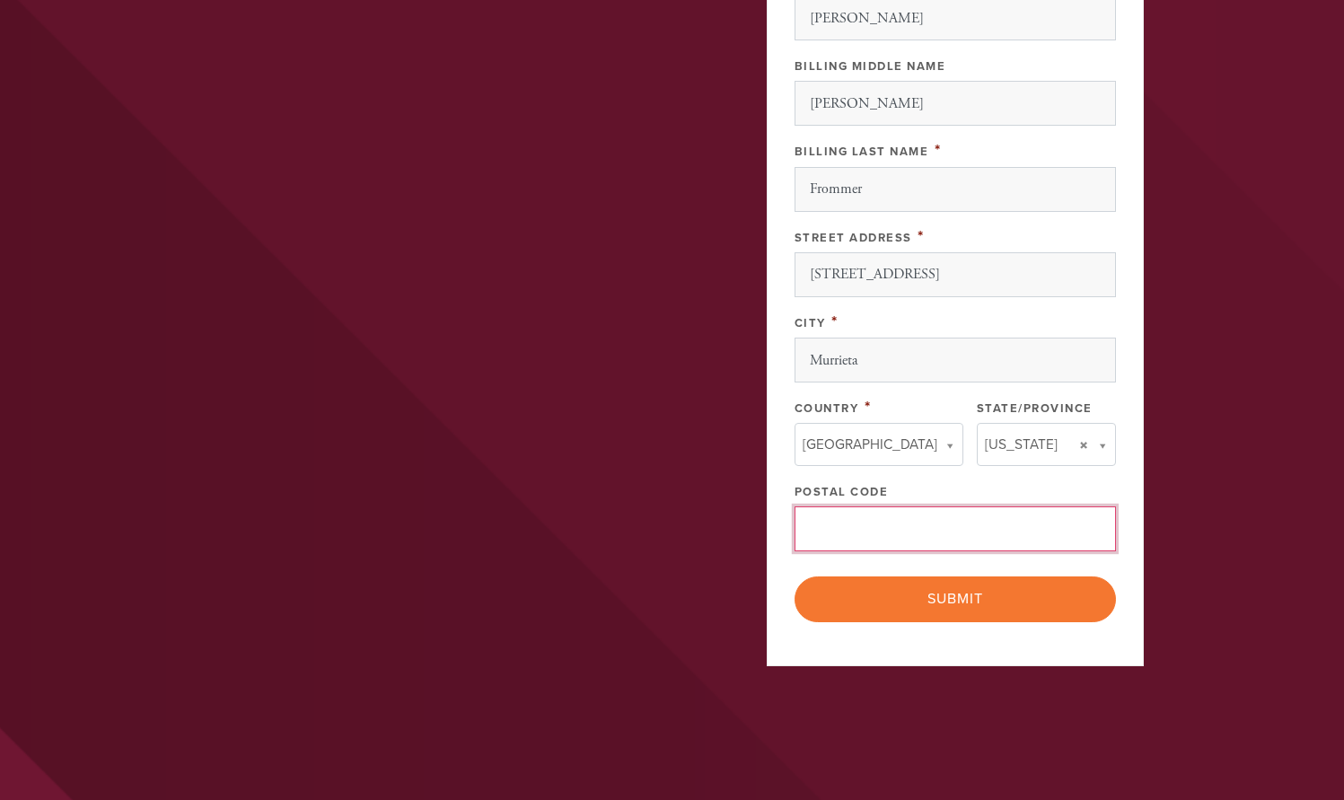
click at [820, 528] on input "Postal Code" at bounding box center [956, 529] width 322 height 45
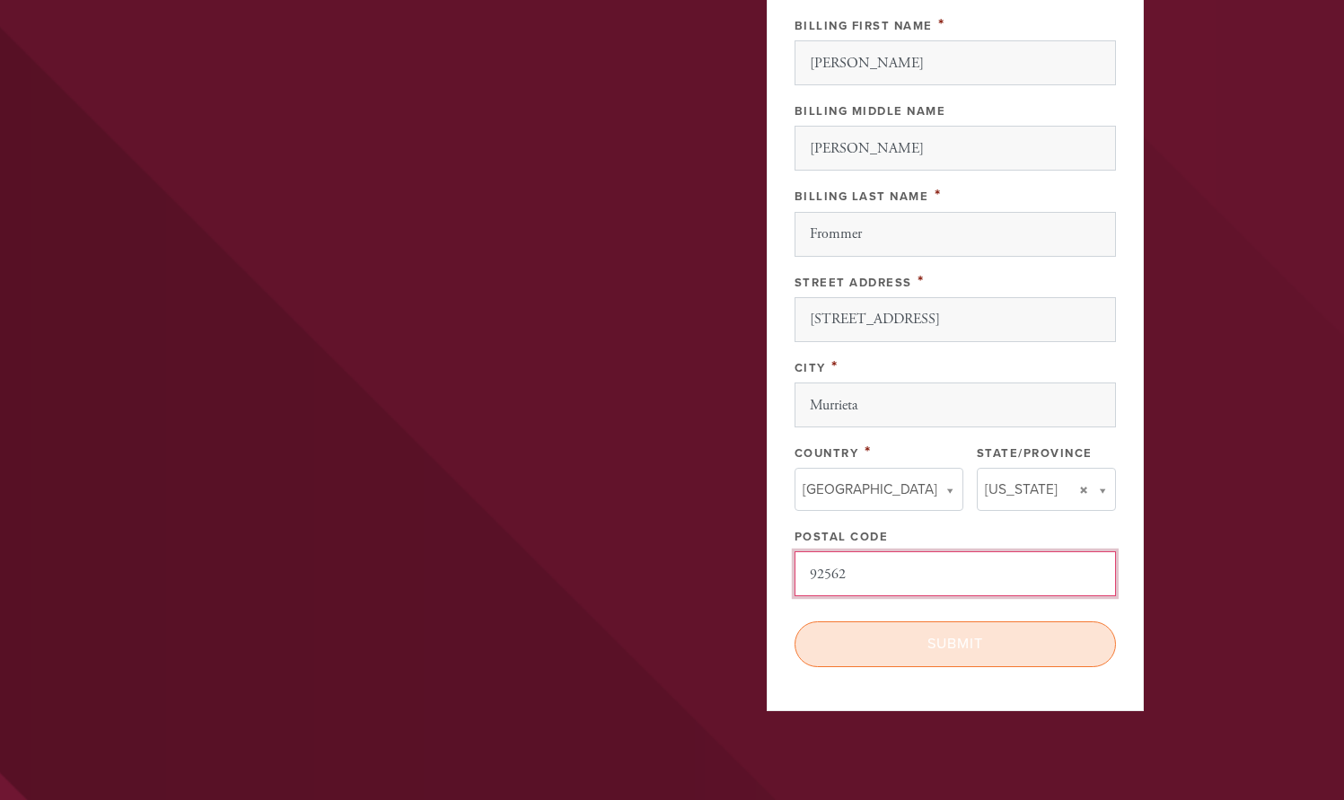
scroll to position [744, 0]
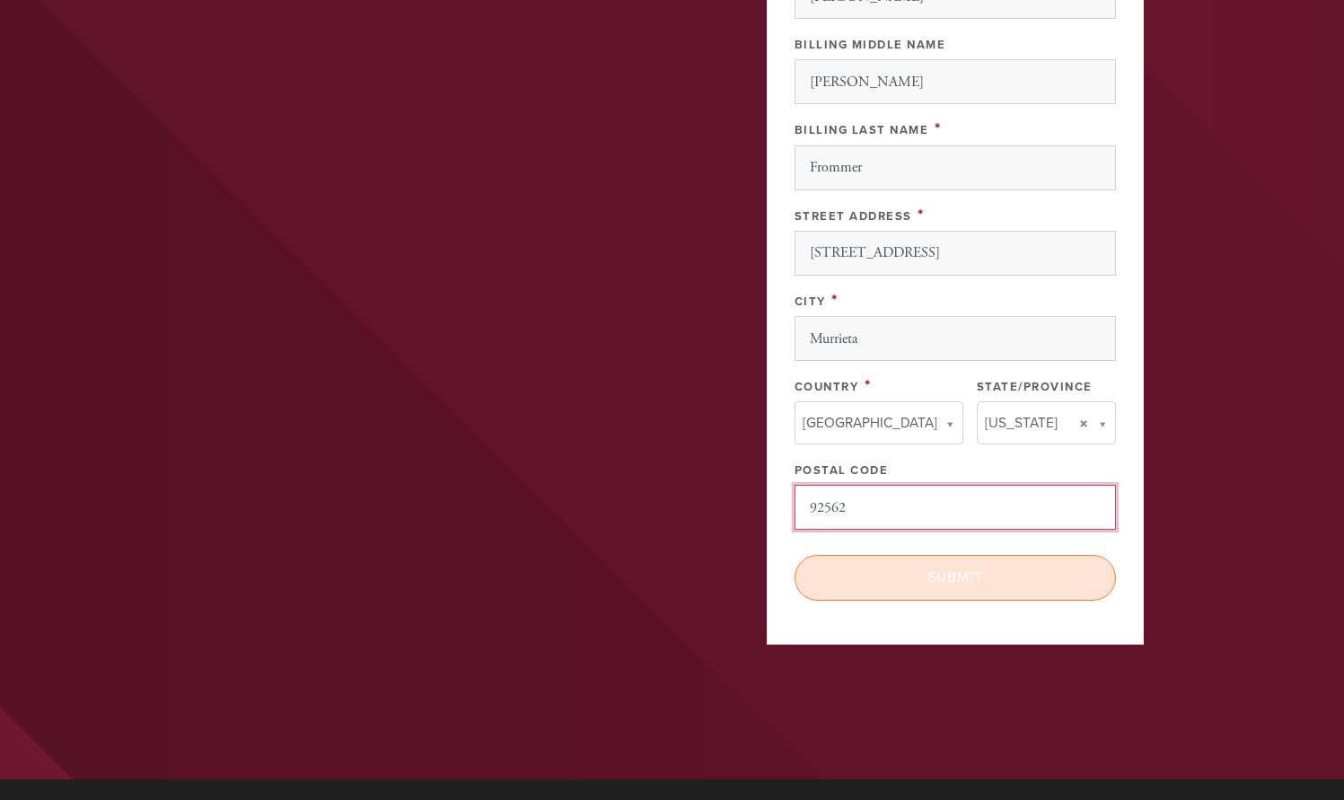
type input "92562"
click at [974, 579] on input "Submit" at bounding box center [956, 577] width 322 height 45
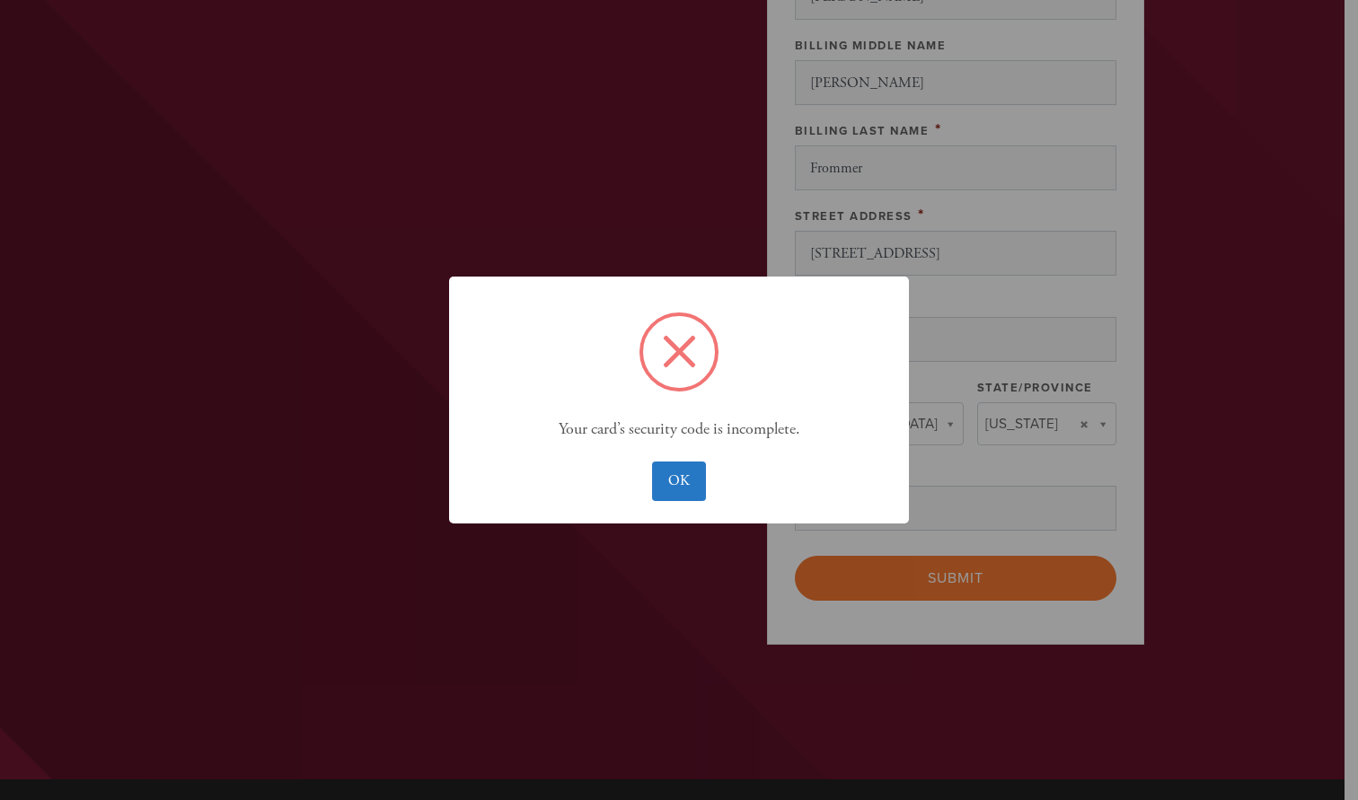
scroll to position [798, 0]
click at [691, 476] on button "OK" at bounding box center [678, 482] width 53 height 40
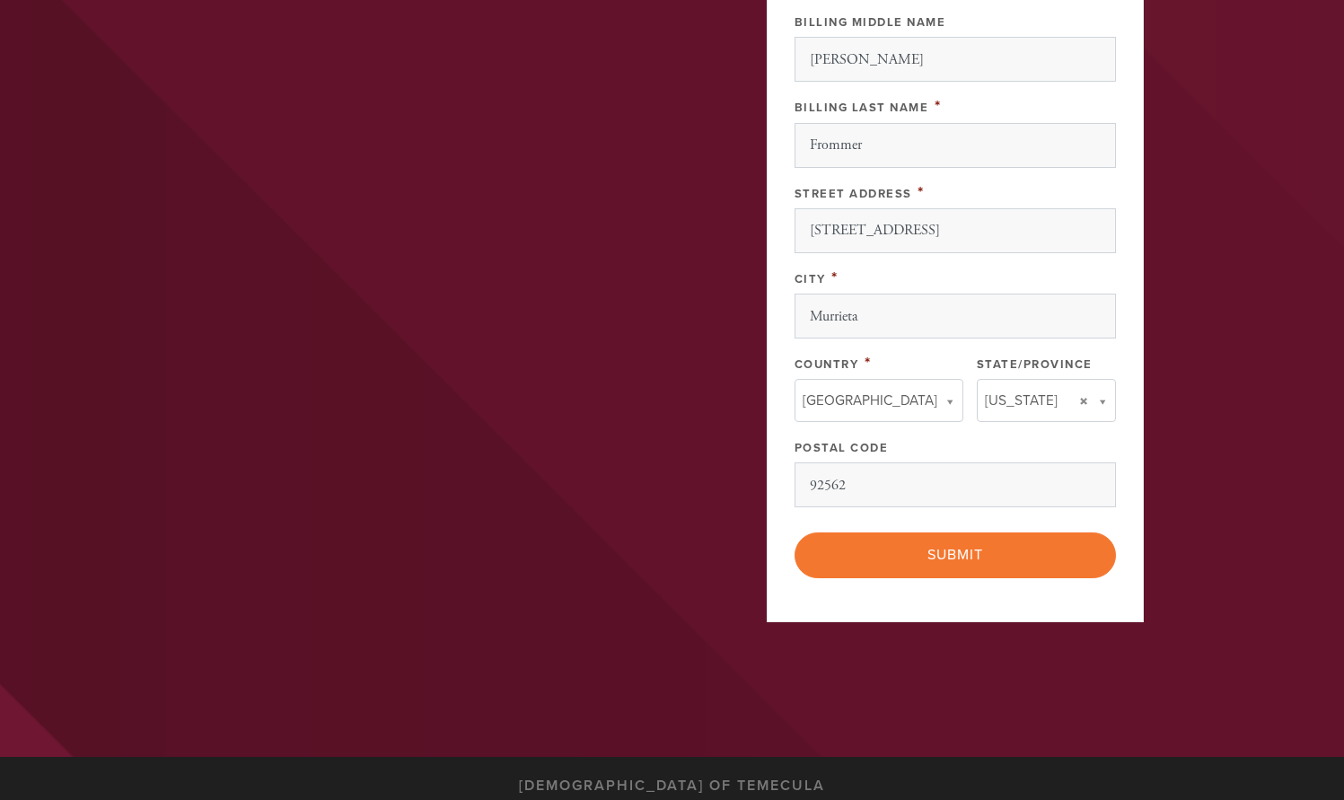
scroll to position [771, 0]
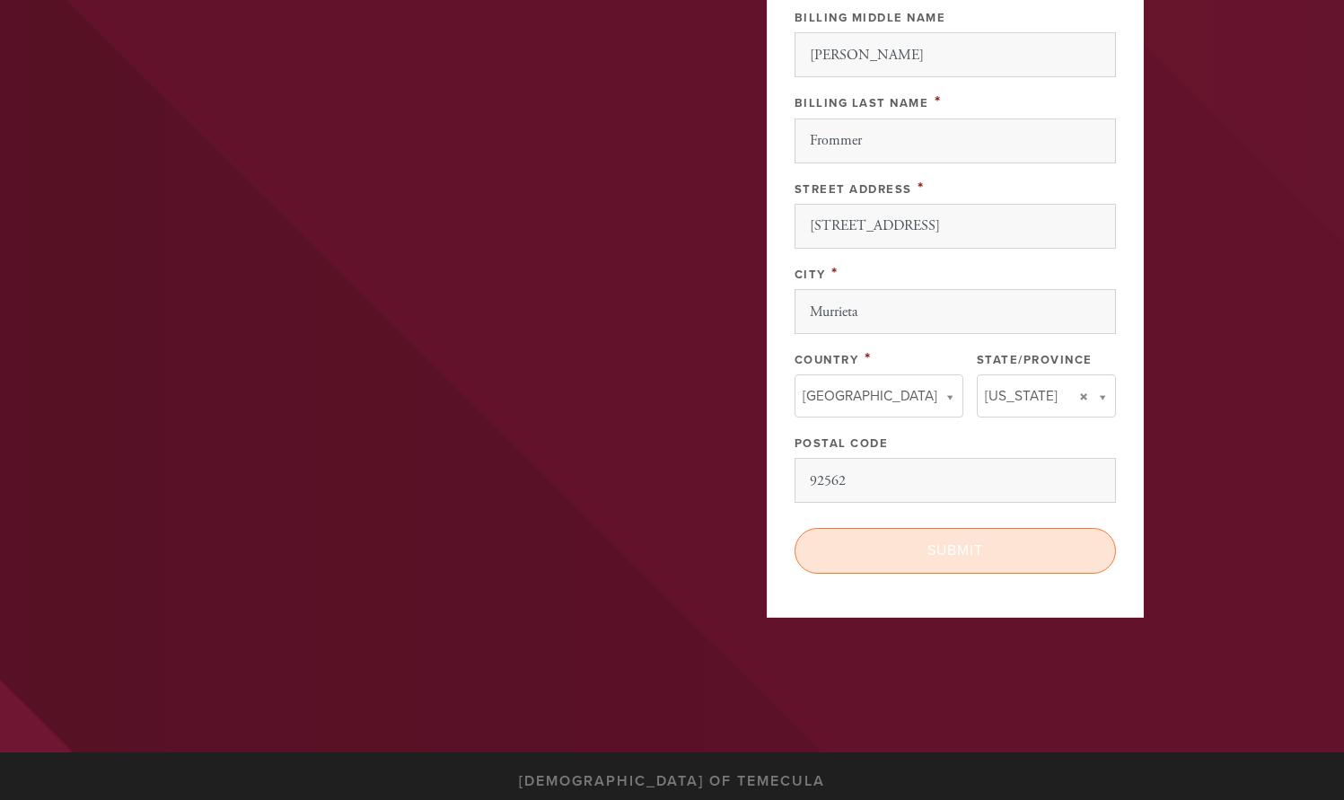
click at [936, 547] on input "Submit" at bounding box center [956, 550] width 322 height 45
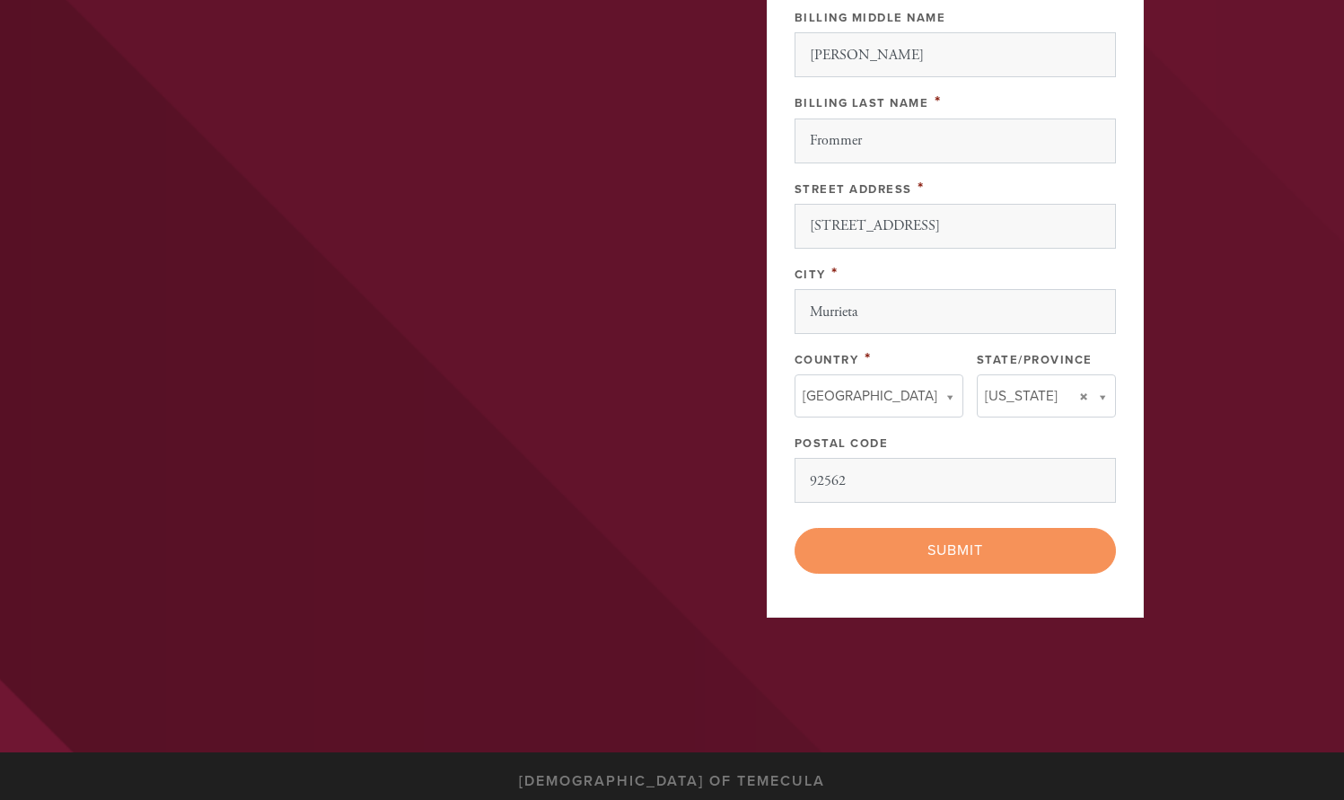
click at [958, 552] on div "< Previous Page Submit" at bounding box center [956, 550] width 322 height 45
click at [958, 551] on div "< Previous Page Submit" at bounding box center [956, 550] width 322 height 45
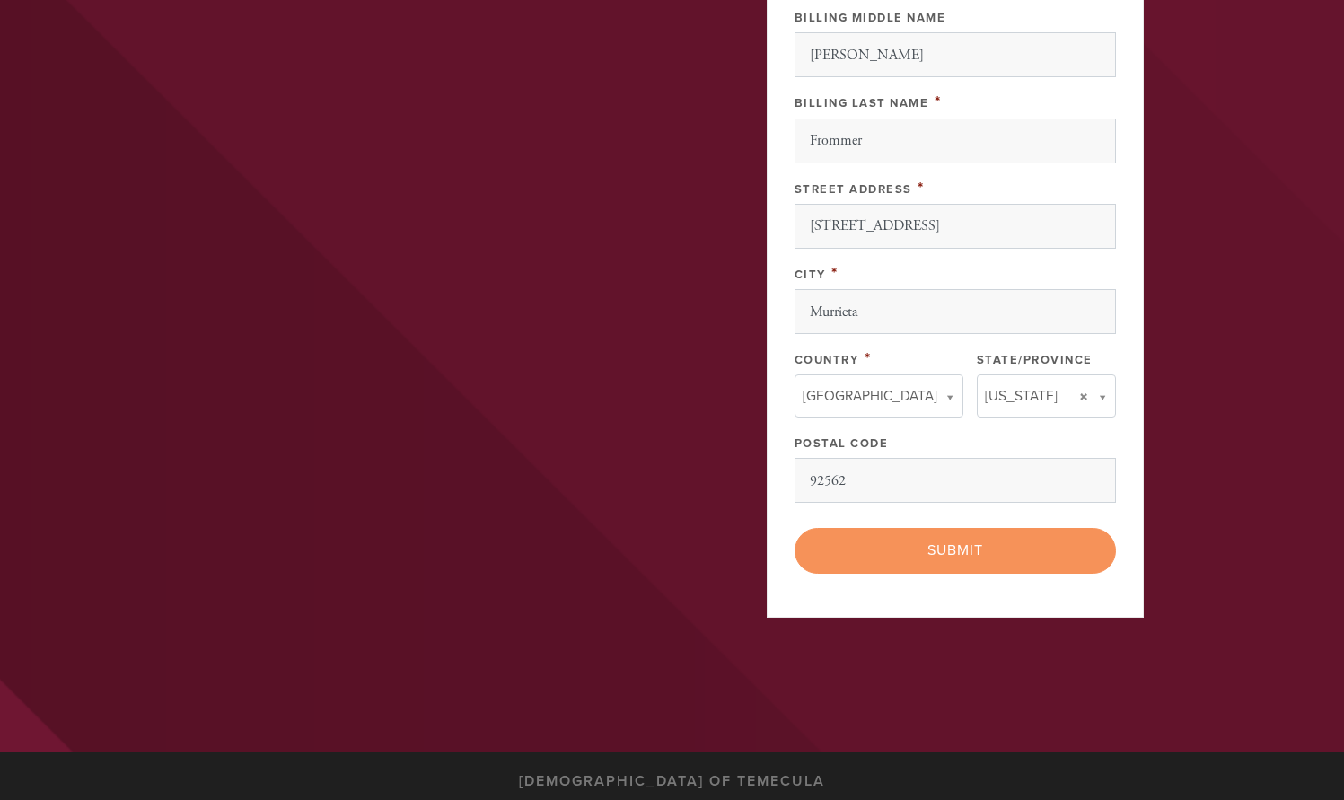
click at [963, 549] on div "< Previous Page Submit" at bounding box center [956, 550] width 322 height 45
click at [962, 549] on div "< Previous Page Submit" at bounding box center [956, 550] width 322 height 45
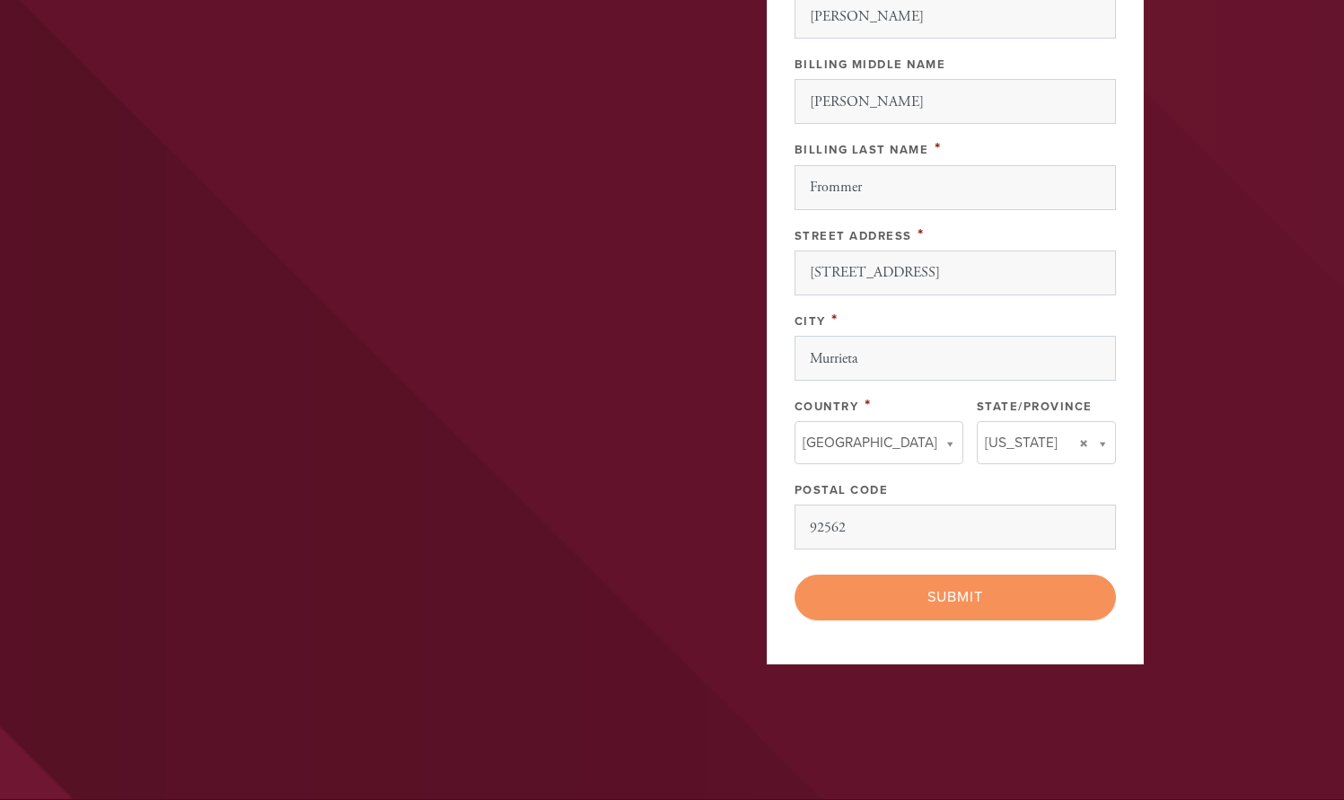
scroll to position [725, 0]
click at [980, 588] on div "< Previous Page Submit" at bounding box center [956, 596] width 322 height 45
click at [964, 600] on div "< Previous Page Submit" at bounding box center [956, 596] width 322 height 45
click at [964, 599] on div "< Previous Page Submit" at bounding box center [956, 596] width 322 height 45
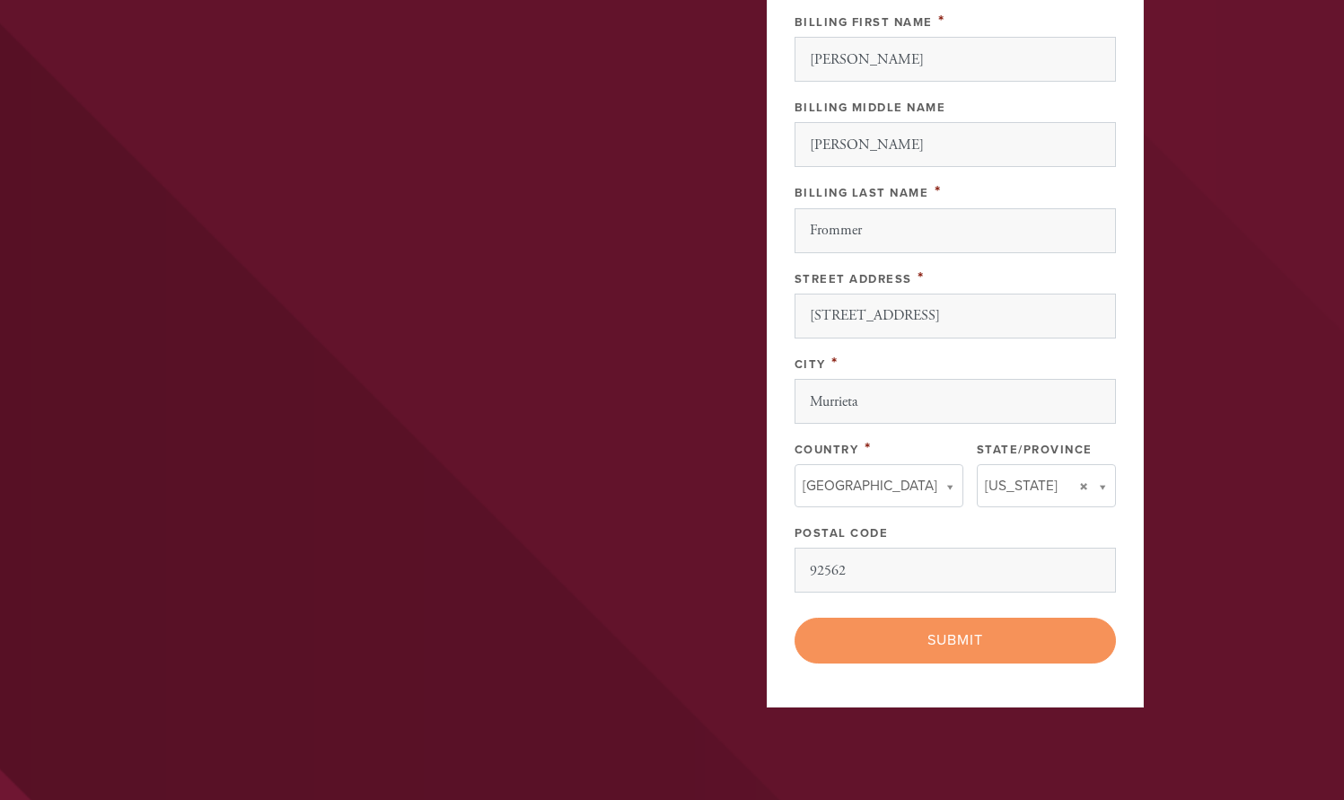
click at [956, 638] on div "< Previous Page Submit" at bounding box center [956, 640] width 322 height 45
click at [956, 637] on div "< Previous Page Submit" at bounding box center [956, 640] width 322 height 45
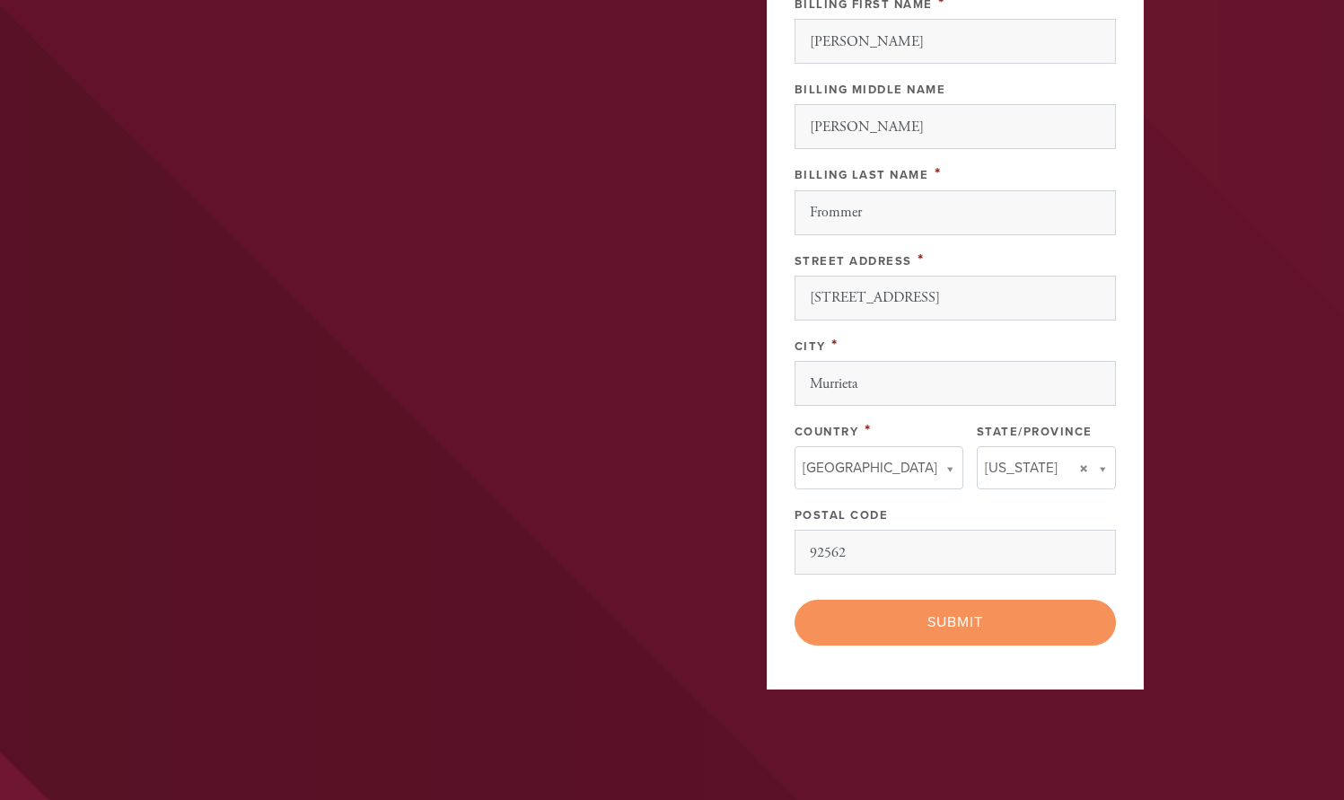
click at [956, 639] on div "< Previous Page Submit" at bounding box center [956, 622] width 322 height 45
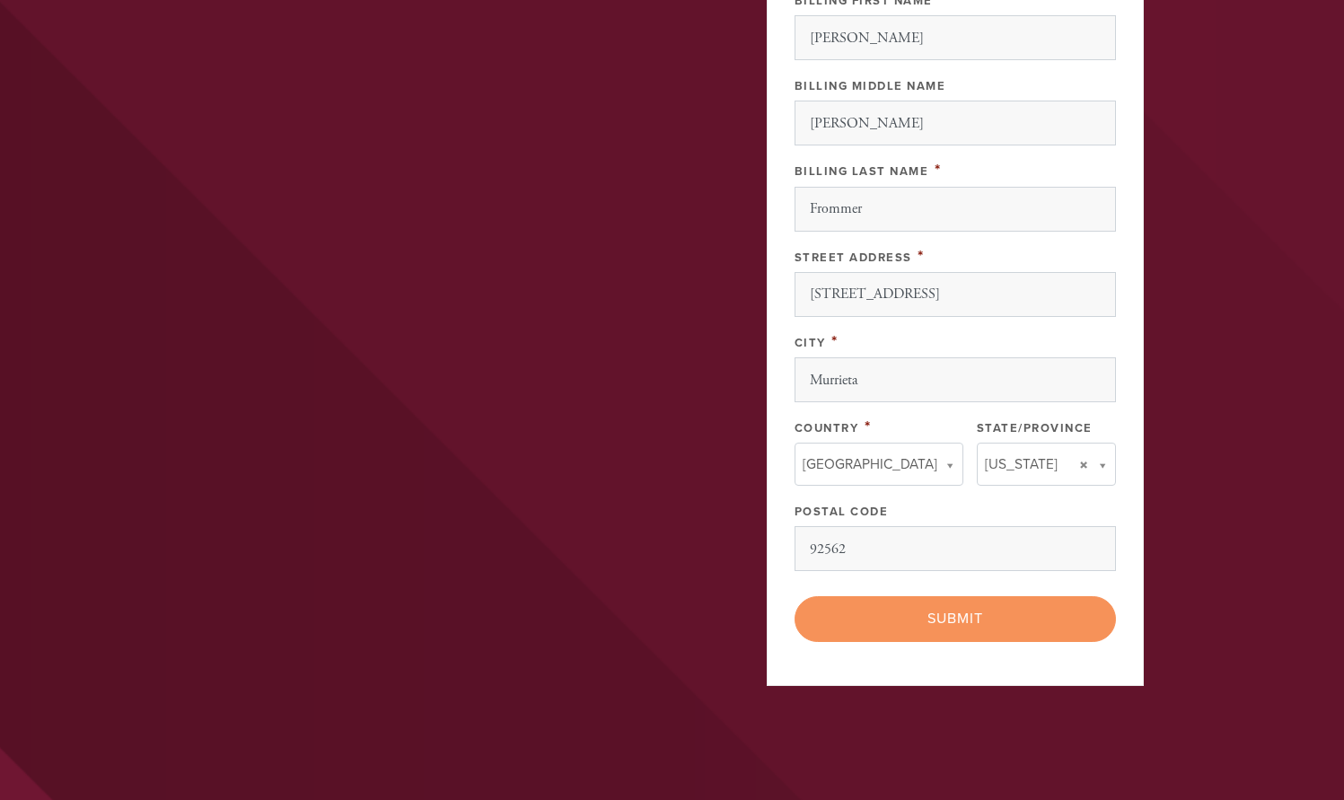
click at [963, 617] on div "< Previous Page Submit" at bounding box center [956, 618] width 322 height 45
click at [963, 616] on div "< Previous Page Submit" at bounding box center [956, 618] width 322 height 45
click at [962, 617] on div "< Previous Page Submit" at bounding box center [956, 618] width 322 height 45
click at [961, 617] on div "< Previous Page Submit" at bounding box center [956, 618] width 322 height 45
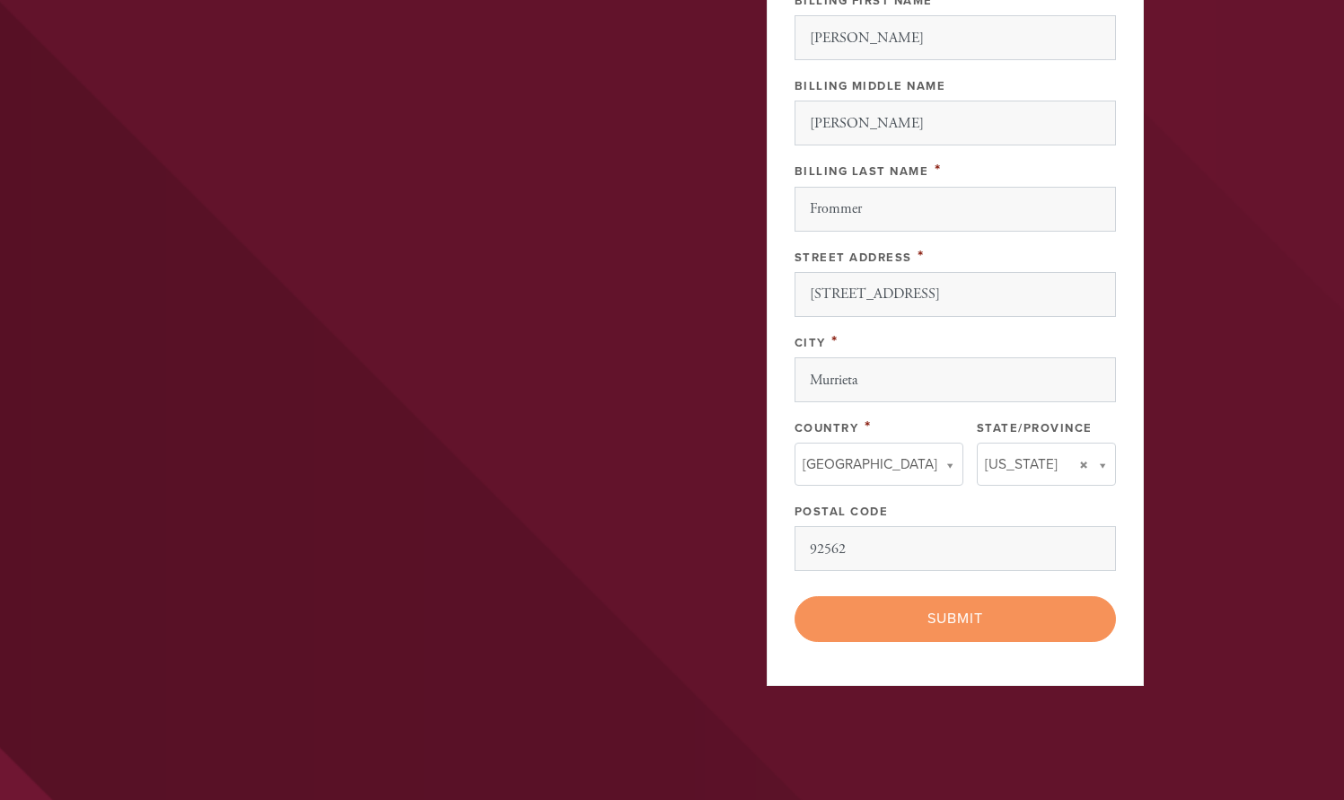
click at [961, 617] on div "< Previous Page Submit" at bounding box center [956, 618] width 322 height 45
click at [976, 618] on div "< Previous Page Submit" at bounding box center [956, 618] width 322 height 45
click at [975, 618] on div "< Previous Page Submit" at bounding box center [956, 618] width 322 height 45
click at [932, 627] on div "< Previous Page Submit" at bounding box center [956, 618] width 322 height 45
click at [944, 620] on div "< Previous Page Submit" at bounding box center [956, 618] width 322 height 45
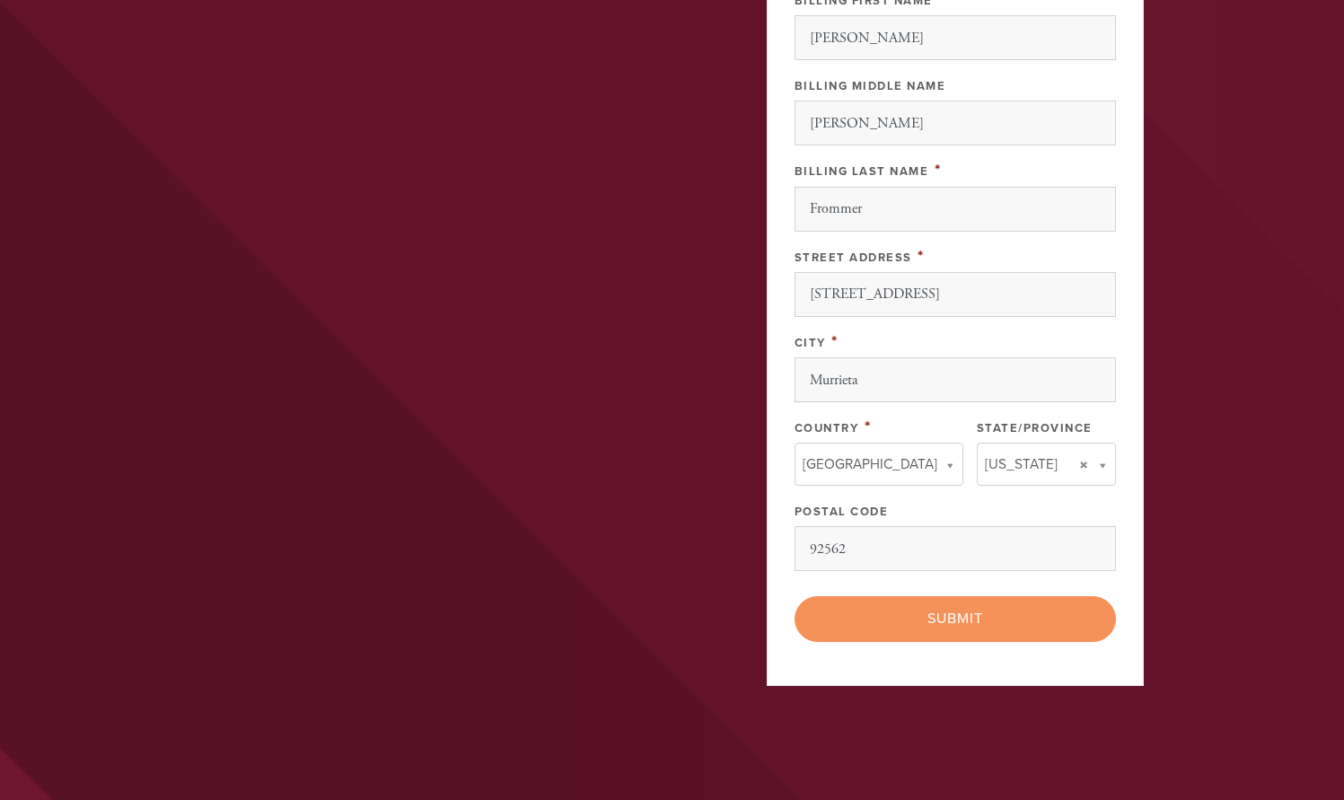
click at [942, 619] on div "< Previous Page Submit" at bounding box center [956, 618] width 322 height 45
click at [952, 621] on div "< Previous Page Submit" at bounding box center [956, 618] width 322 height 45
click at [961, 613] on div "< Previous Page Submit" at bounding box center [956, 618] width 322 height 45
click at [960, 613] on div "< Previous Page Submit" at bounding box center [956, 618] width 322 height 45
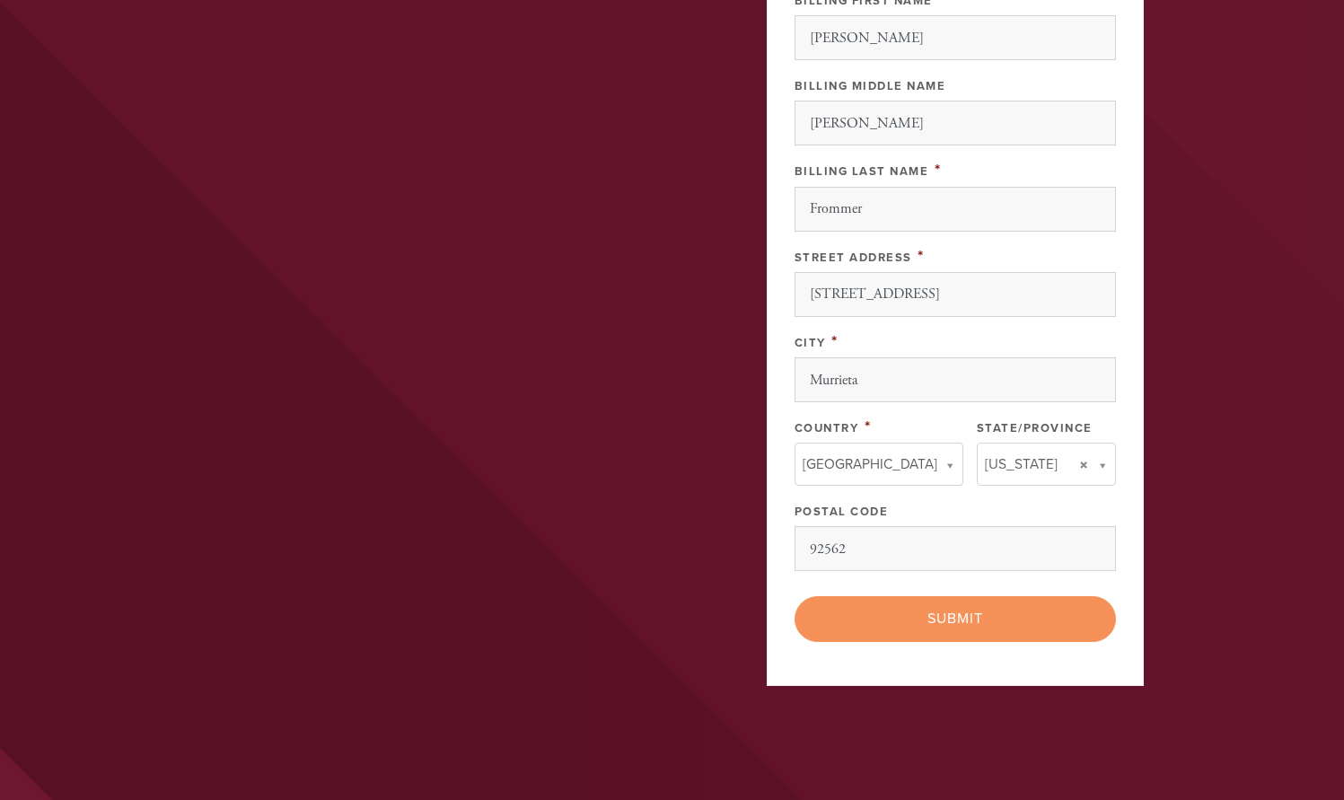
click at [959, 613] on div "< Previous Page Submit" at bounding box center [956, 618] width 322 height 45
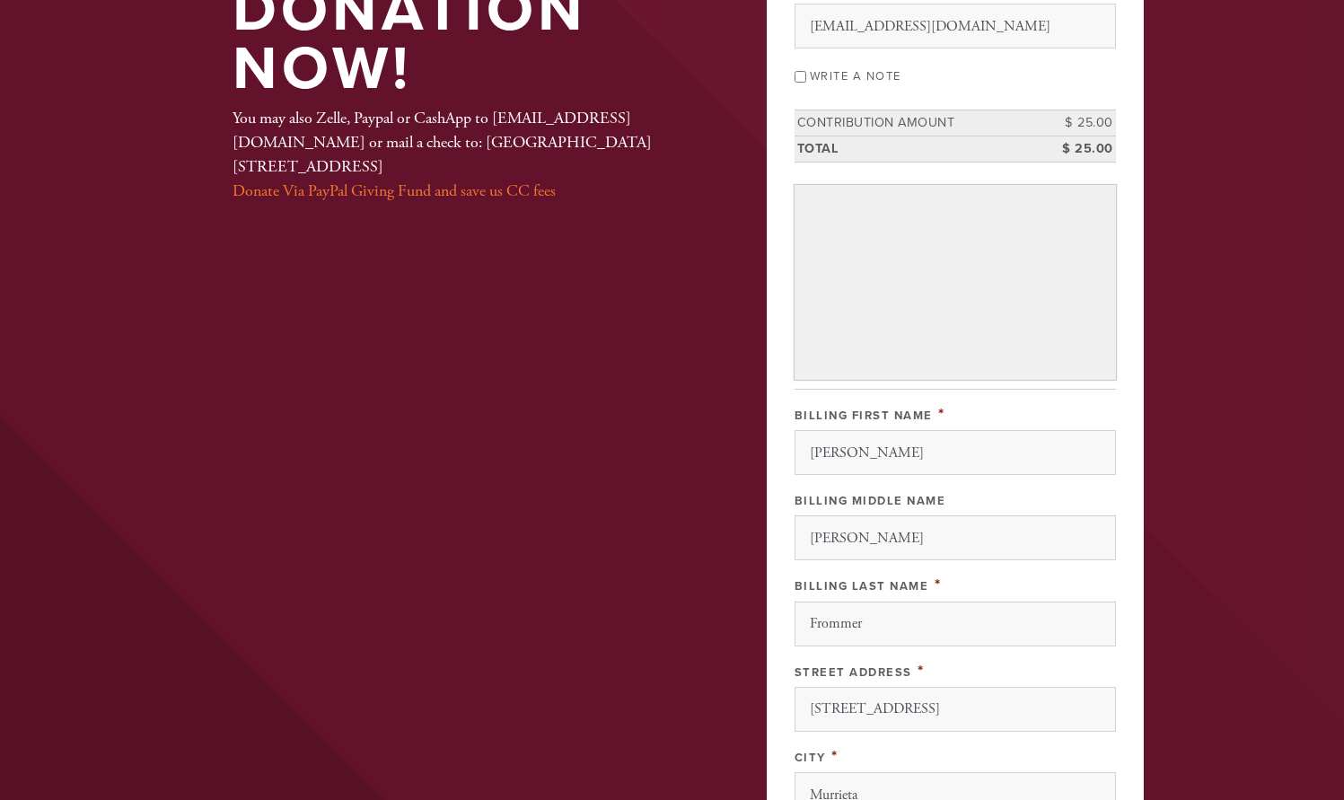
scroll to position [0, 0]
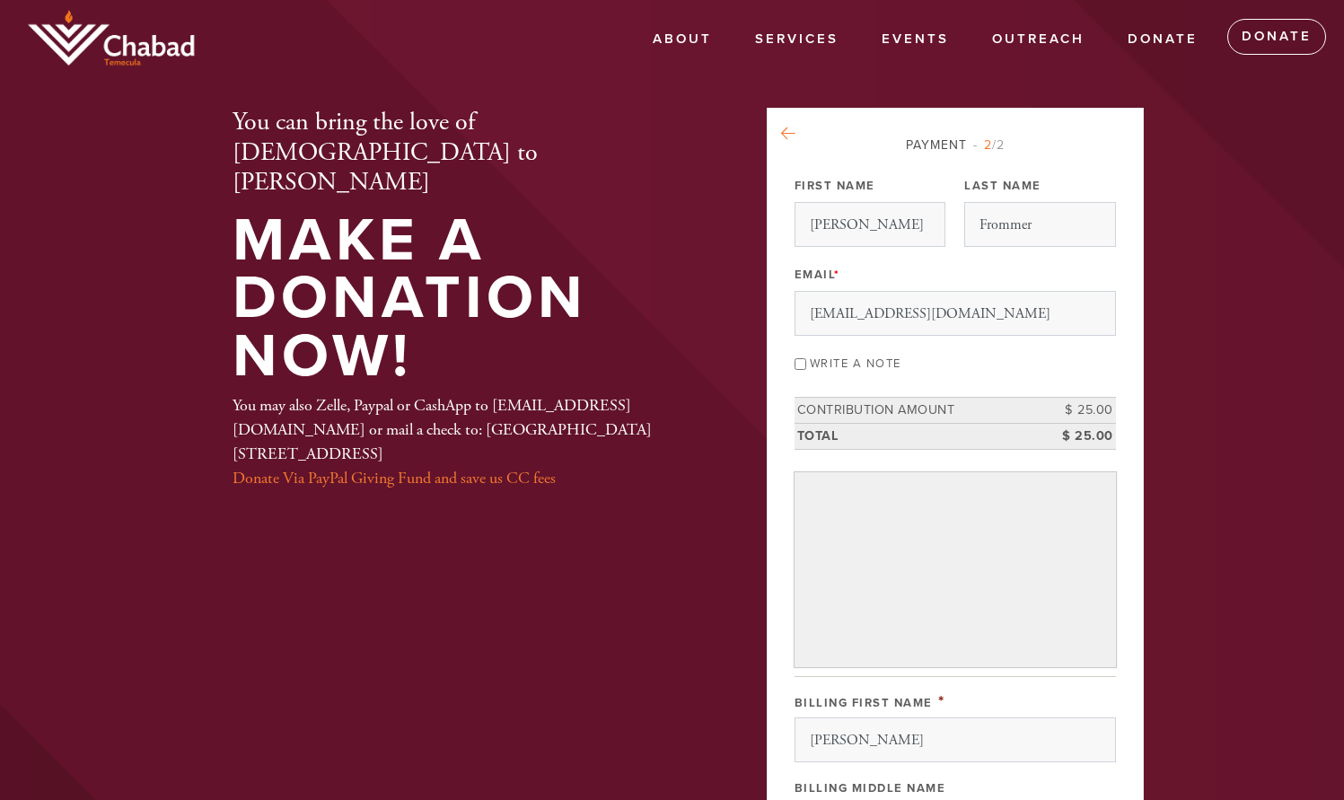
click at [782, 132] on icon at bounding box center [788, 134] width 14 height 16
